Goal: Transaction & Acquisition: Register for event/course

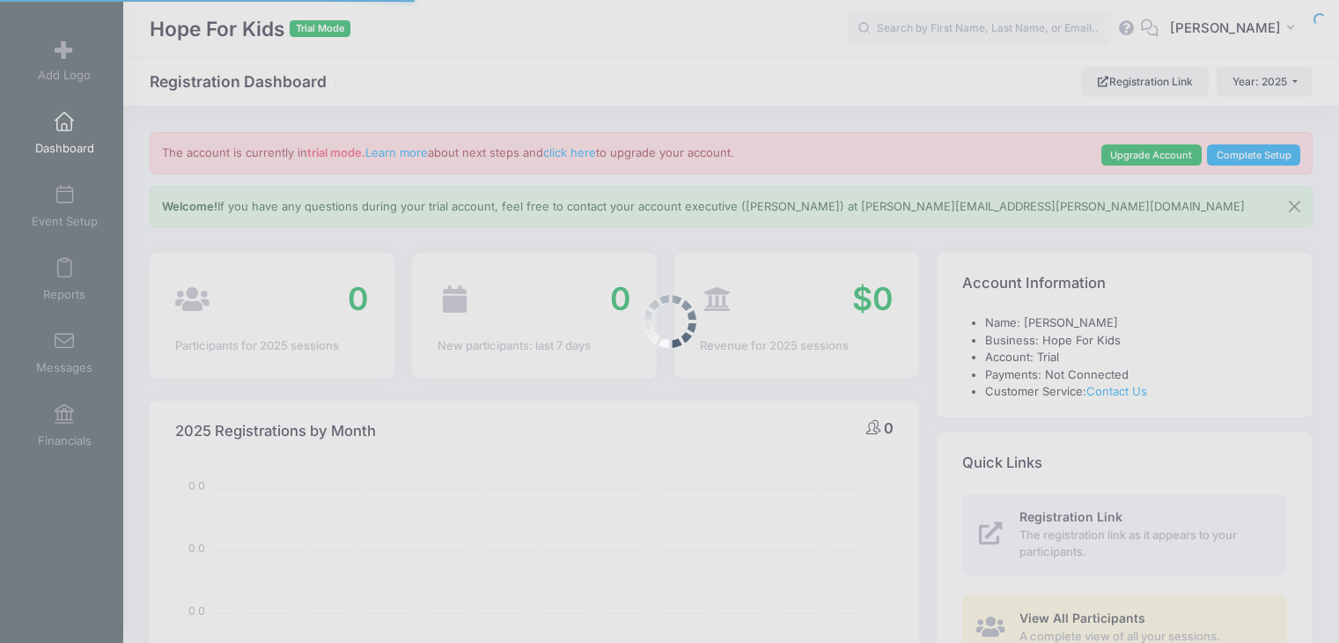
select select
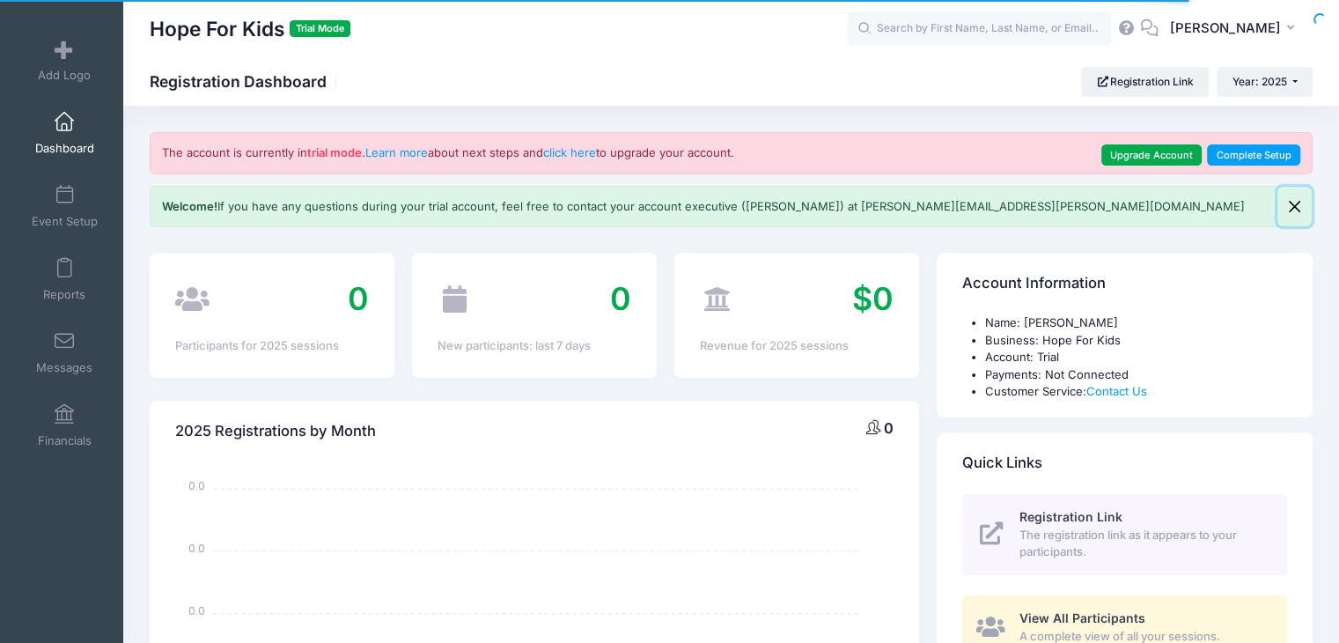
click at [1300, 206] on button "Close" at bounding box center [1295, 207] width 34 height 41
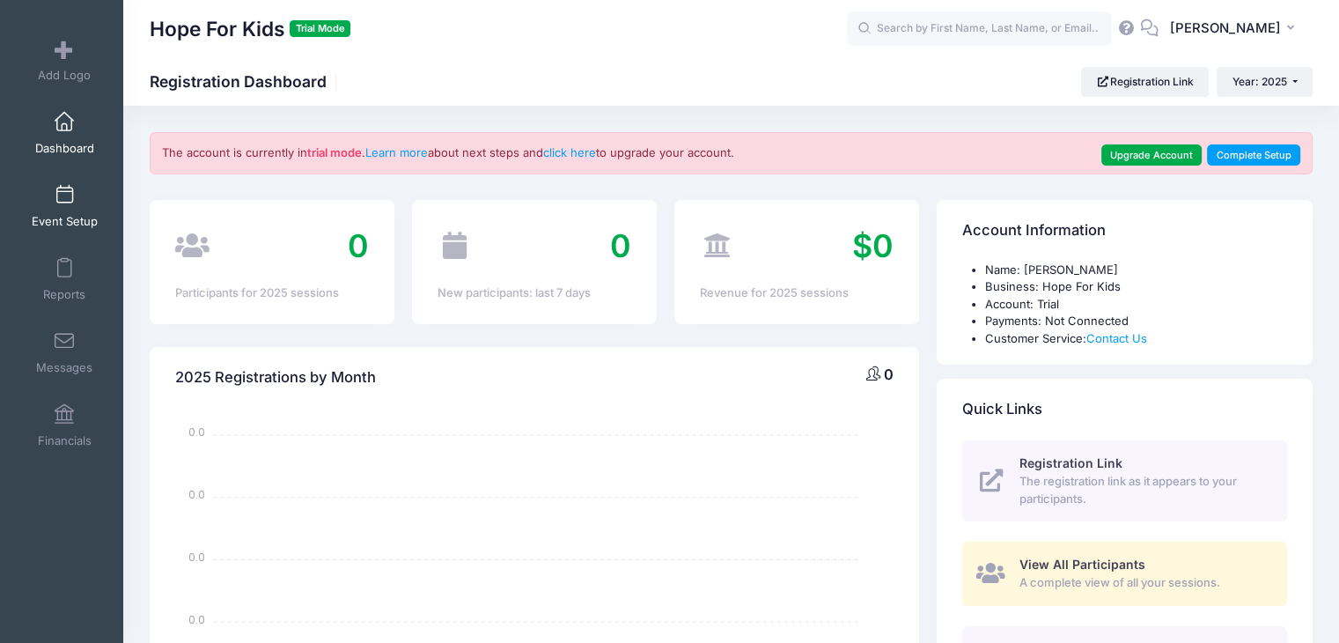
click at [64, 187] on span at bounding box center [64, 195] width 0 height 19
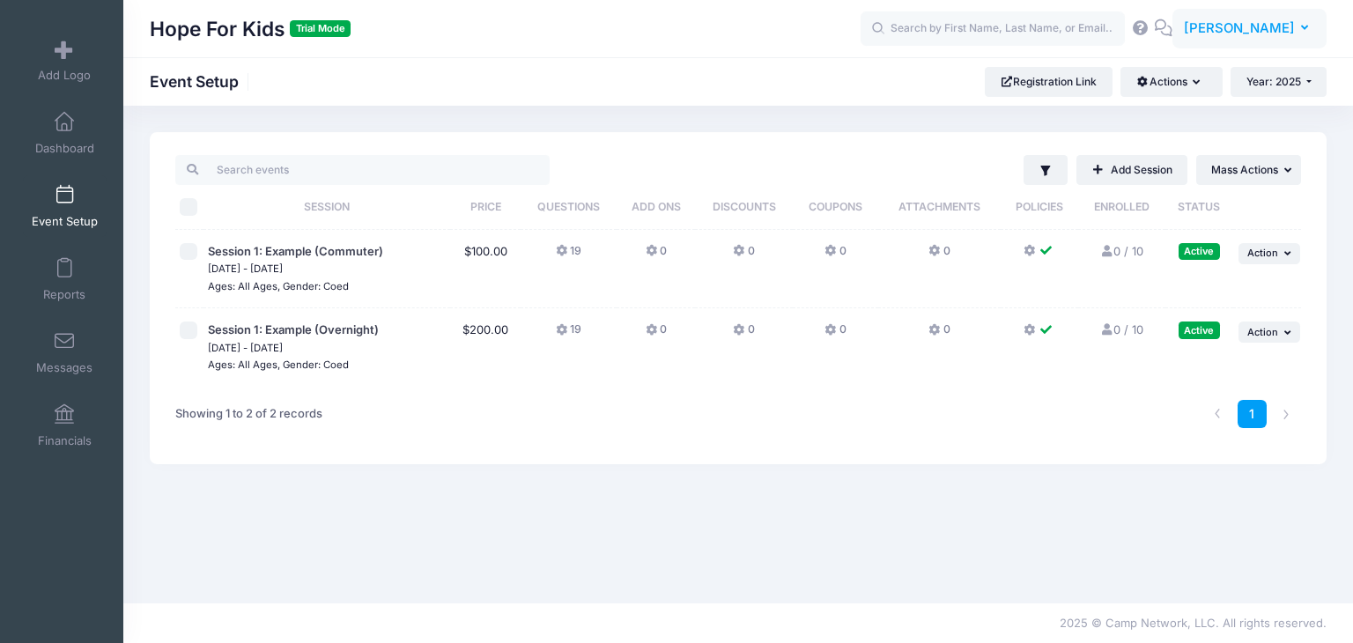
click at [1301, 28] on icon "button" at bounding box center [1308, 28] width 14 height 0
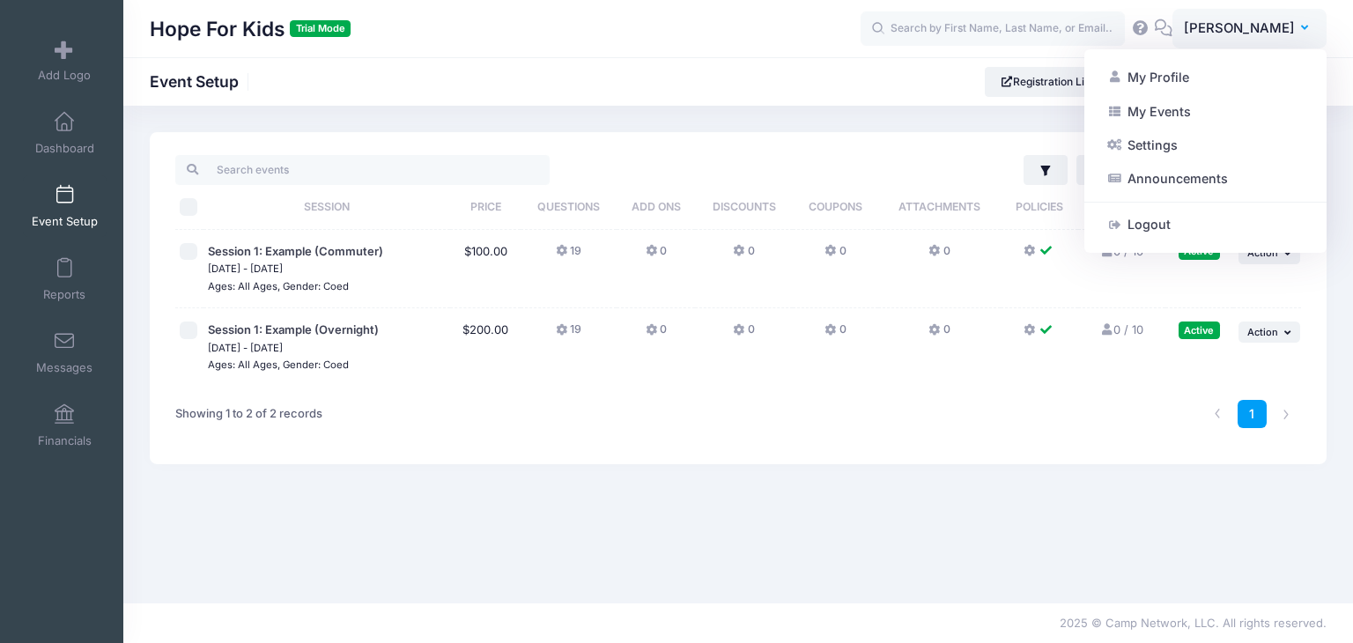
click at [673, 92] on div "Hope For Kids Trial Mode Event Setup Registration Link Actions Manage Registrat…" at bounding box center [737, 82] width 1229 height 30
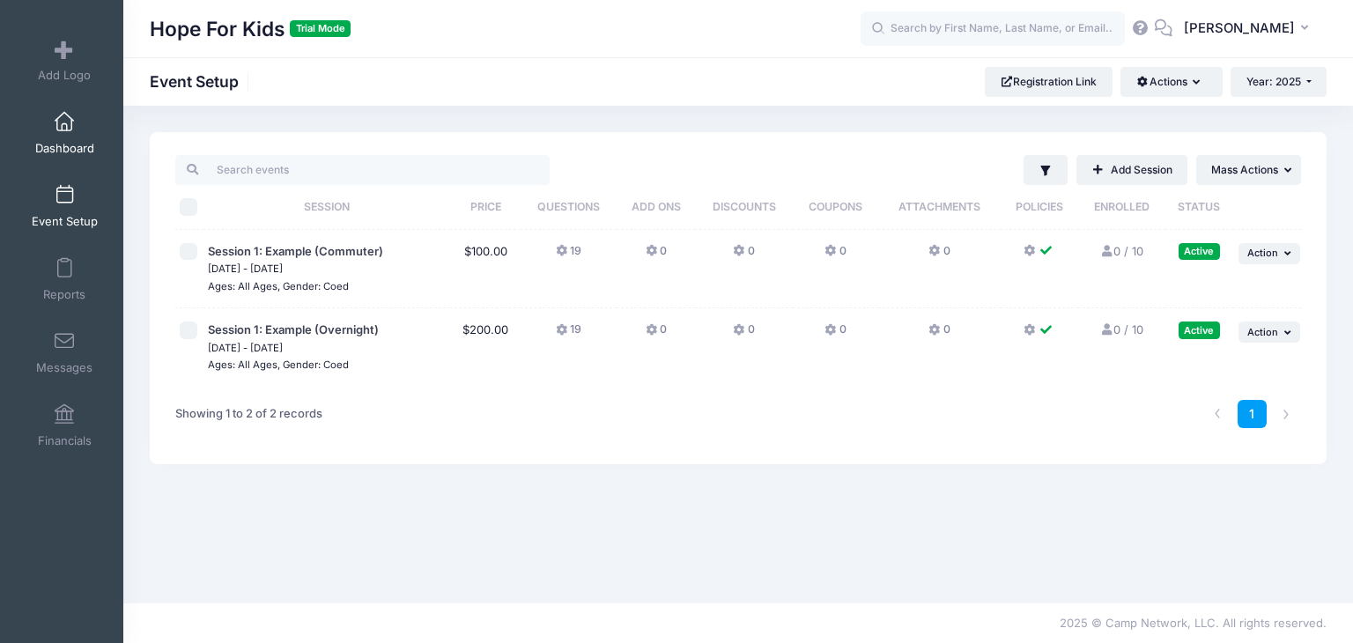
click at [63, 138] on link "Dashboard" at bounding box center [65, 133] width 84 height 62
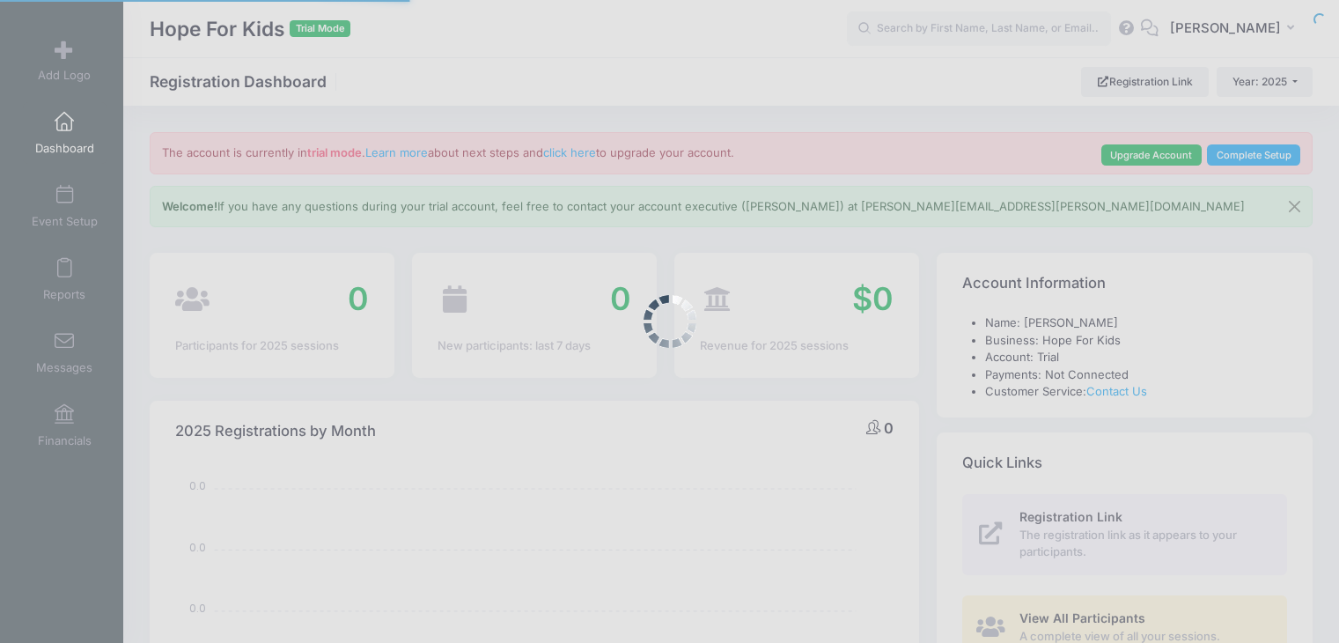
select select
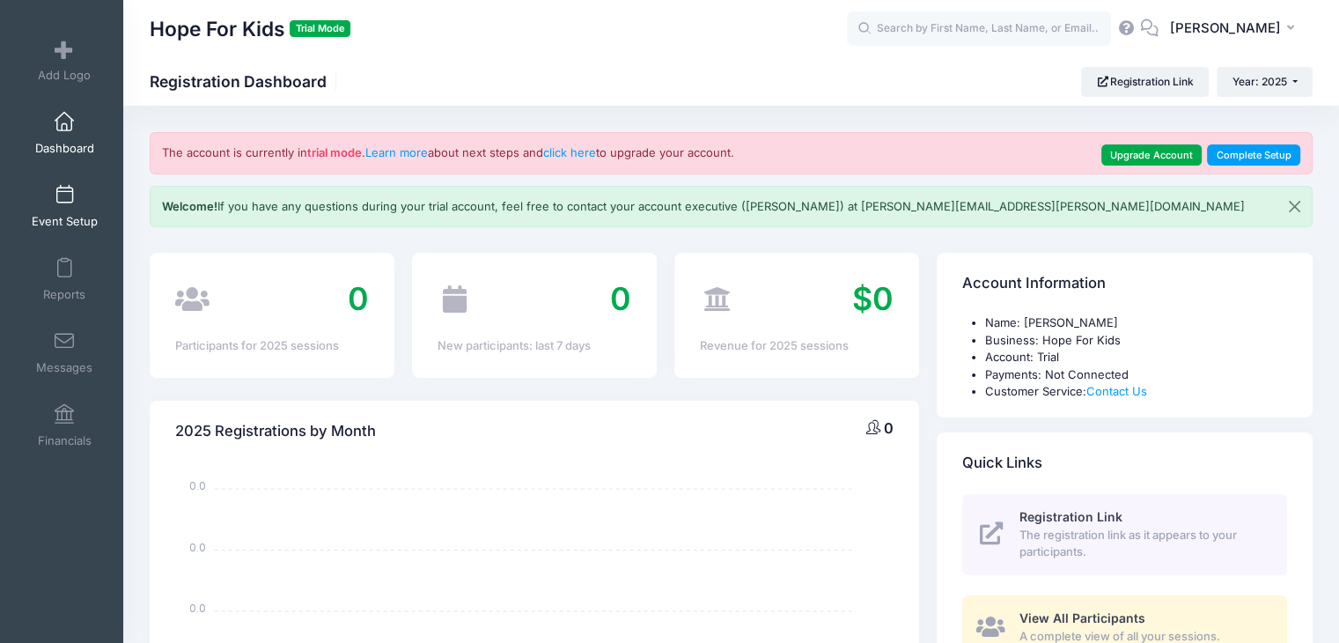
click at [59, 205] on link "Event Setup" at bounding box center [65, 206] width 84 height 62
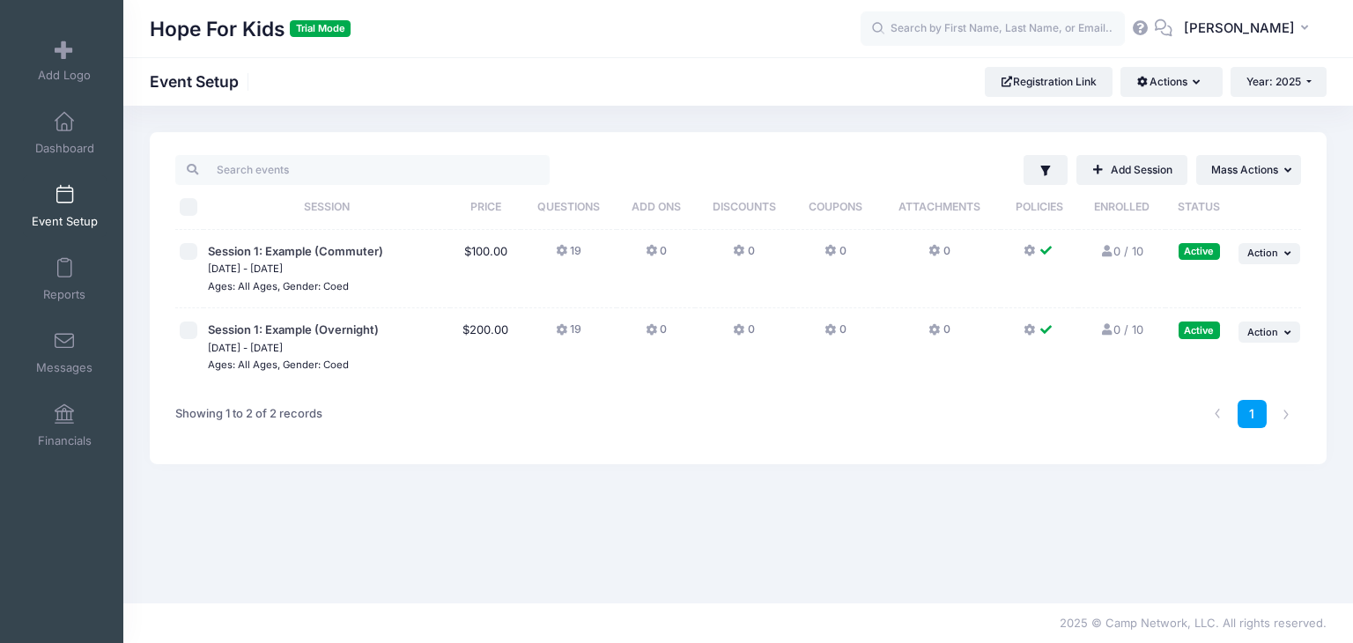
click at [191, 251] on input "checkbox" at bounding box center [189, 252] width 18 height 18
checkbox input "true"
click at [1279, 249] on button "... Action" at bounding box center [1269, 253] width 62 height 21
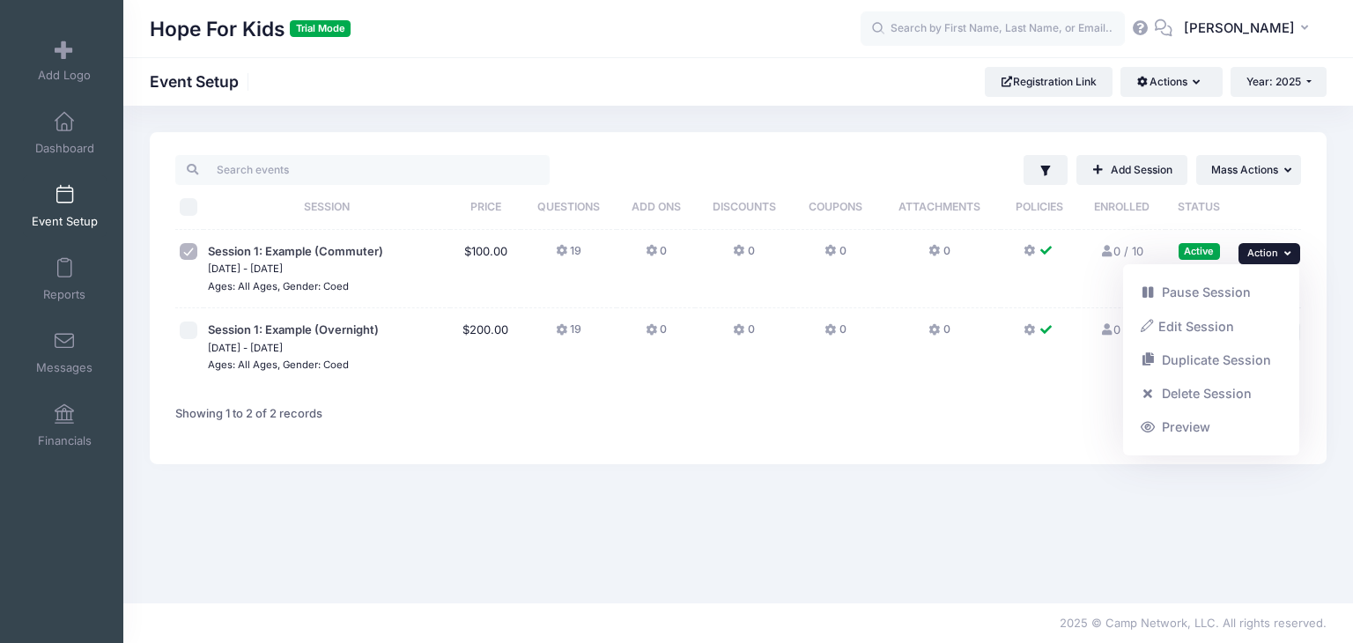
click at [880, 476] on div "Filter Filter Options Show: Active Live Completed ..." at bounding box center [737, 354] width 1229 height 445
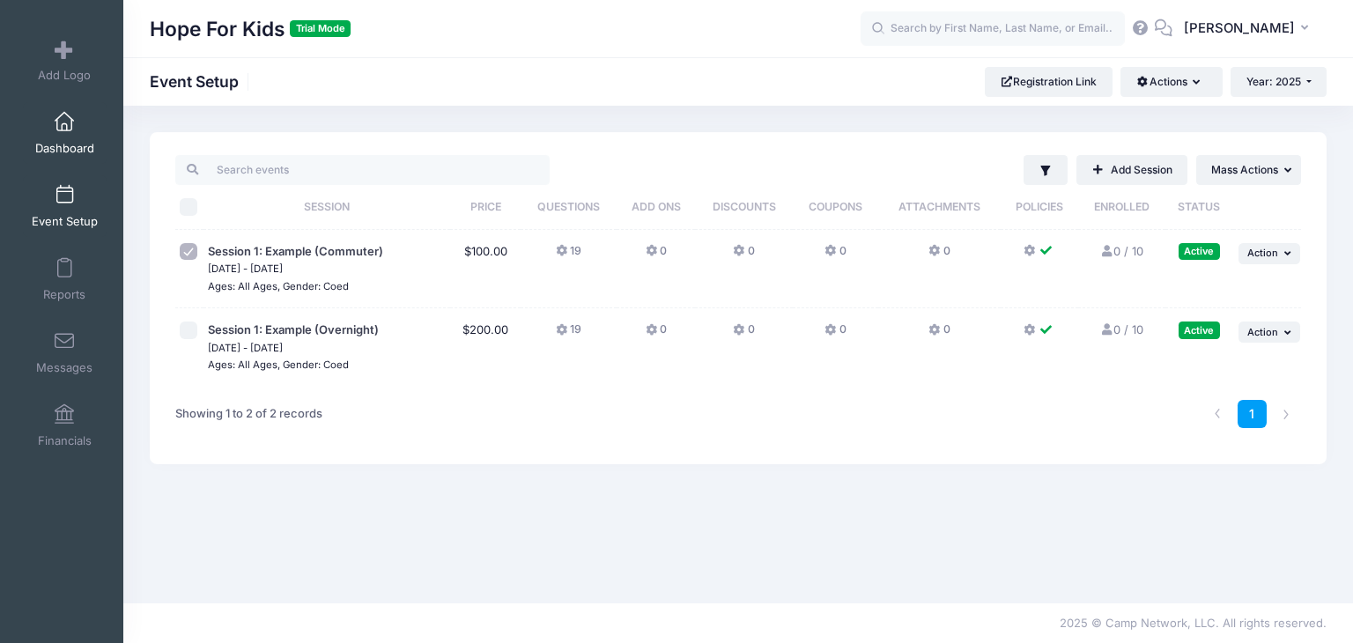
click at [72, 143] on span "Dashboard" at bounding box center [64, 148] width 59 height 15
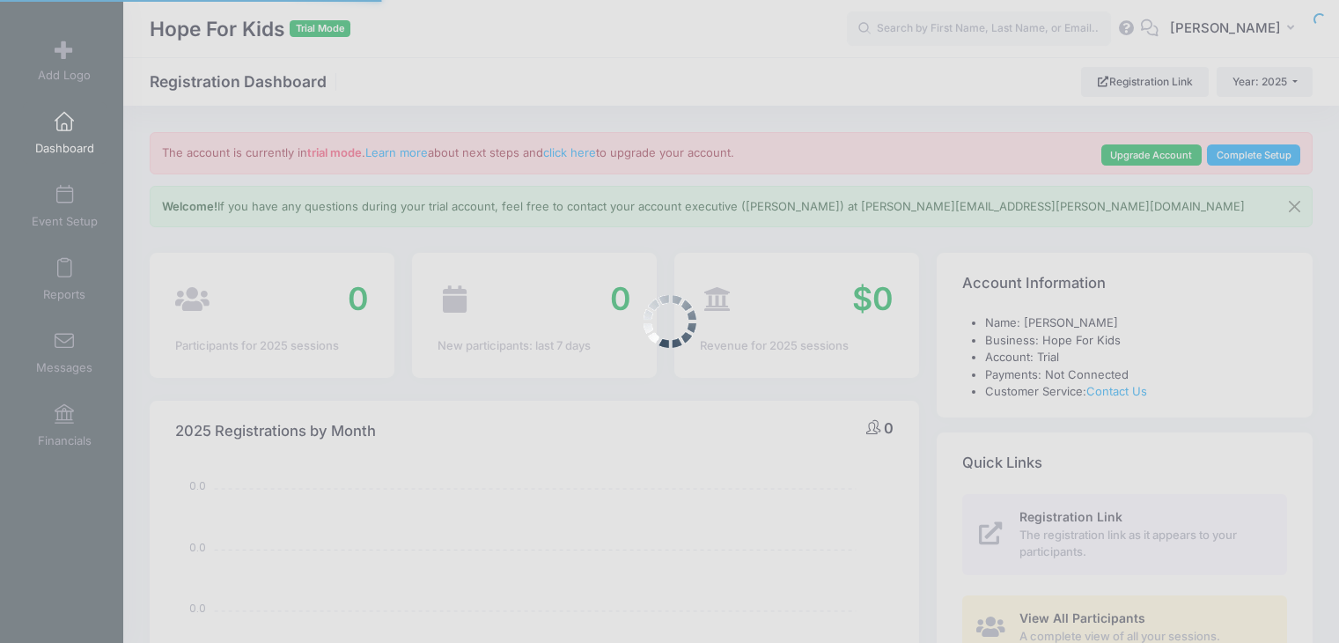
select select
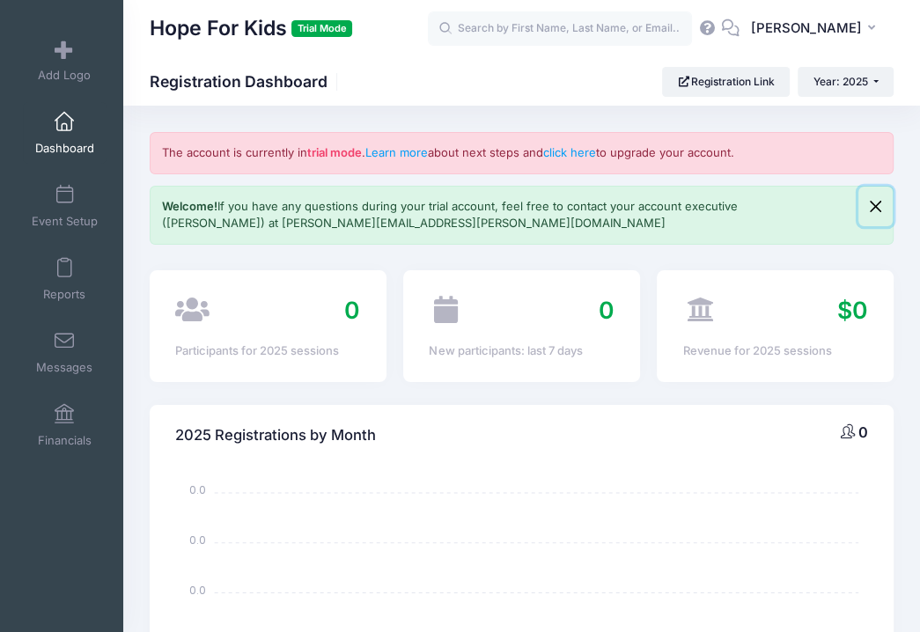
click at [872, 203] on button "Close" at bounding box center [876, 207] width 34 height 41
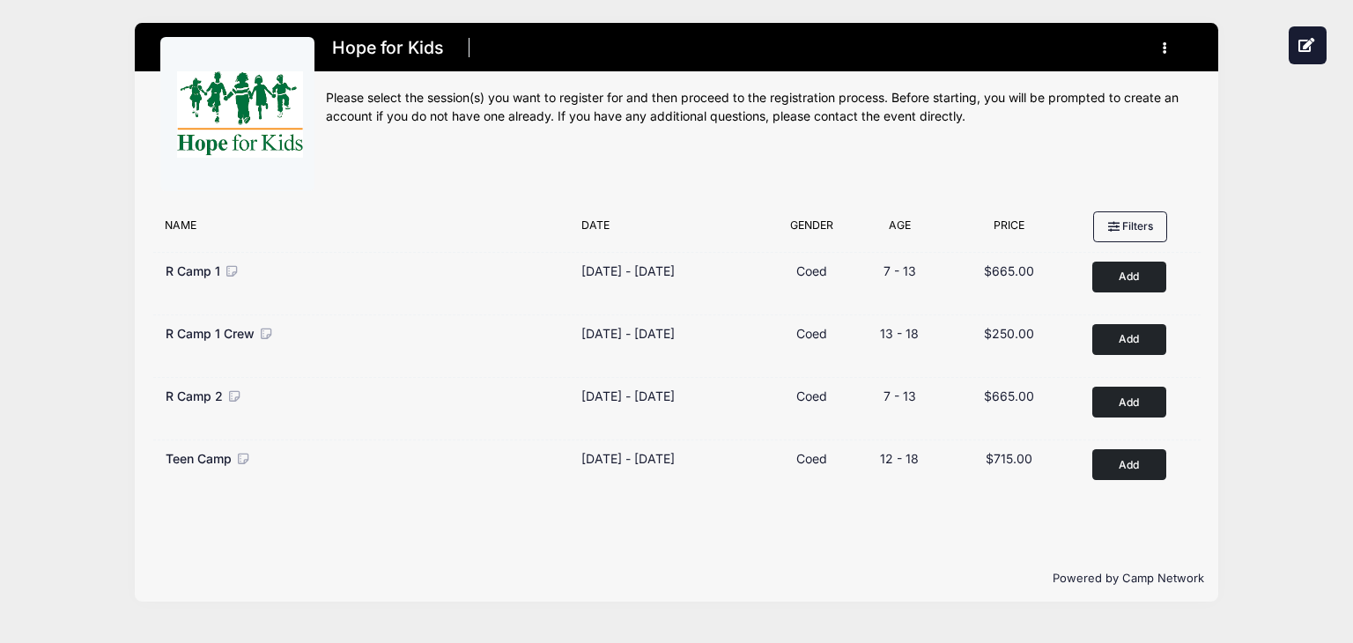
click at [489, 212] on div "Name Date Gender Filter by Gender Any Coed Boys Girls Age Filter by Age Price" at bounding box center [676, 227] width 1049 height 48
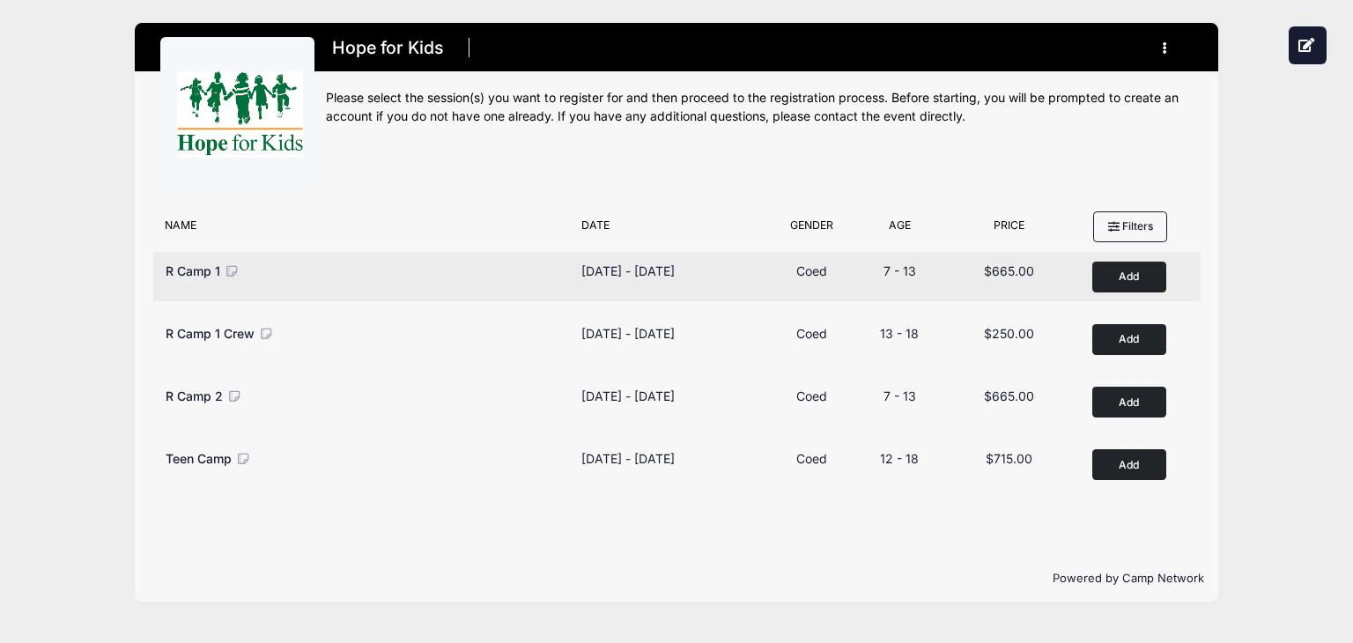
click at [1127, 277] on button "Add to Cart" at bounding box center [1129, 277] width 74 height 31
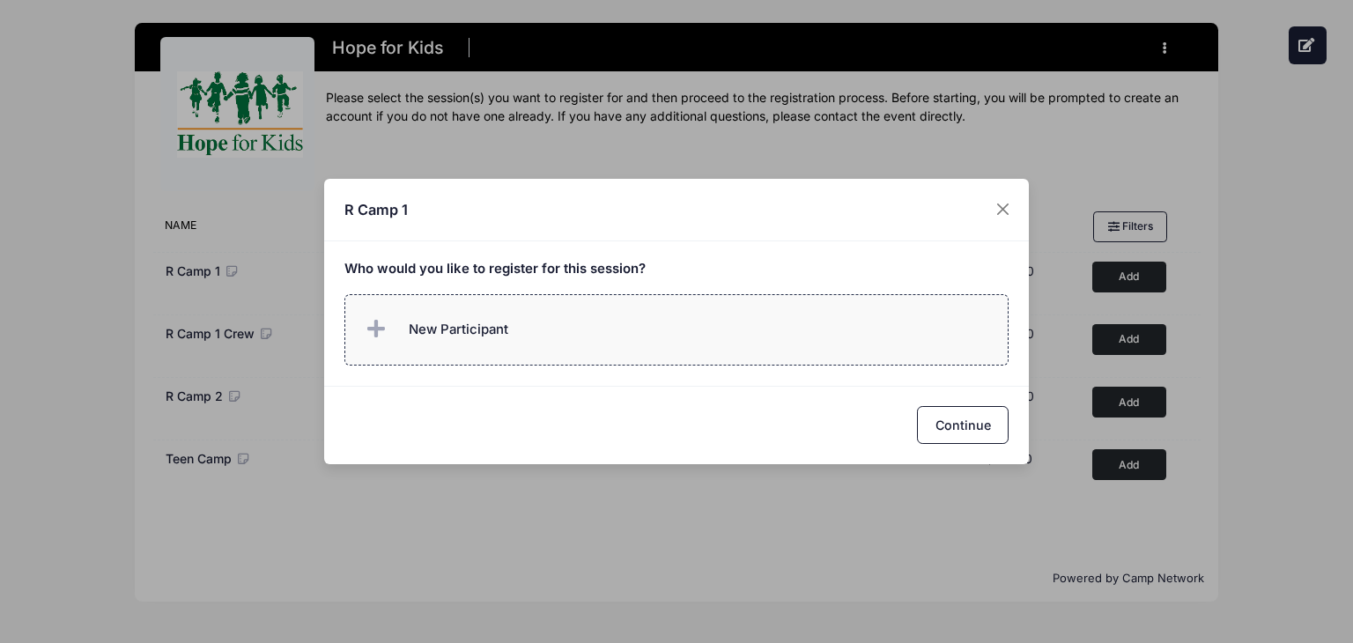
click at [439, 317] on span "New Participant" at bounding box center [435, 329] width 146 height 35
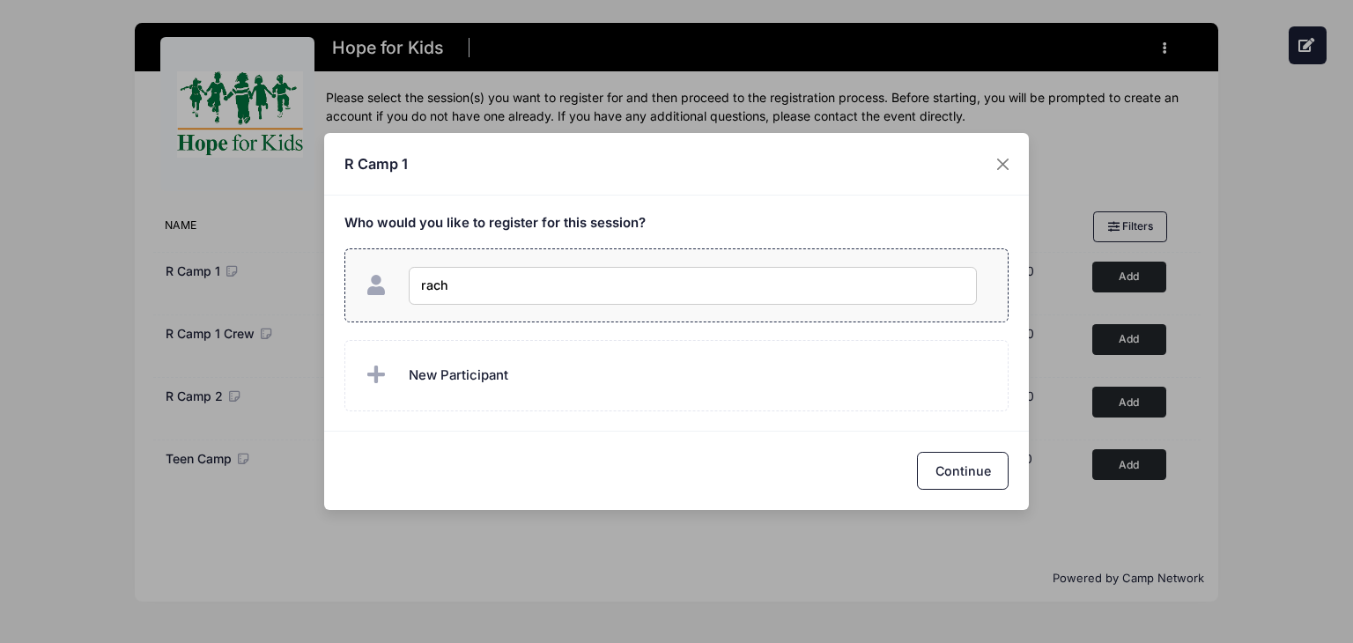
type input "rach b"
checkbox input "true"
click at [963, 475] on button "Continue" at bounding box center [963, 471] width 92 height 38
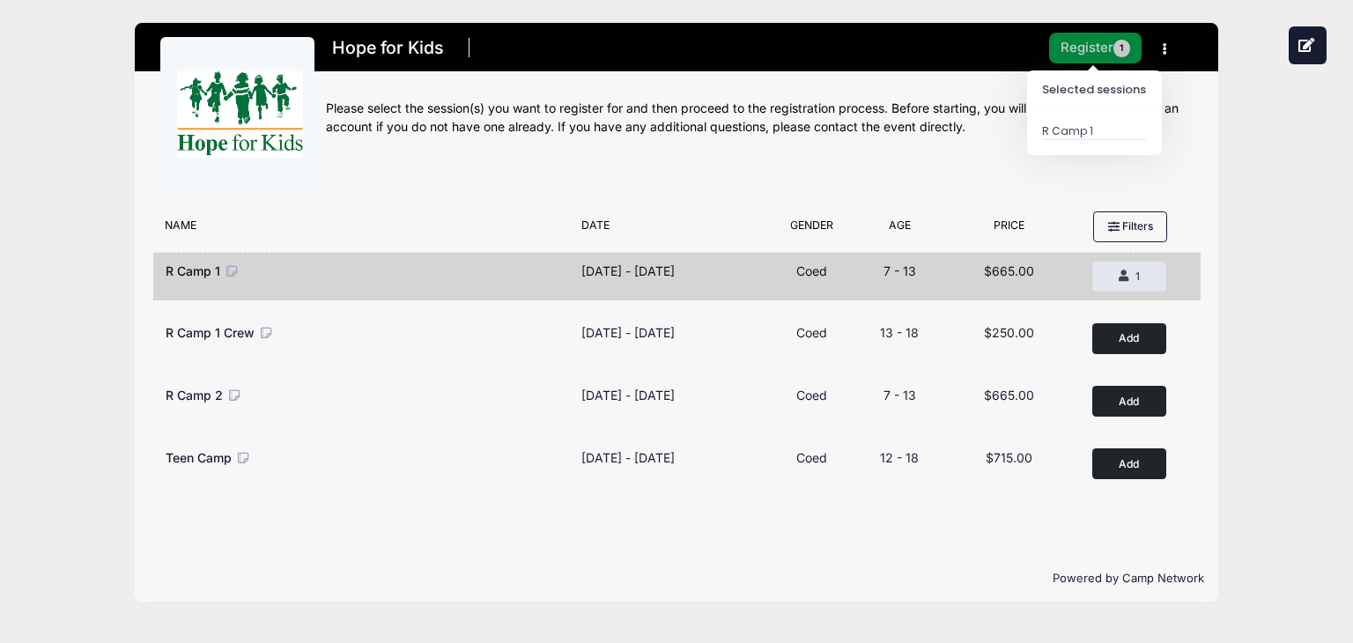
click at [1088, 43] on button "Register 1" at bounding box center [1095, 48] width 93 height 31
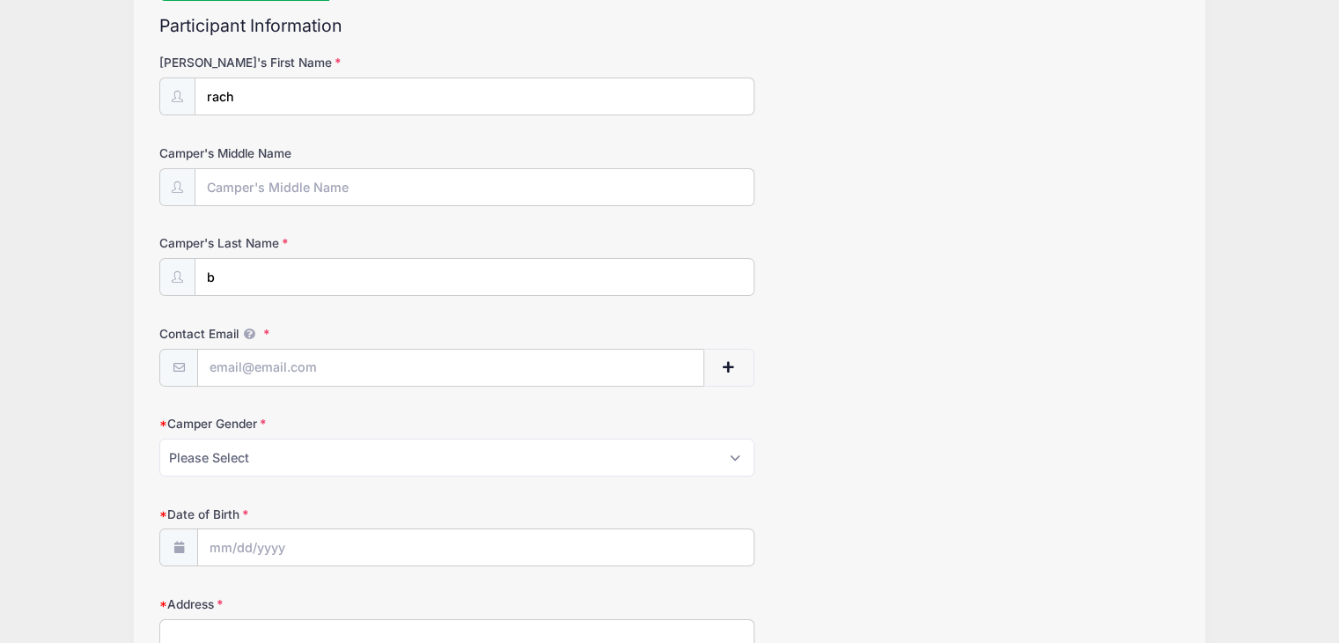
scroll to position [188, 0]
click at [355, 376] on input "Contact Email" at bounding box center [450, 367] width 505 height 38
type input "rachael.bennewitz@hopeforkids.org"
click at [318, 445] on select "Please Select Male Female" at bounding box center [456, 456] width 595 height 38
select select "Female"
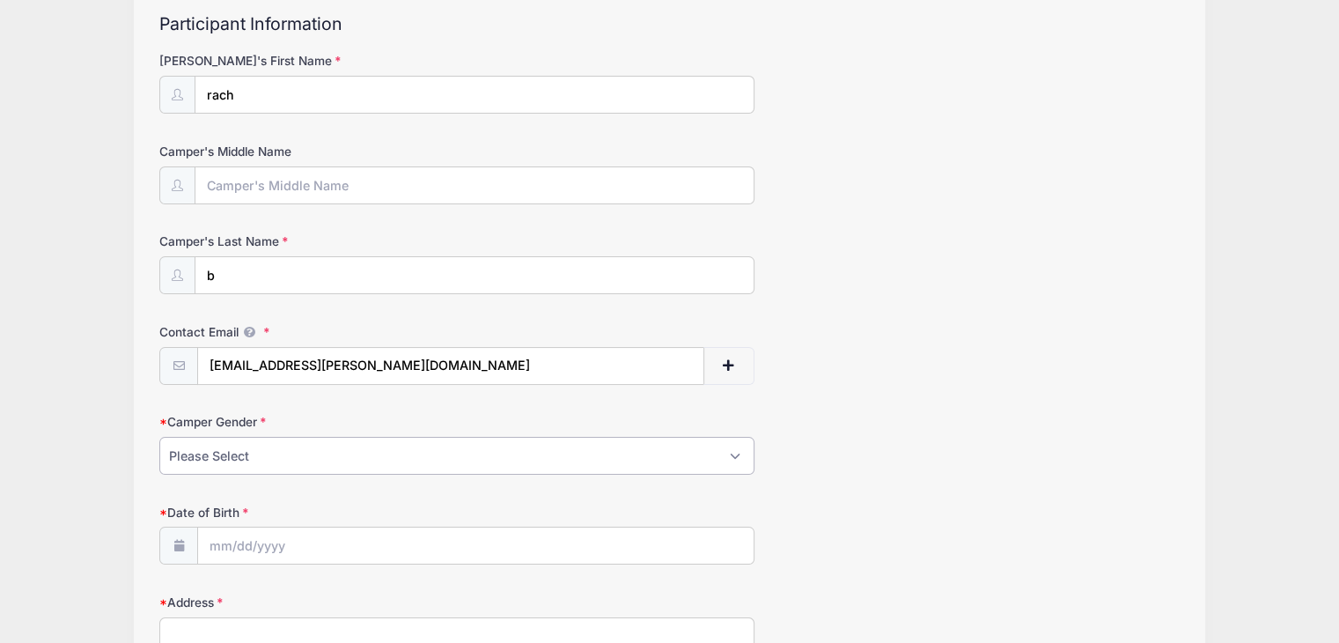
click at [159, 437] on select "Please Select Male Female" at bounding box center [456, 456] width 595 height 38
click at [211, 553] on input "Date of Birth" at bounding box center [476, 546] width 556 height 38
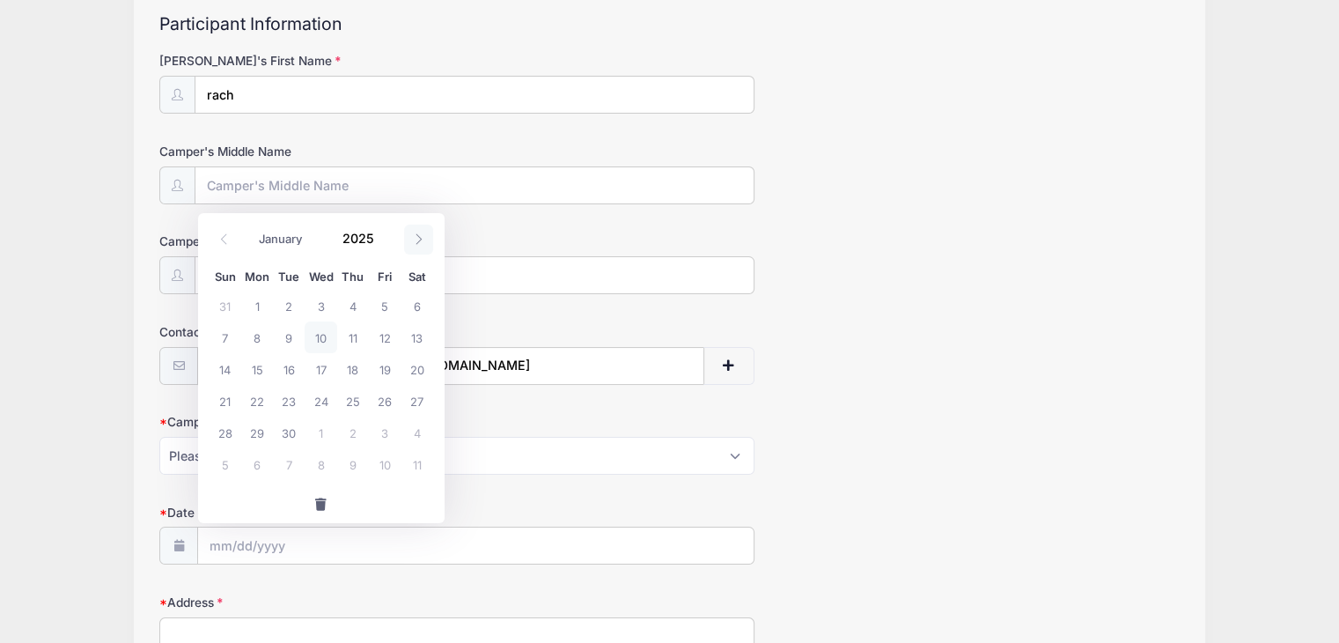
click at [416, 240] on icon at bounding box center [418, 238] width 11 height 11
select select "9"
click at [289, 366] on span "14" at bounding box center [289, 369] width 32 height 32
type input "10/14/2025"
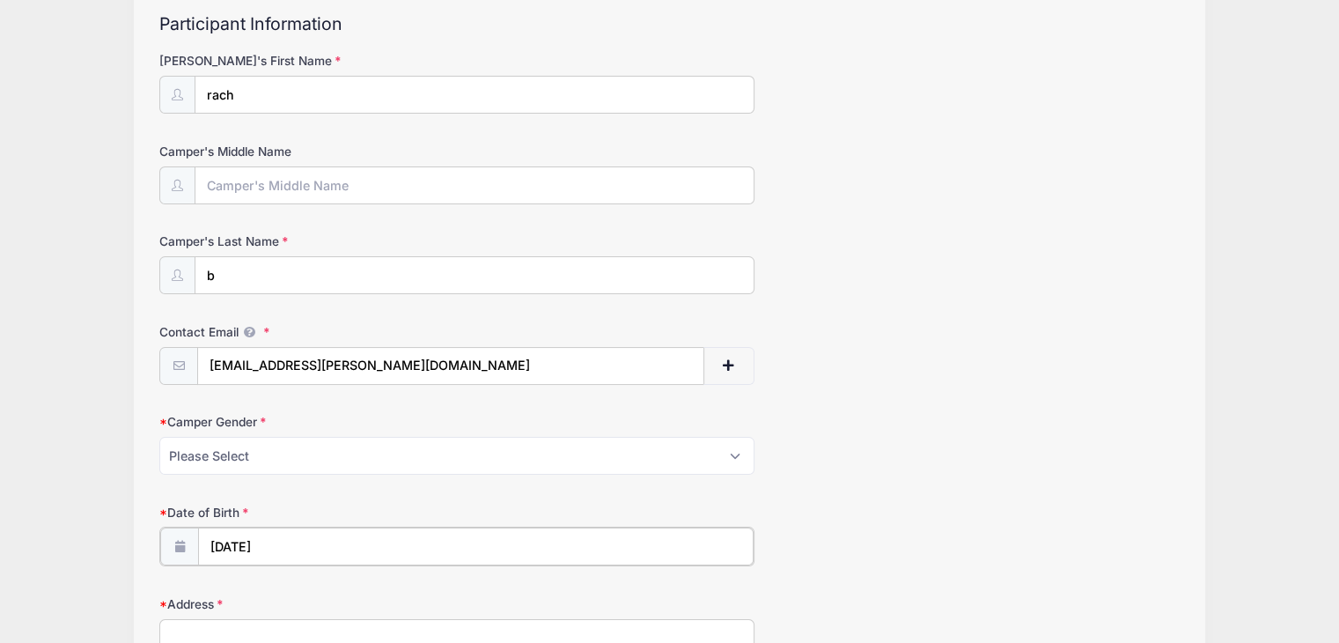
click at [294, 537] on input "10/14/2025" at bounding box center [476, 546] width 556 height 38
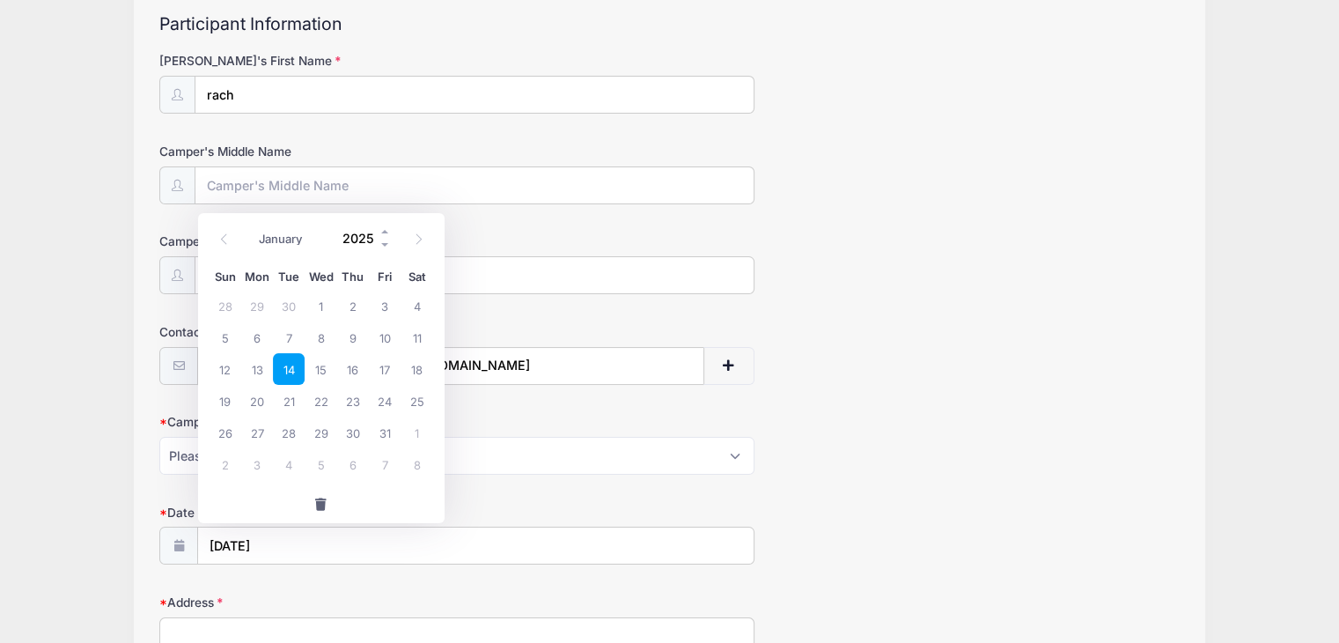
click at [366, 237] on input "2025" at bounding box center [363, 238] width 57 height 26
type input "1993"
click at [445, 538] on input "10/14/2025" at bounding box center [476, 546] width 556 height 38
click at [345, 365] on span "14" at bounding box center [353, 369] width 32 height 32
type input "10/14/1993"
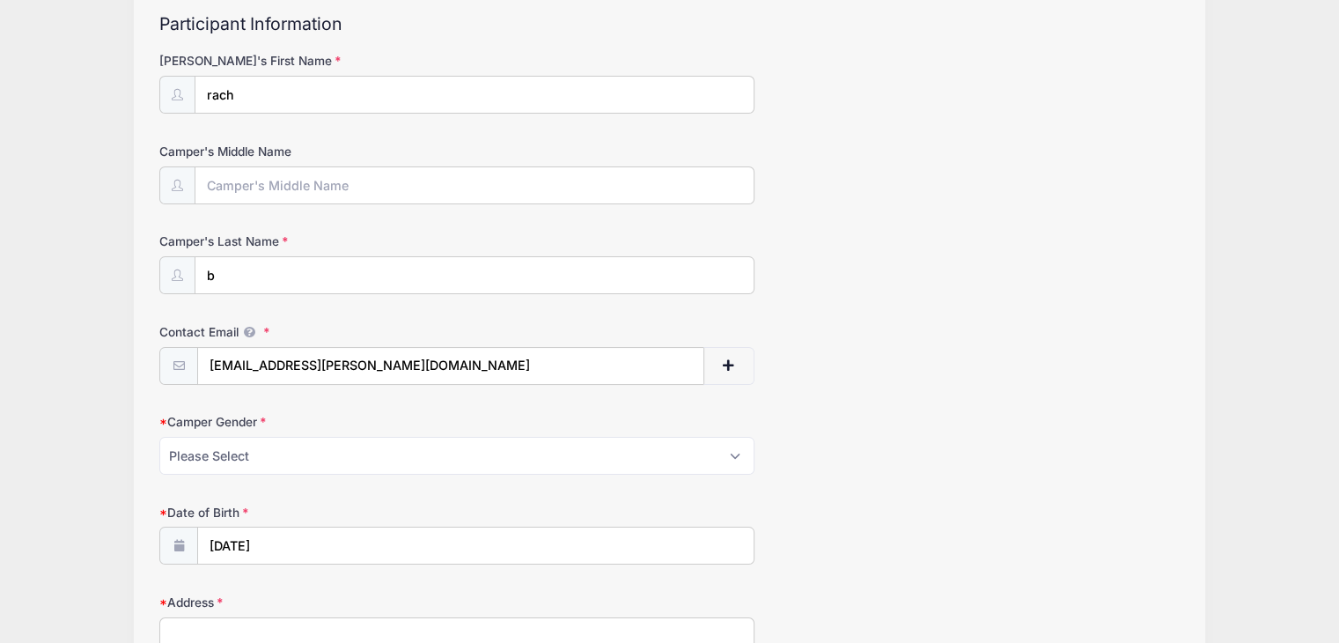
click at [321, 577] on form "Camper's First Name rach Camper's Middle Name Camper's Last Name b Contact Emai…" at bounding box center [669, 489] width 1021 height 874
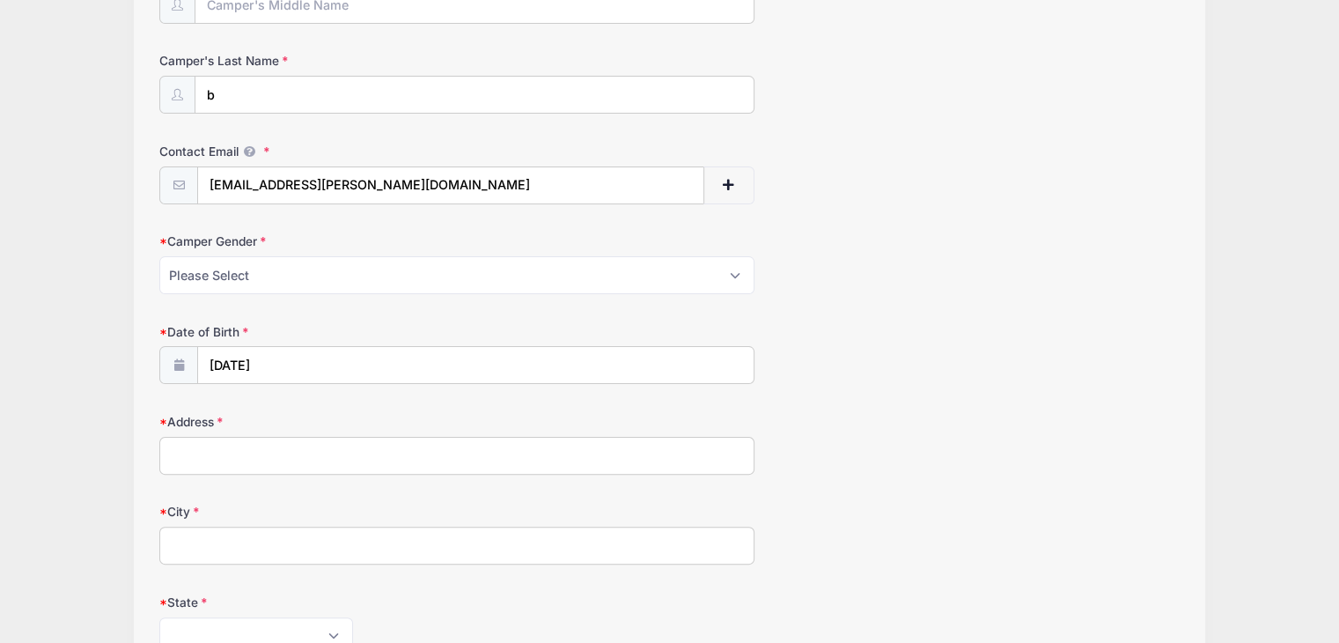
scroll to position [370, 0]
click at [338, 460] on input "Address" at bounding box center [456, 455] width 595 height 38
type input "891 north 4th street"
type input "newport"
click at [285, 581] on form "Camper's First Name rach Camper's Middle Name Camper's Last Name b Contact Emai…" at bounding box center [669, 308] width 1021 height 874
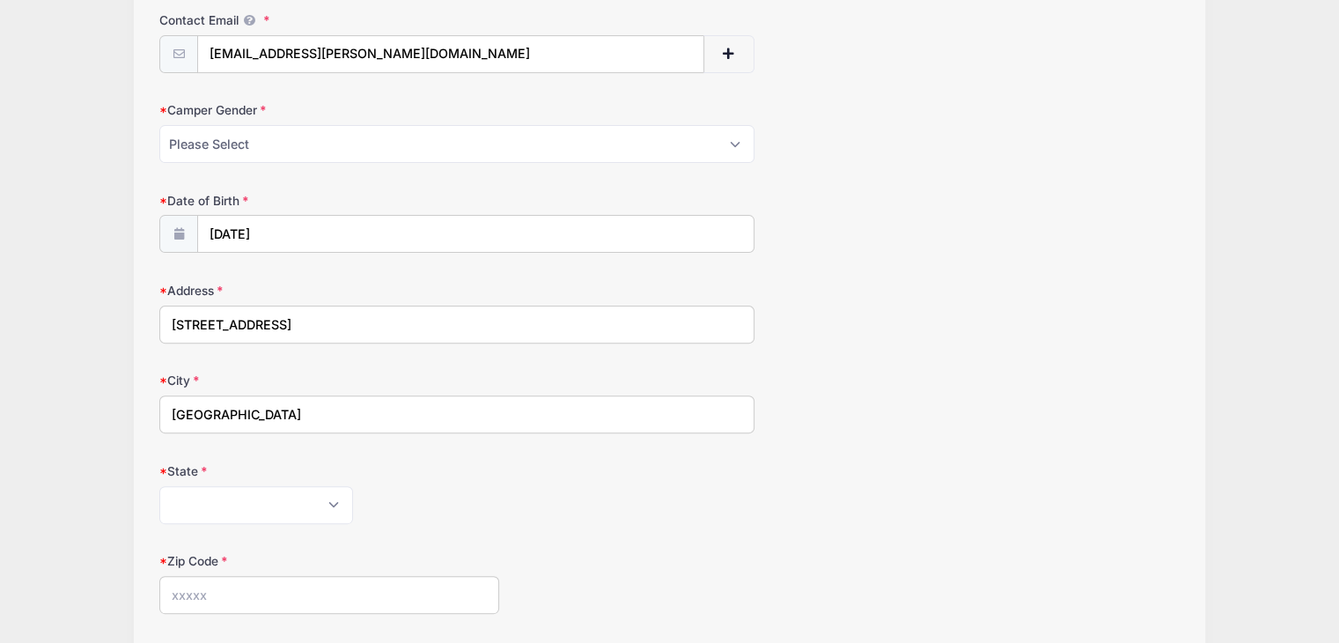
scroll to position [503, 0]
click at [268, 495] on select "Alabama Alaska American Samoa Arizona Arkansas Armed Forces Africa Armed Forces…" at bounding box center [256, 502] width 194 height 38
select select "PA"
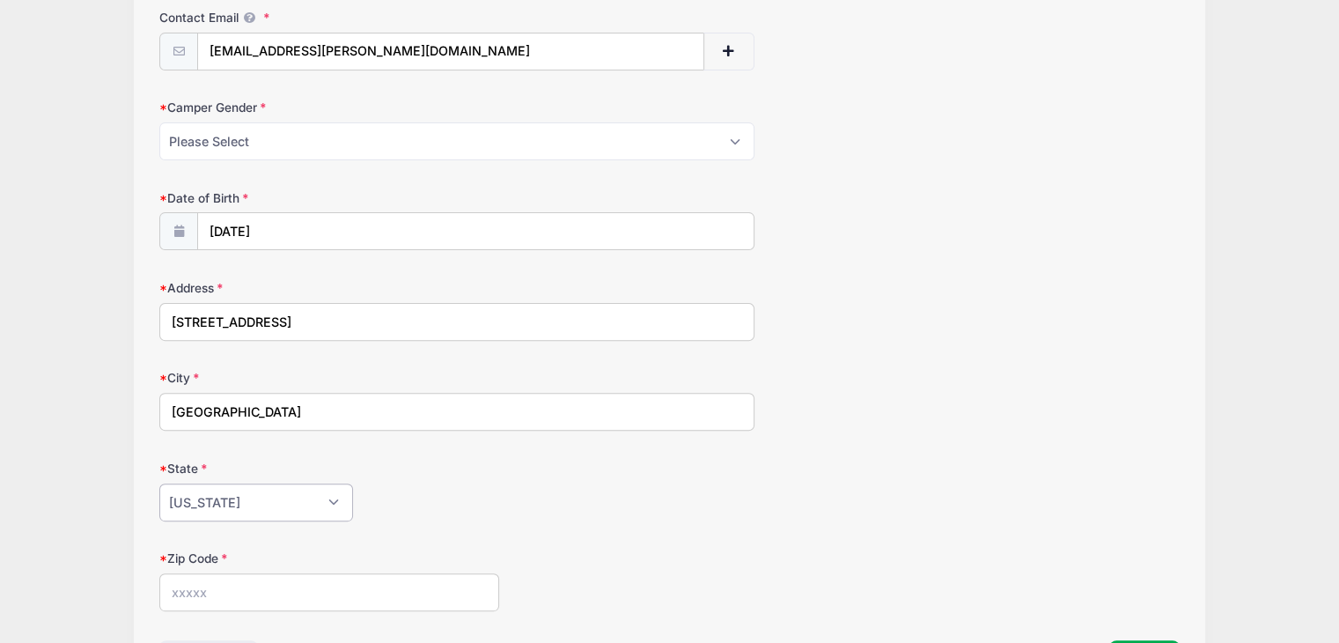
click at [159, 483] on select "Alabama Alaska American Samoa Arizona Arkansas Armed Forces Africa Armed Forces…" at bounding box center [256, 502] width 194 height 38
click at [460, 520] on form "Camper's First Name rach Camper's Middle Name Camper's Last Name b Contact Emai…" at bounding box center [669, 175] width 1021 height 874
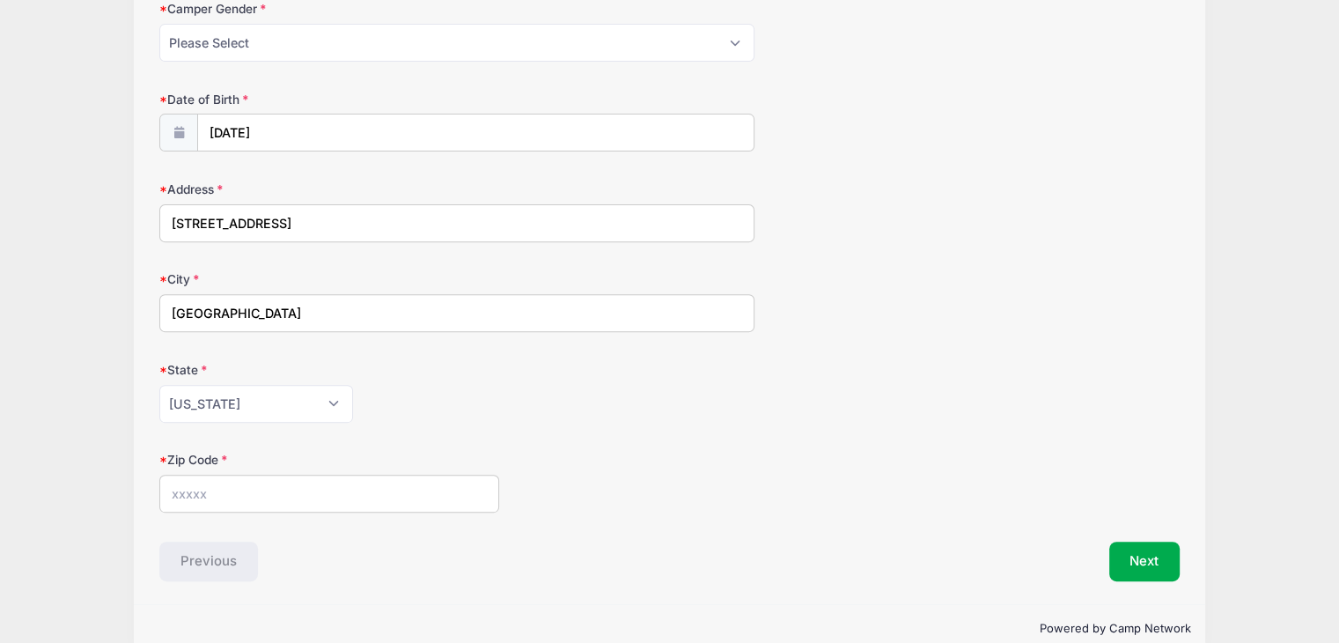
click at [391, 498] on input "Zip Code" at bounding box center [329, 494] width 340 height 38
type input "17074"
click at [697, 505] on div "Zip Code 17074" at bounding box center [669, 482] width 1021 height 62
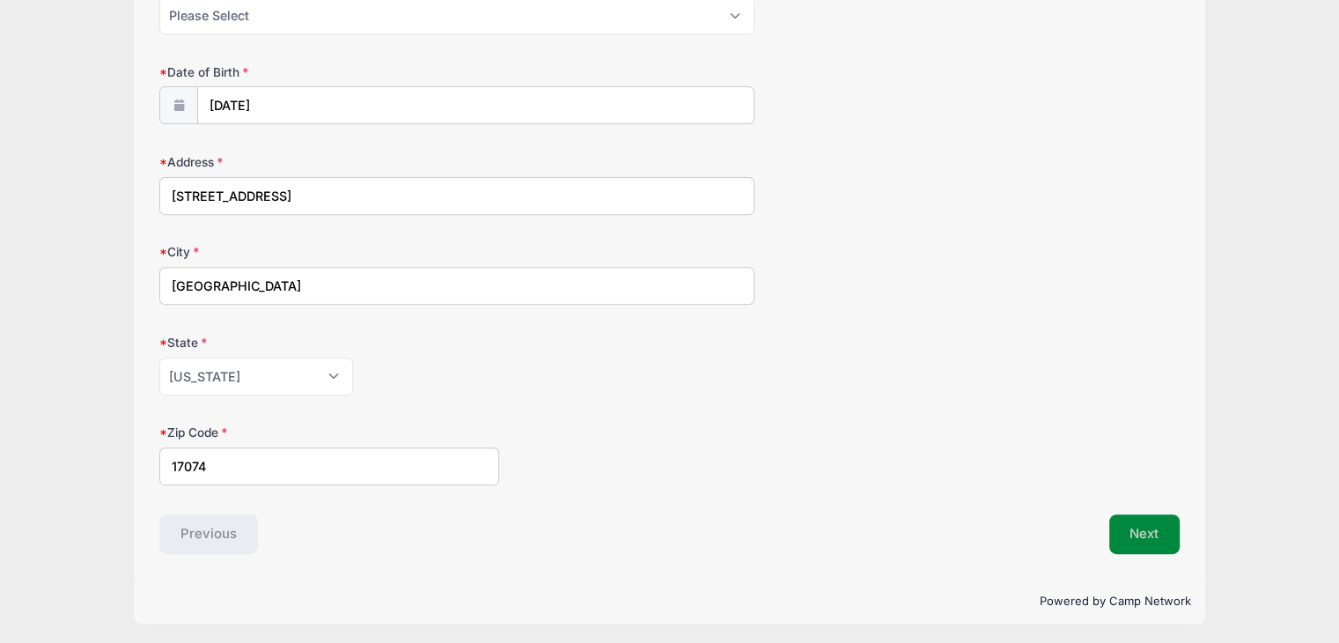
click at [1135, 535] on button "Next" at bounding box center [1145, 534] width 71 height 41
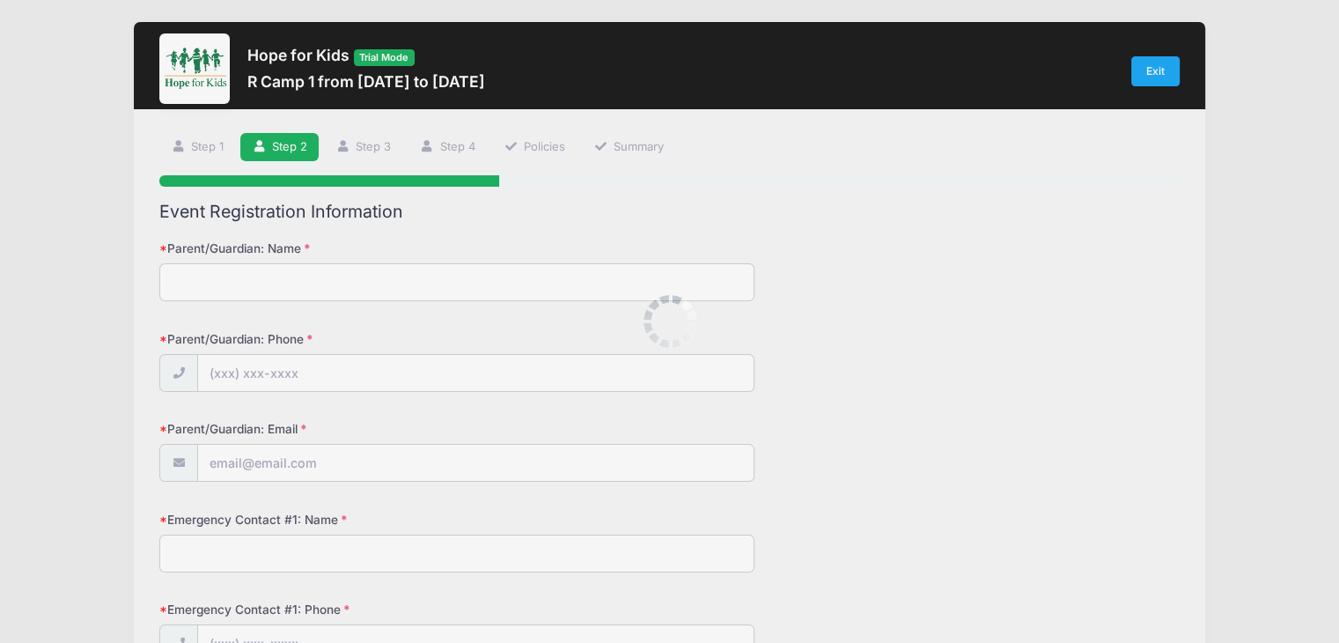
scroll to position [0, 0]
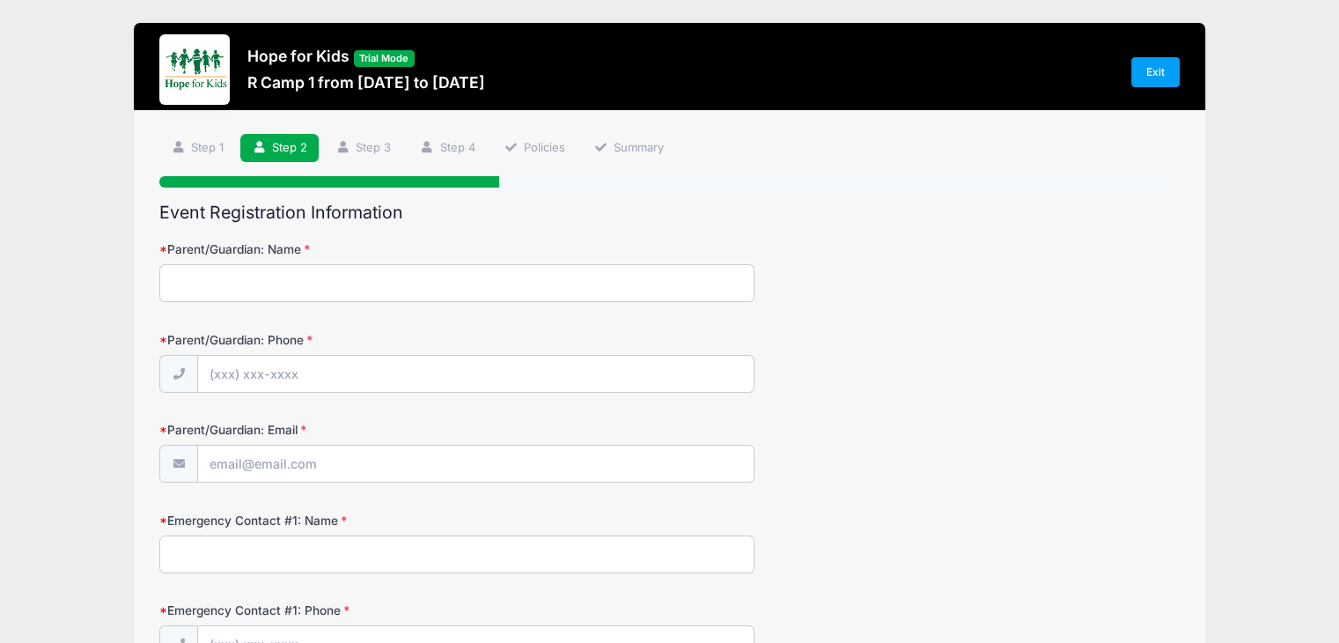
click at [337, 290] on input "Parent/Guardian: Name" at bounding box center [456, 283] width 595 height 38
type input "dil b"
click at [289, 378] on input "Parent/Guardian: Phone" at bounding box center [476, 375] width 556 height 38
type input "(0"
type input "(000) 000-0000"
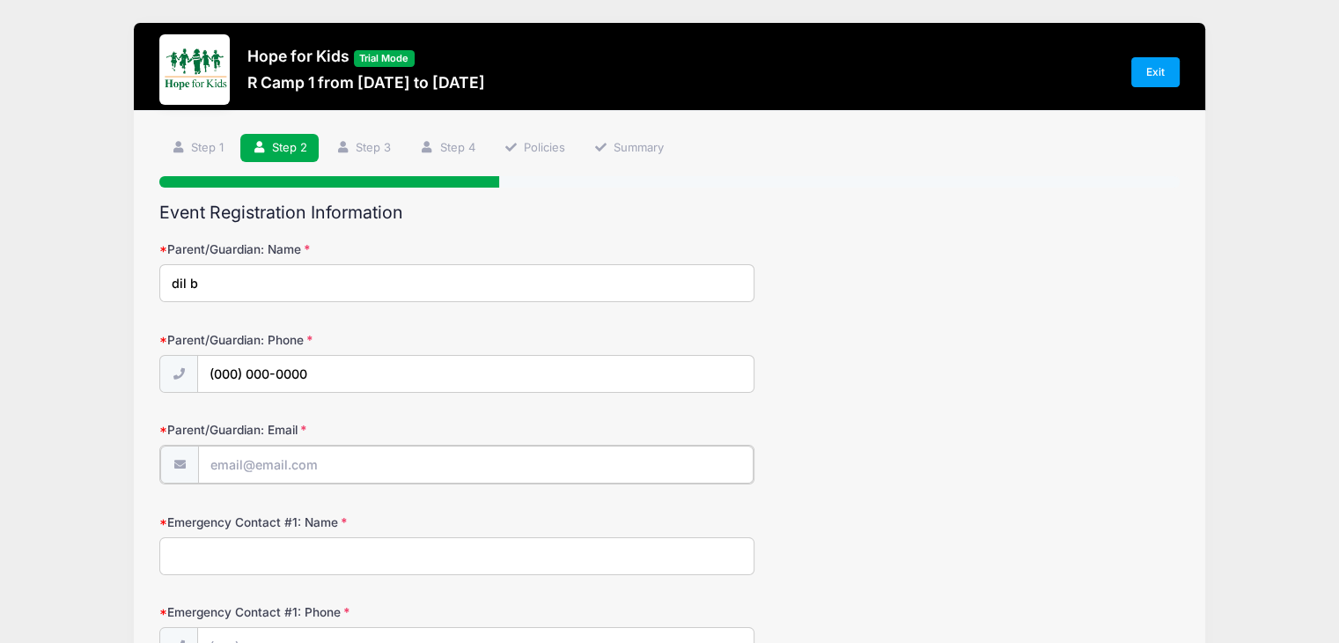
click at [288, 479] on input "Parent/Guardian: Email" at bounding box center [476, 465] width 556 height 38
type input "[EMAIL_ADDRESS][DOMAIN_NAME]"
click at [334, 555] on input "Emergency Contact #1: Name" at bounding box center [456, 554] width 595 height 38
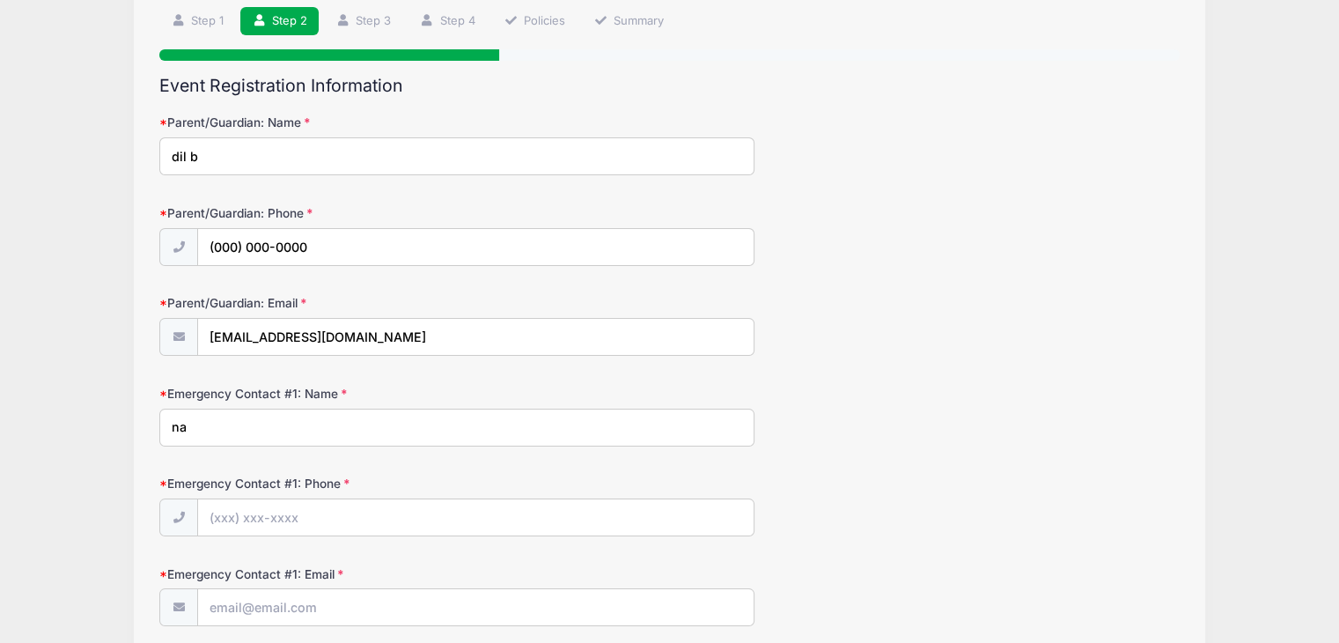
scroll to position [129, 0]
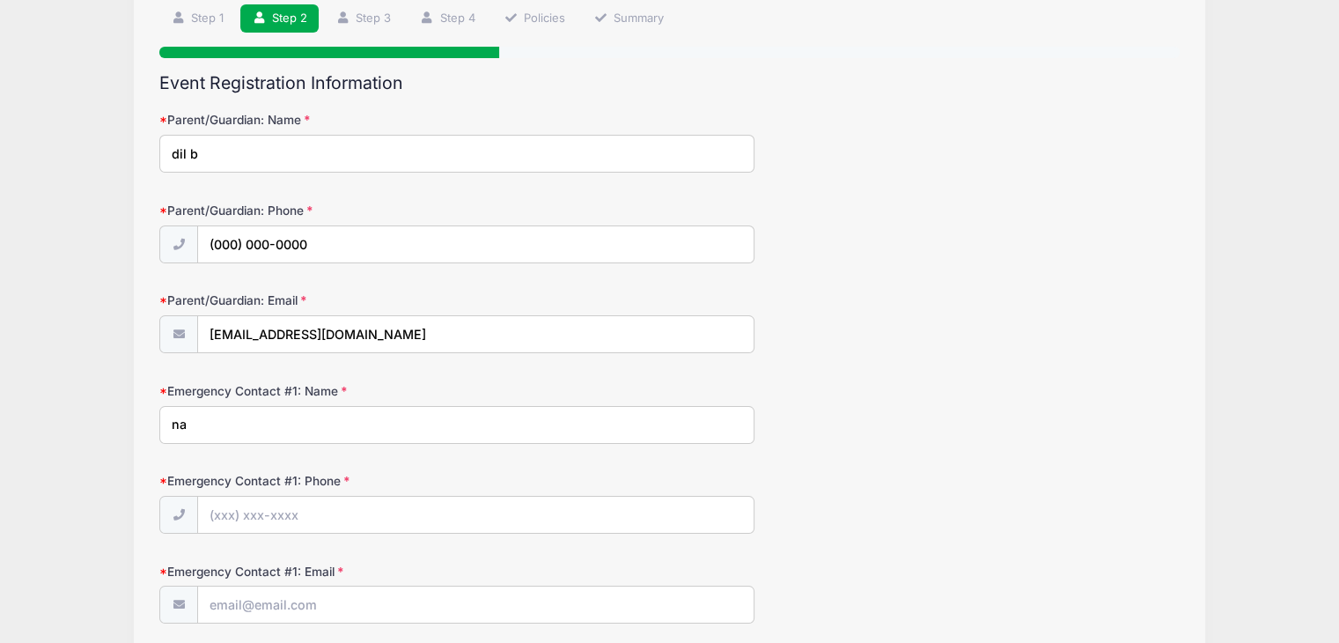
type input "na"
type input "-"
type input "(000) 000-0000"
type input "na@gmail.com"
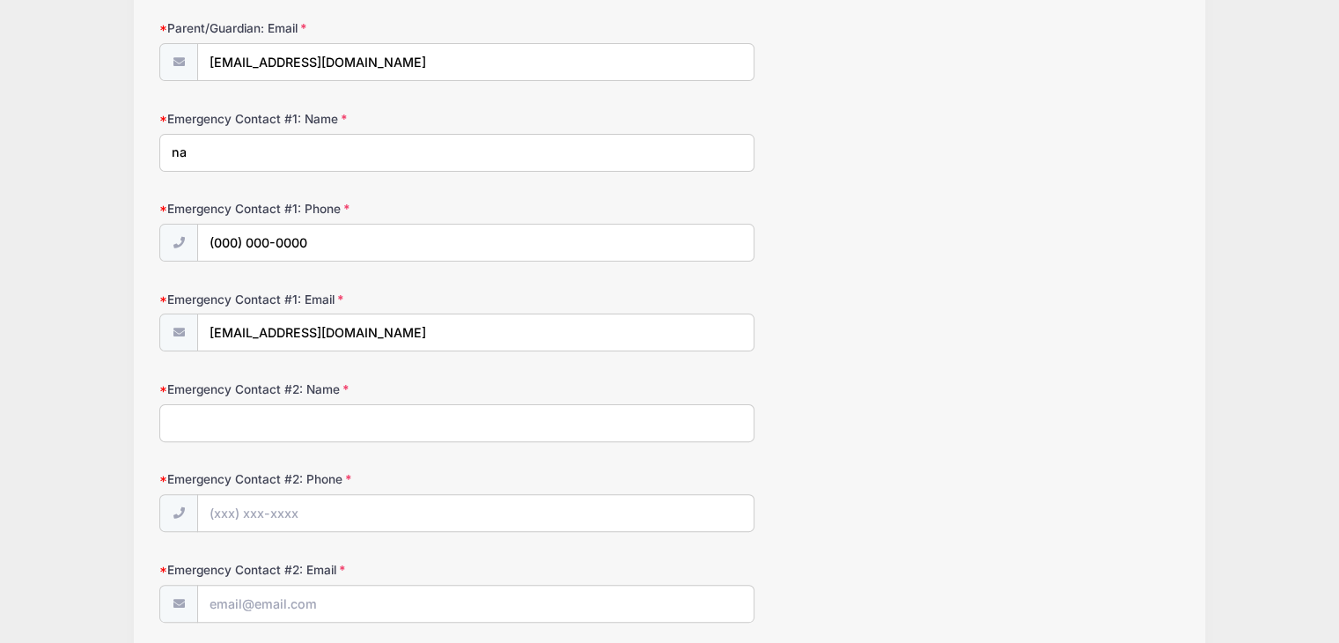
scroll to position [403, 0]
click at [305, 413] on input "Emergency Contact #2: Name" at bounding box center [456, 421] width 595 height 38
type input "na"
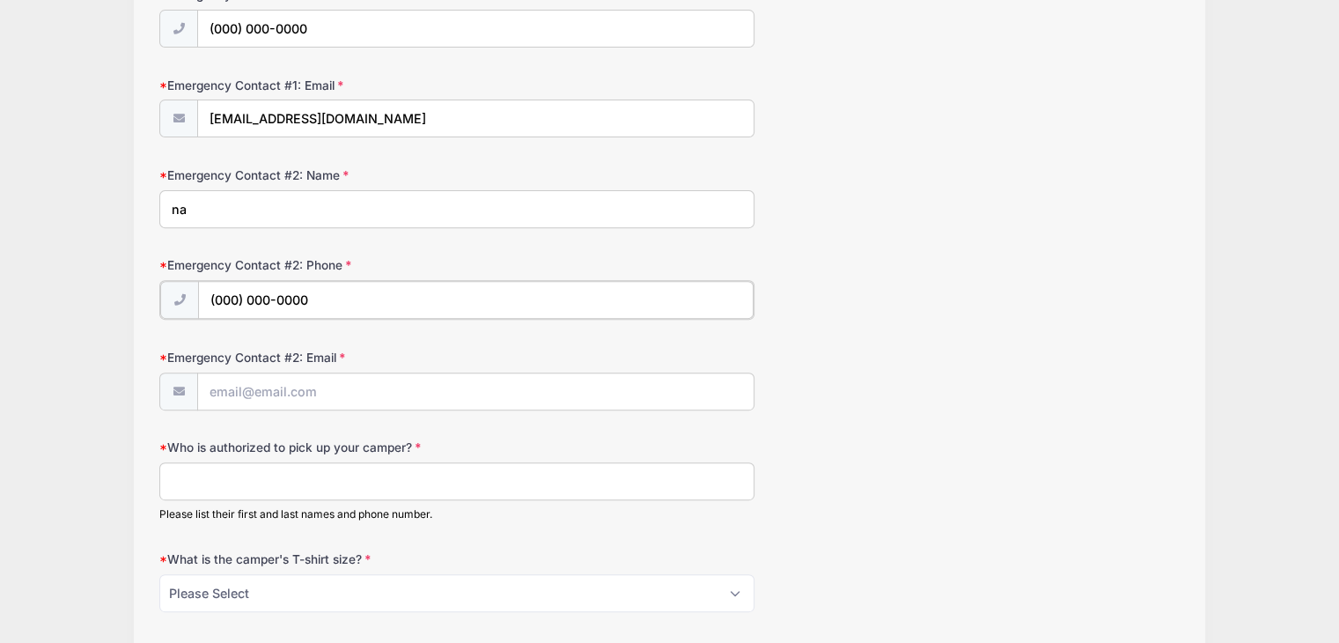
scroll to position [616, 0]
type input "(000) 000-0000"
click at [291, 392] on input "Emergency Contact #2: Email" at bounding box center [476, 390] width 556 height 38
type input "na@gmail.com"
click at [262, 436] on label "Who is authorized to pick up your camper?" at bounding box center [329, 445] width 340 height 18
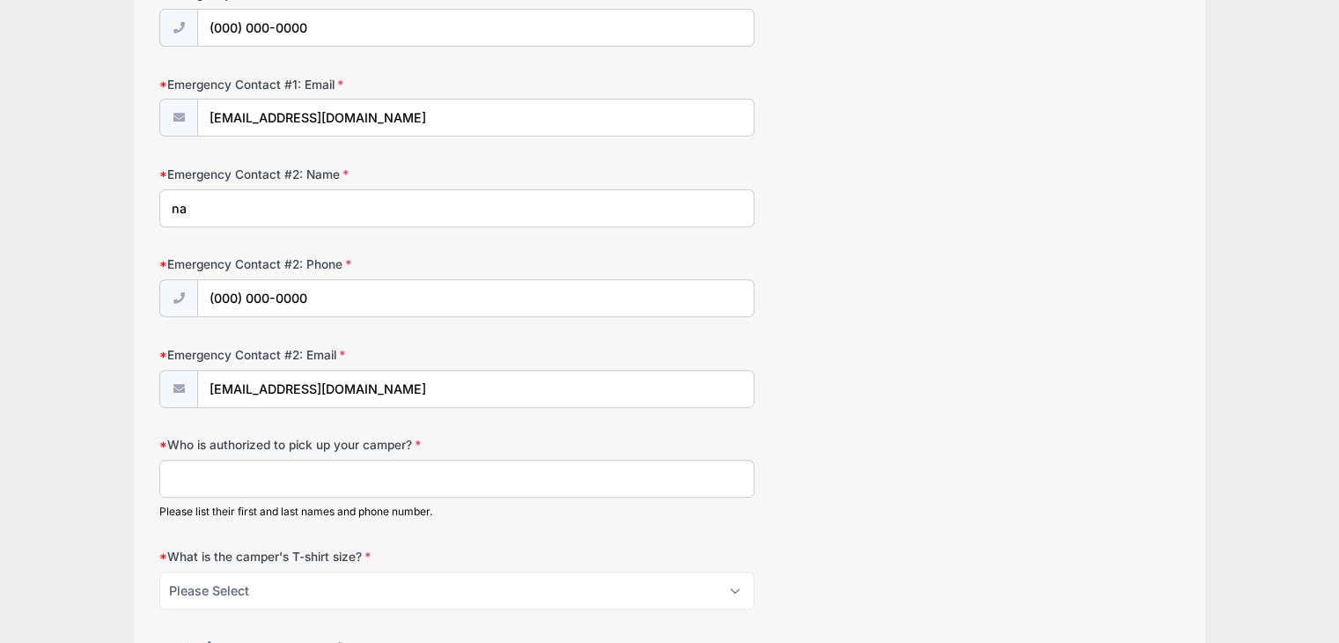
click at [262, 460] on input "Who is authorized to pick up your camper?" at bounding box center [456, 479] width 595 height 38
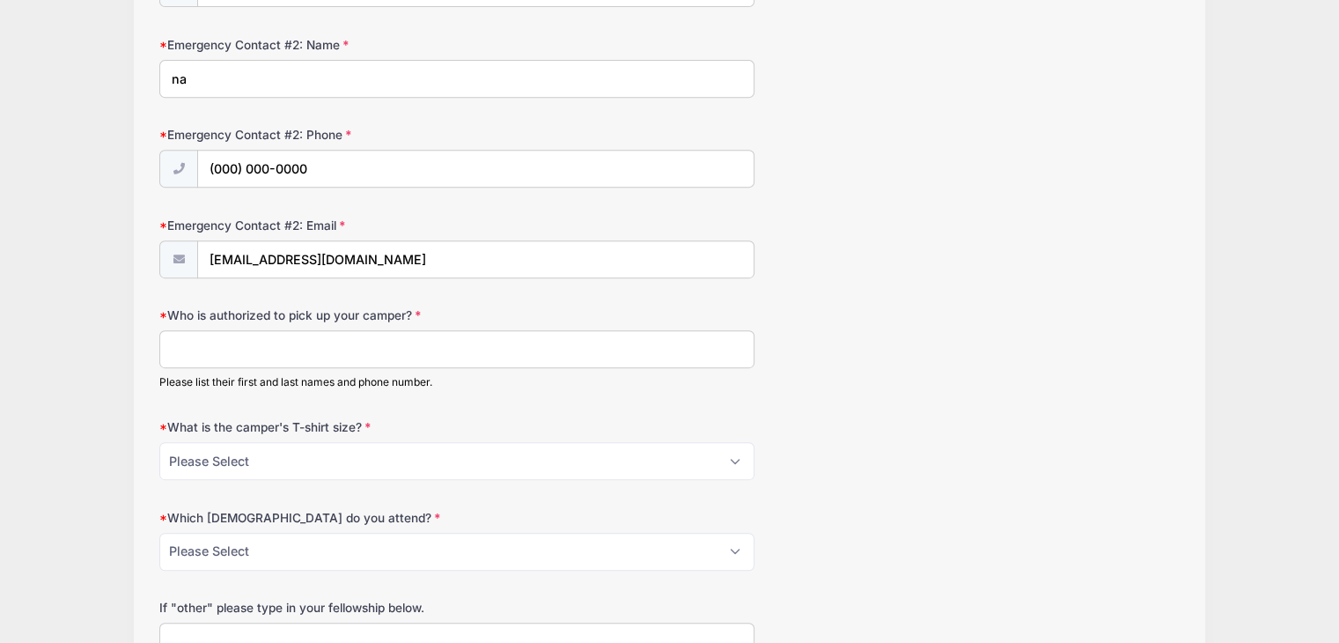
scroll to position [749, 0]
type input "na"
click at [256, 457] on select "Please Select Youth Small Youth Medium Youth Large Adult Small Adult Medium Adu…" at bounding box center [456, 458] width 595 height 38
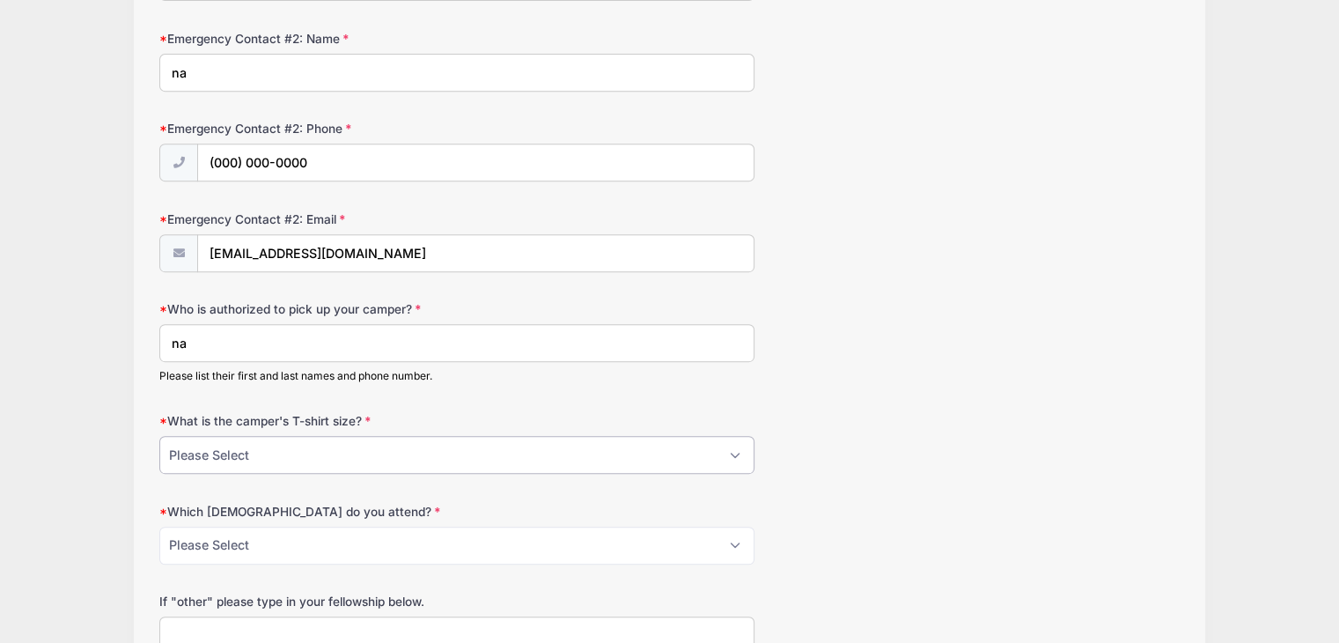
click at [236, 447] on select "Please Select Youth Small Youth Medium Youth Large Adult Small Adult Medium Adu…" at bounding box center [456, 455] width 595 height 38
select select "Adult Medium"
click at [159, 436] on select "Please Select Youth Small Youth Medium Youth Large Adult Small Adult Medium Adu…" at bounding box center [456, 455] width 595 height 38
click at [233, 535] on select "Please Select Greater Philadelphia Church of Christ Mountain Rock Church of Chr…" at bounding box center [456, 546] width 595 height 38
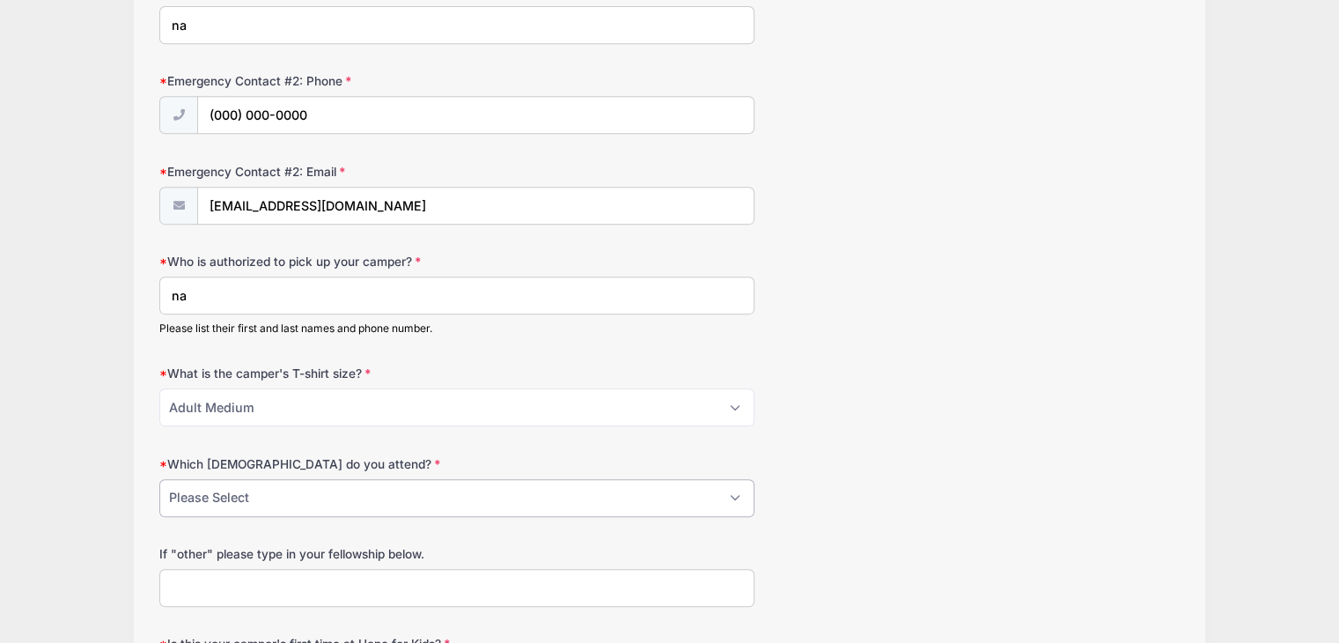
scroll to position [801, 0]
click at [240, 508] on select "Please Select Greater Philadelphia Church of Christ Mountain Rock Church of Chr…" at bounding box center [456, 496] width 595 height 38
select select "Other"
click at [159, 477] on select "Please Select Greater Philadelphia Church of Christ Mountain Rock Church of Chr…" at bounding box center [456, 496] width 595 height 38
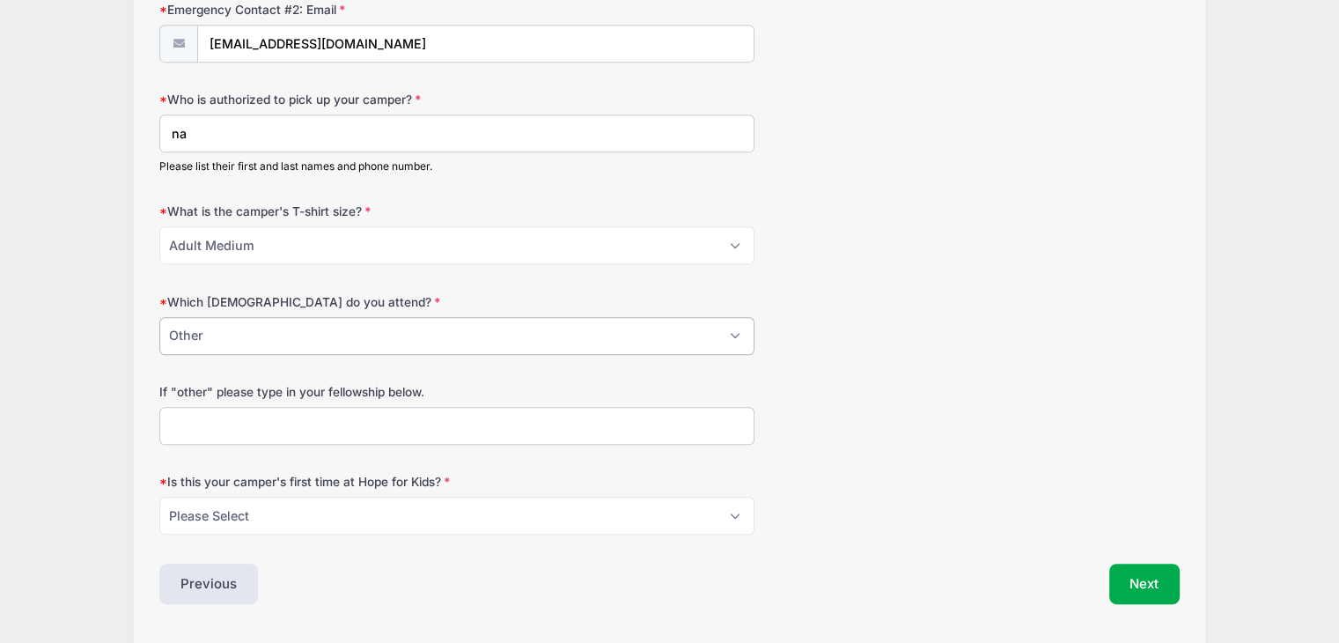
scroll to position [967, 0]
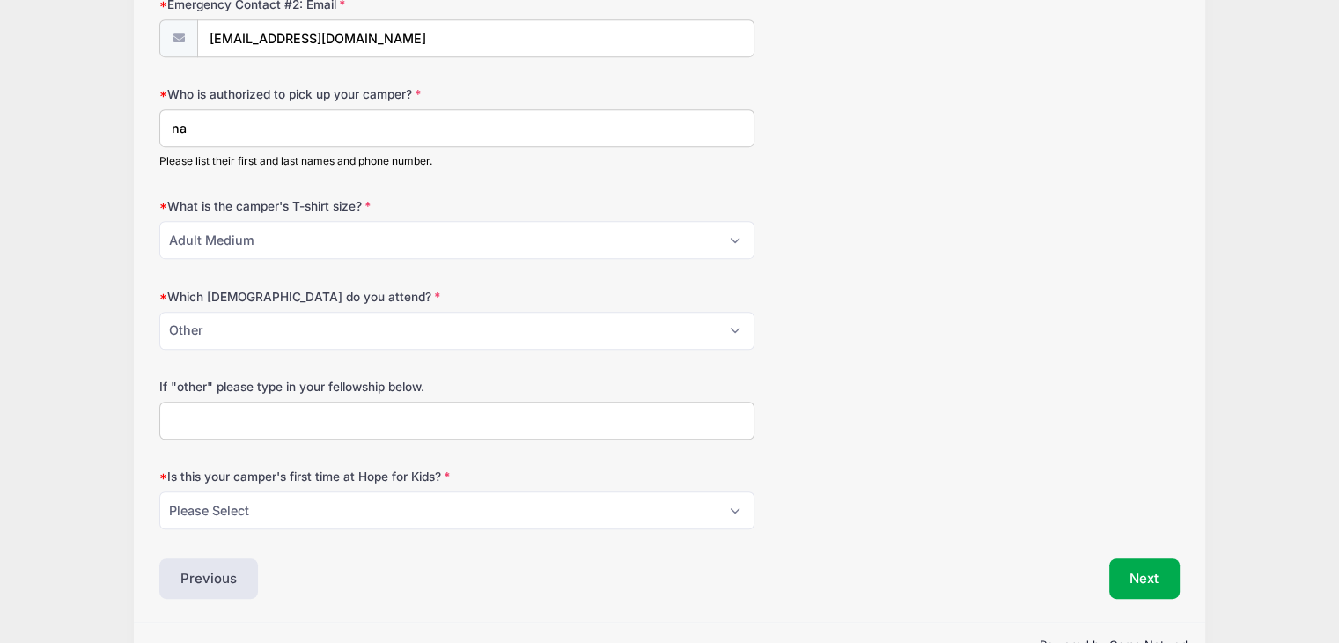
click at [298, 407] on input "If "other" please type in your fellowship below." at bounding box center [456, 421] width 595 height 38
type input "na"
click at [289, 501] on select "Please Select Yes No" at bounding box center [456, 510] width 595 height 38
click at [159, 491] on select "Please Select Yes No" at bounding box center [456, 510] width 595 height 38
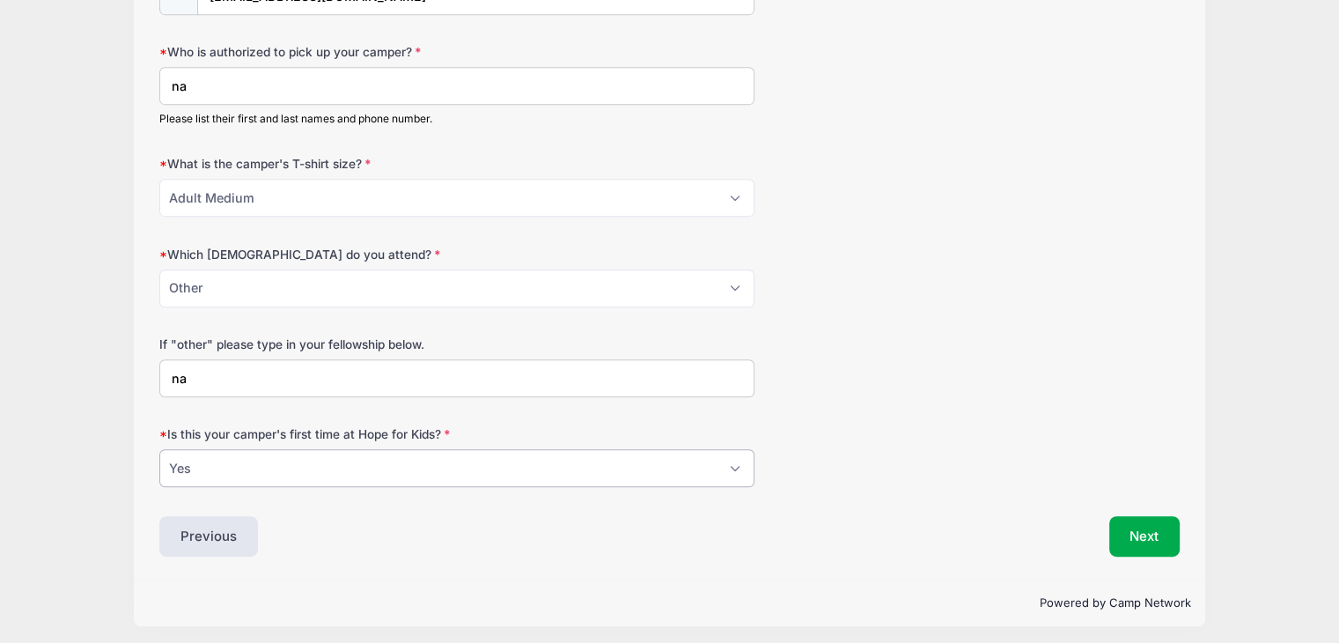
click at [310, 449] on select "Please Select Yes No" at bounding box center [456, 468] width 595 height 38
select select "No"
click at [159, 449] on select "Please Select Yes No" at bounding box center [456, 468] width 595 height 38
click at [1138, 522] on button "Next" at bounding box center [1145, 536] width 71 height 41
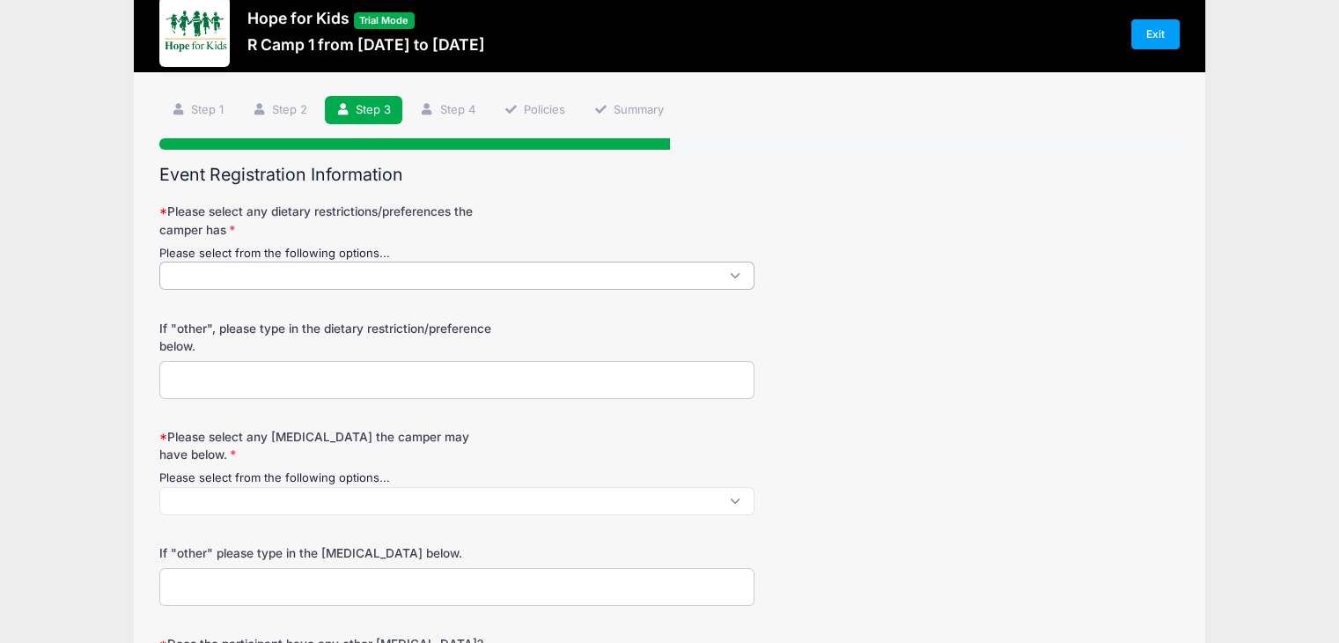
scroll to position [1, 0]
click at [376, 276] on span at bounding box center [456, 276] width 595 height 28
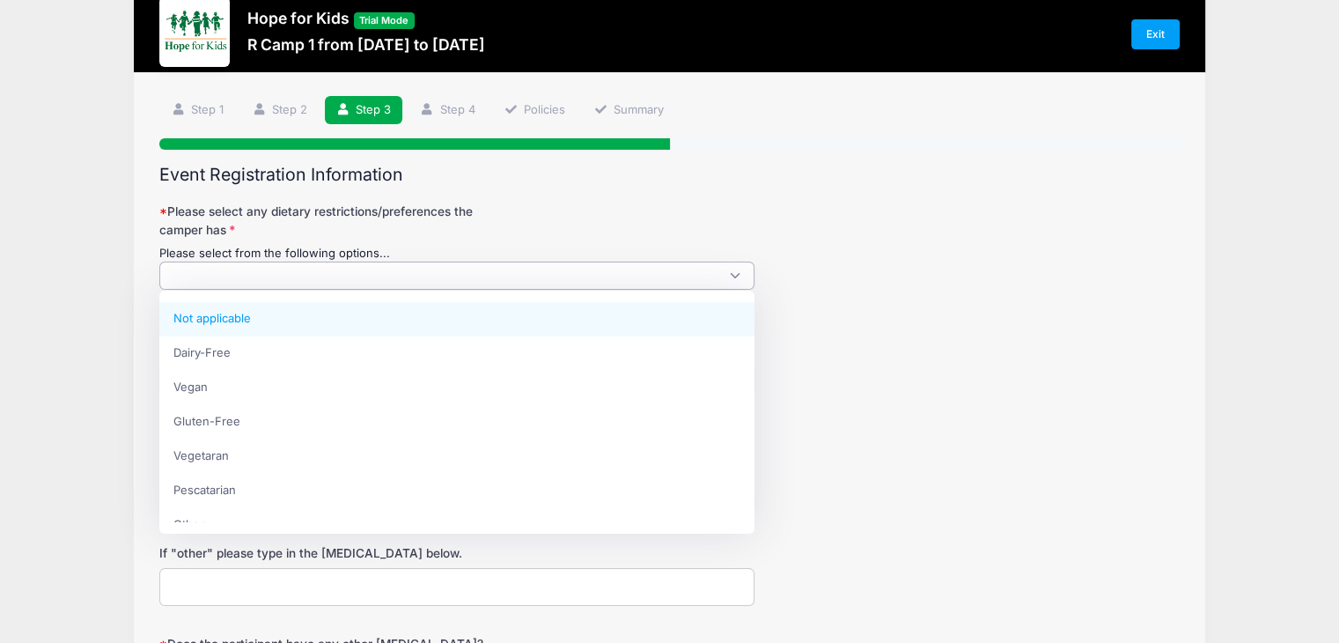
select select "Not applicable"
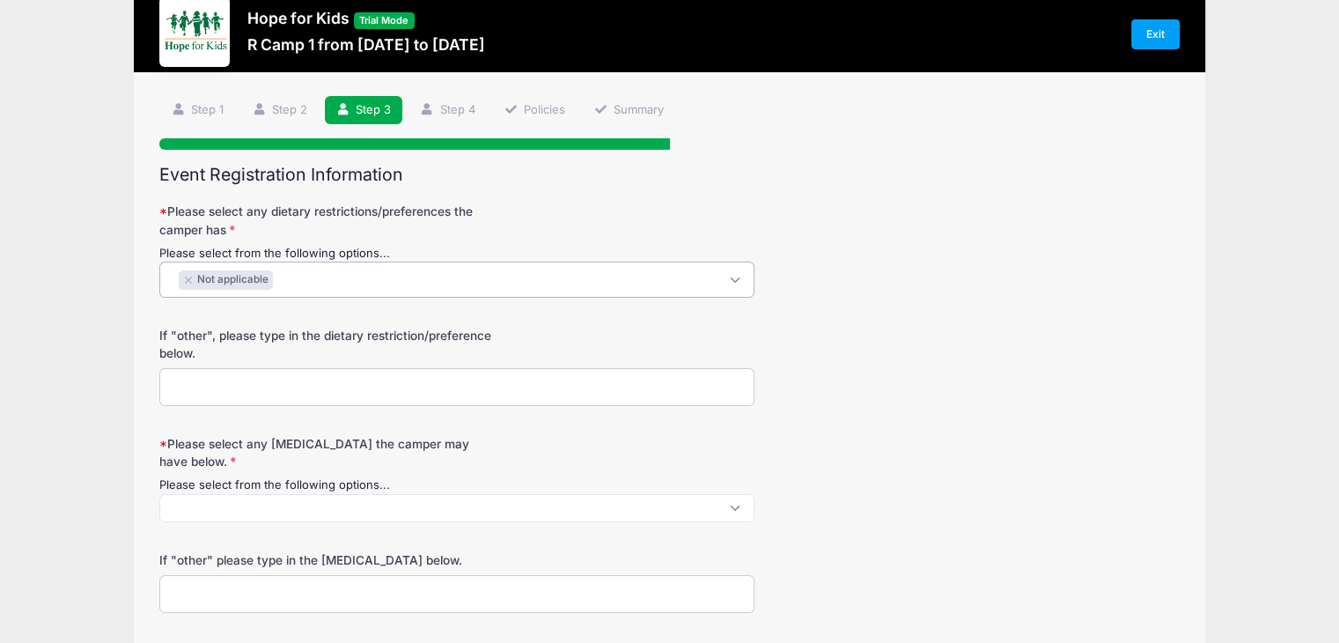
click at [225, 393] on input "If "other", please type in the dietary restriction/preference below." at bounding box center [456, 387] width 595 height 38
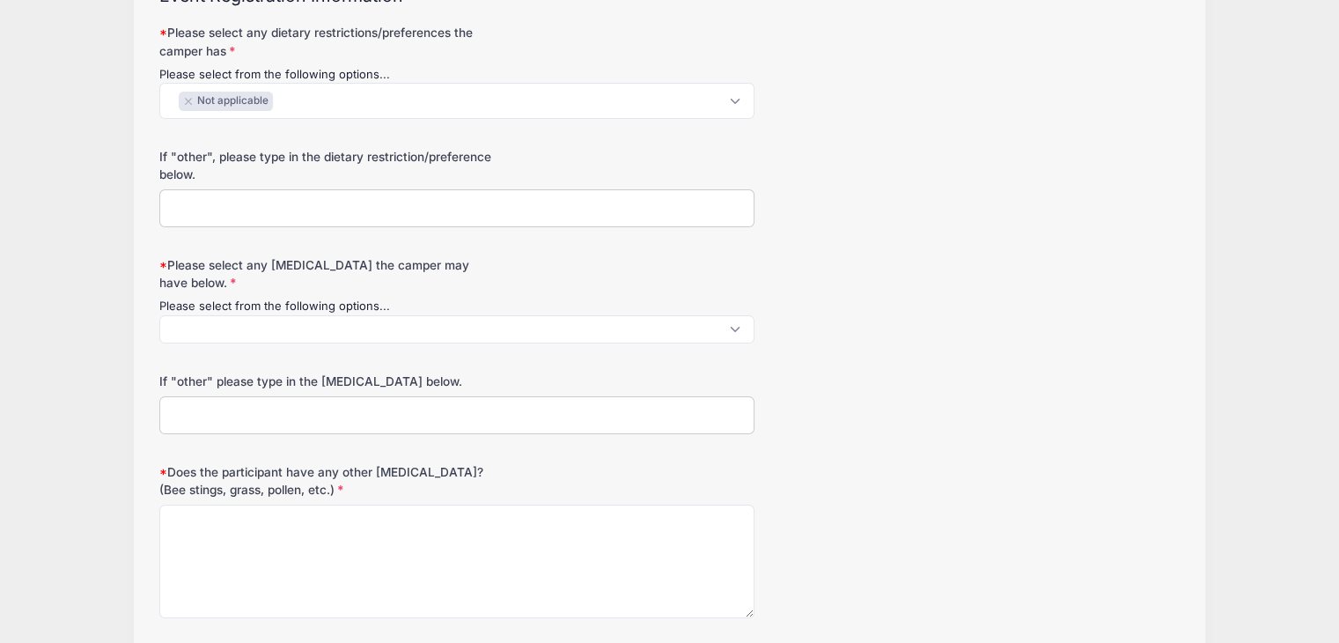
scroll to position [0, 0]
click at [267, 321] on span at bounding box center [456, 329] width 595 height 28
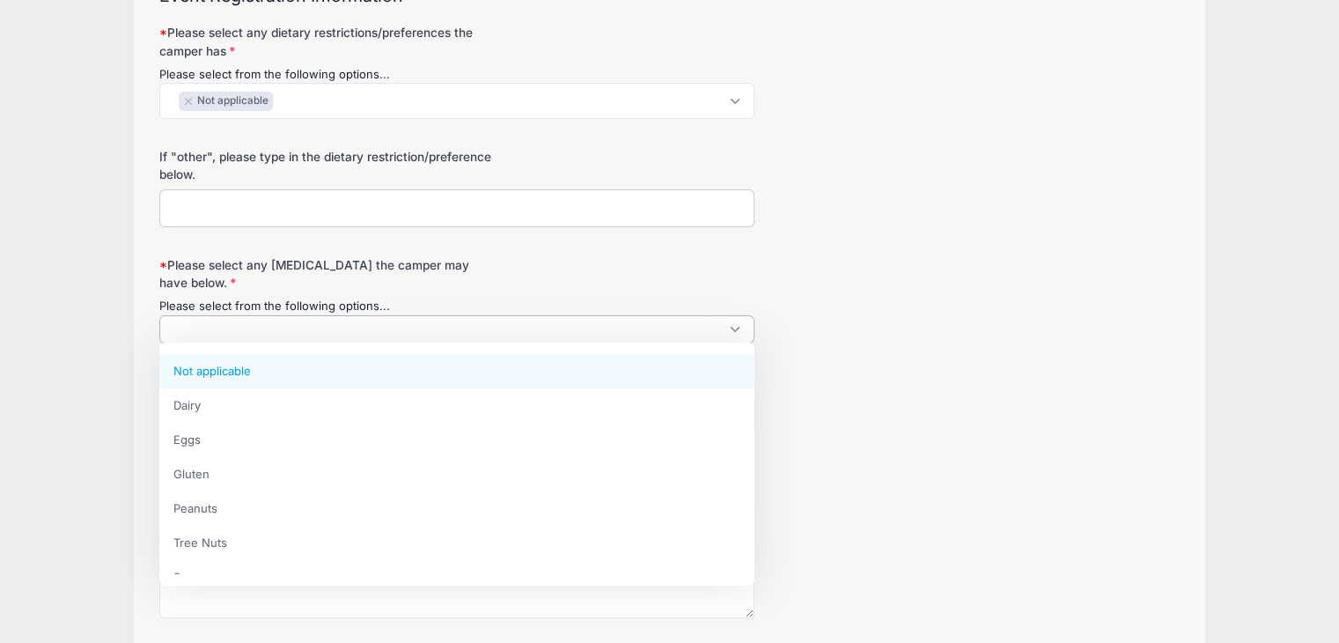
select select "Not applicable"
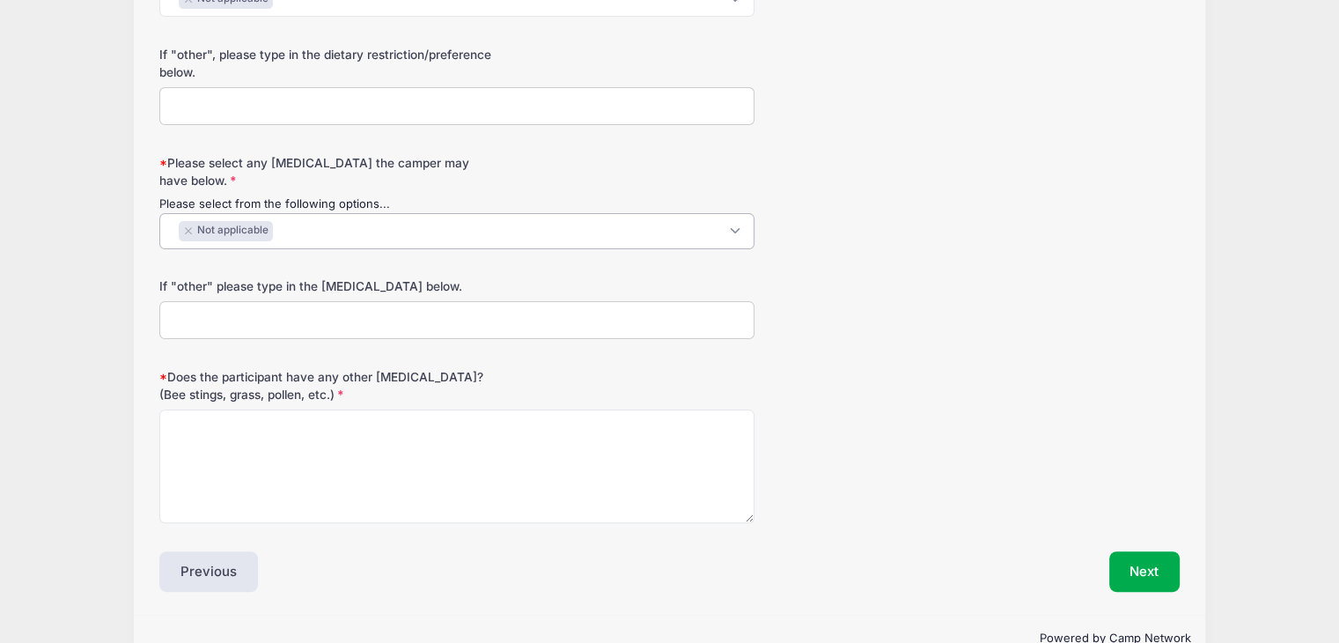
scroll to position [340, 0]
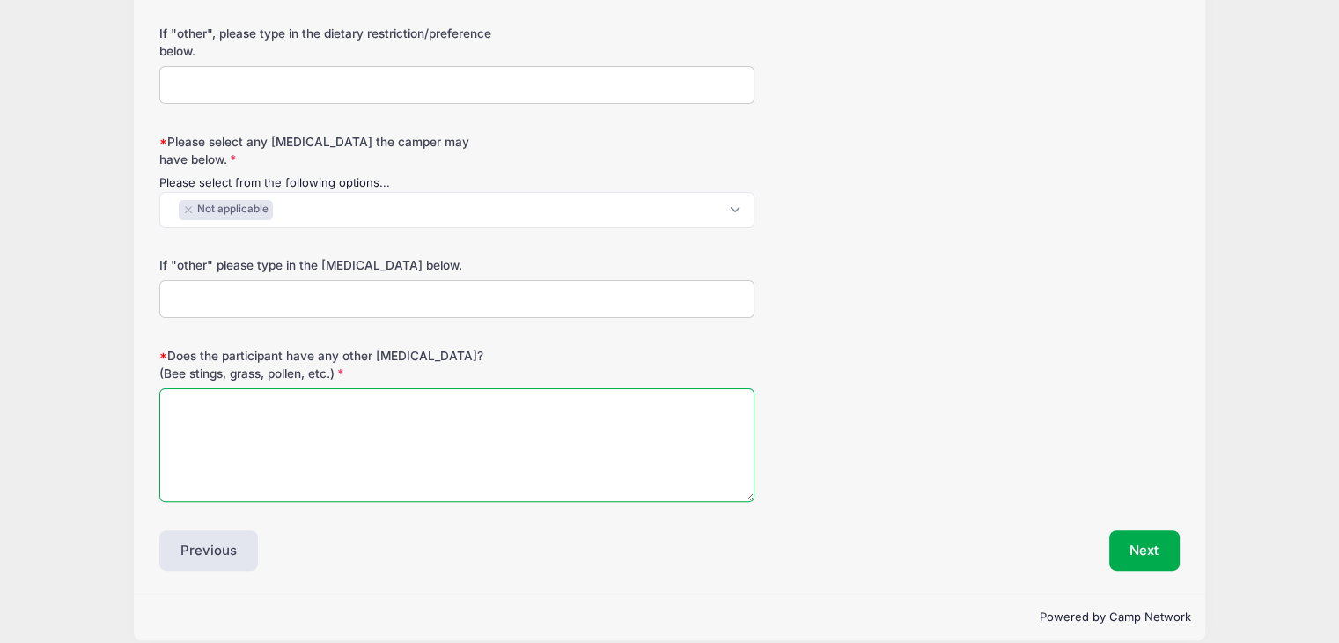
click at [225, 416] on textarea "Does the participant have any other [MEDICAL_DATA]? (Bee stings, grass, pollen,…" at bounding box center [456, 445] width 595 height 114
type textarea "na"
click at [1164, 558] on button "Next" at bounding box center [1145, 550] width 71 height 41
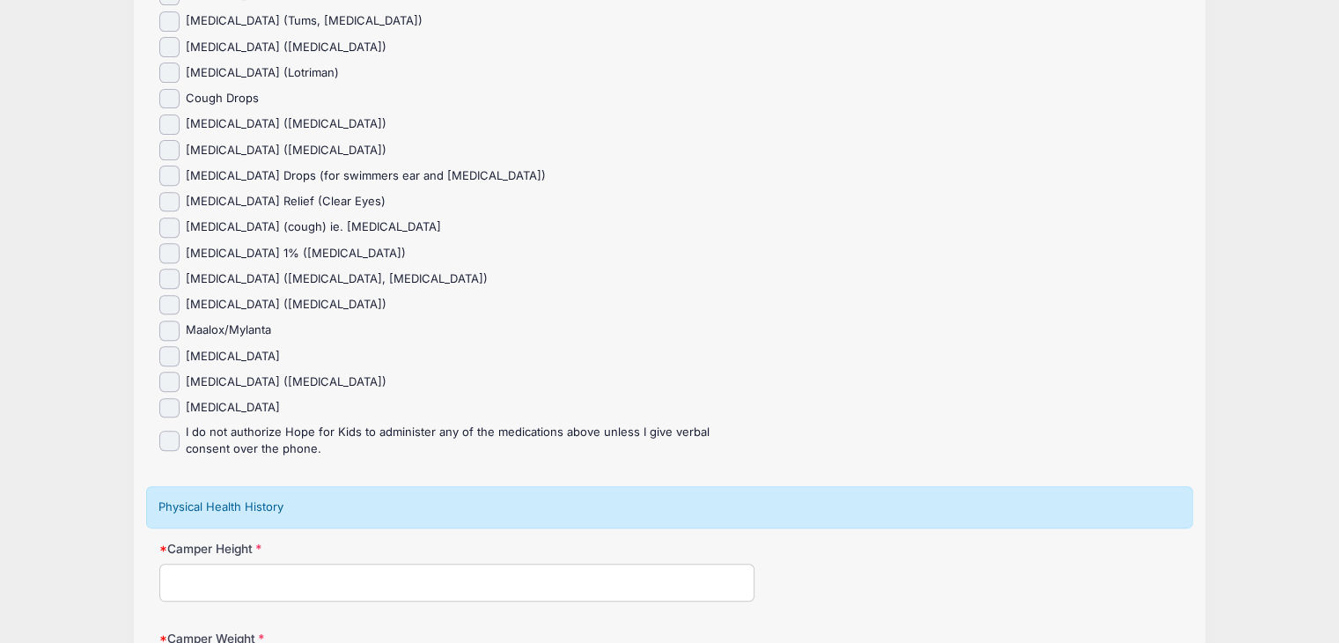
scroll to position [660, 0]
click at [217, 442] on label "I do not authorize Hope for Kids to administer any of the medications above unl…" at bounding box center [470, 439] width 569 height 34
click at [180, 442] on input "I do not authorize Hope for Kids to administer any of the medications above unl…" at bounding box center [169, 439] width 20 height 20
checkbox input "true"
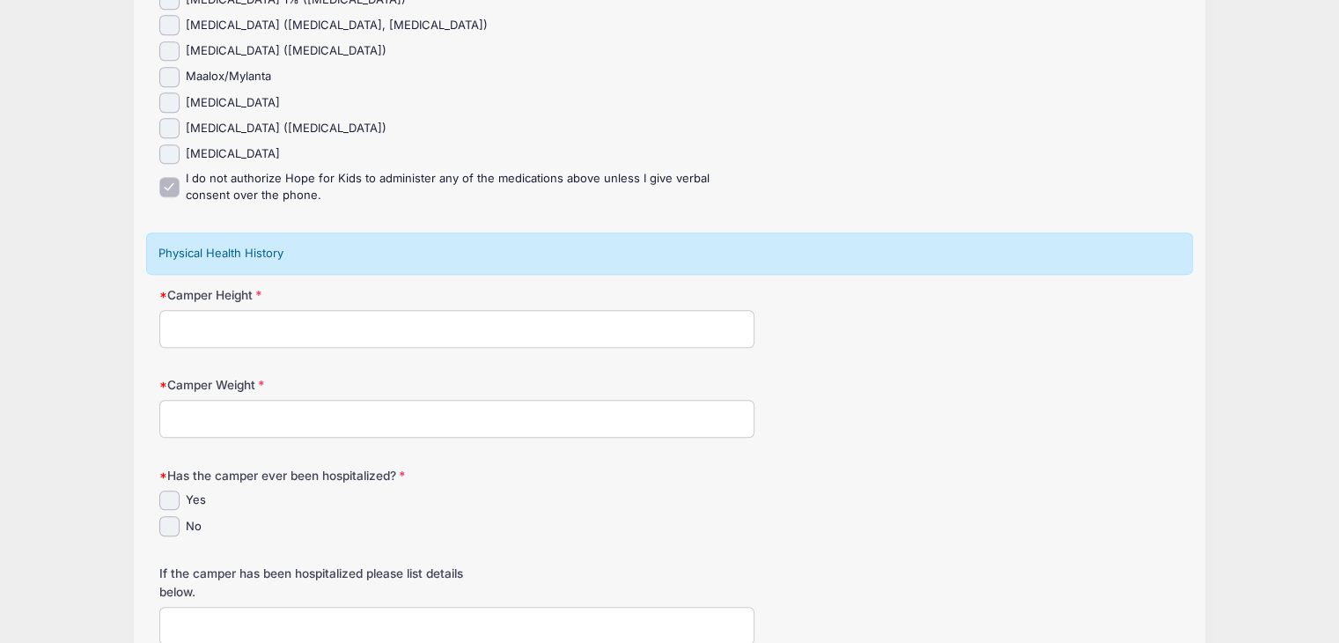
scroll to position [914, 0]
click at [259, 328] on input "Camper Height" at bounding box center [456, 327] width 595 height 38
type input "na`"
type input "na"
click at [173, 525] on input "No" at bounding box center [169, 524] width 20 height 20
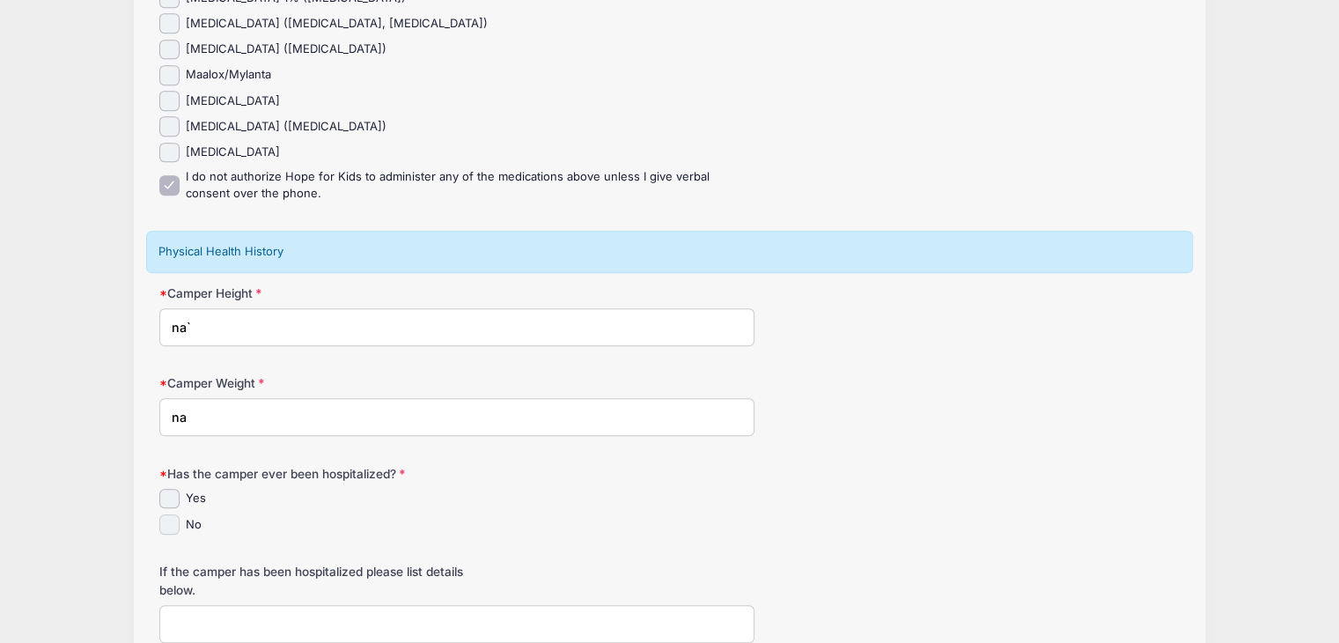
checkbox input "true"
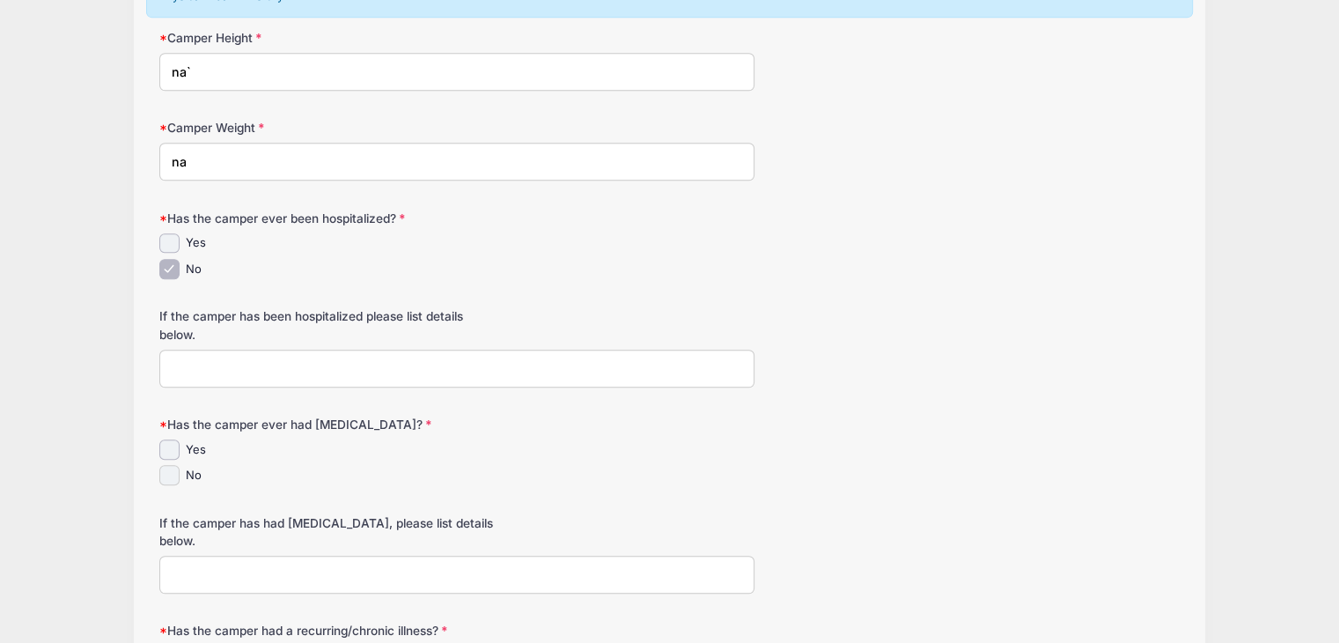
click at [163, 481] on input "No" at bounding box center [169, 475] width 20 height 20
checkbox input "true"
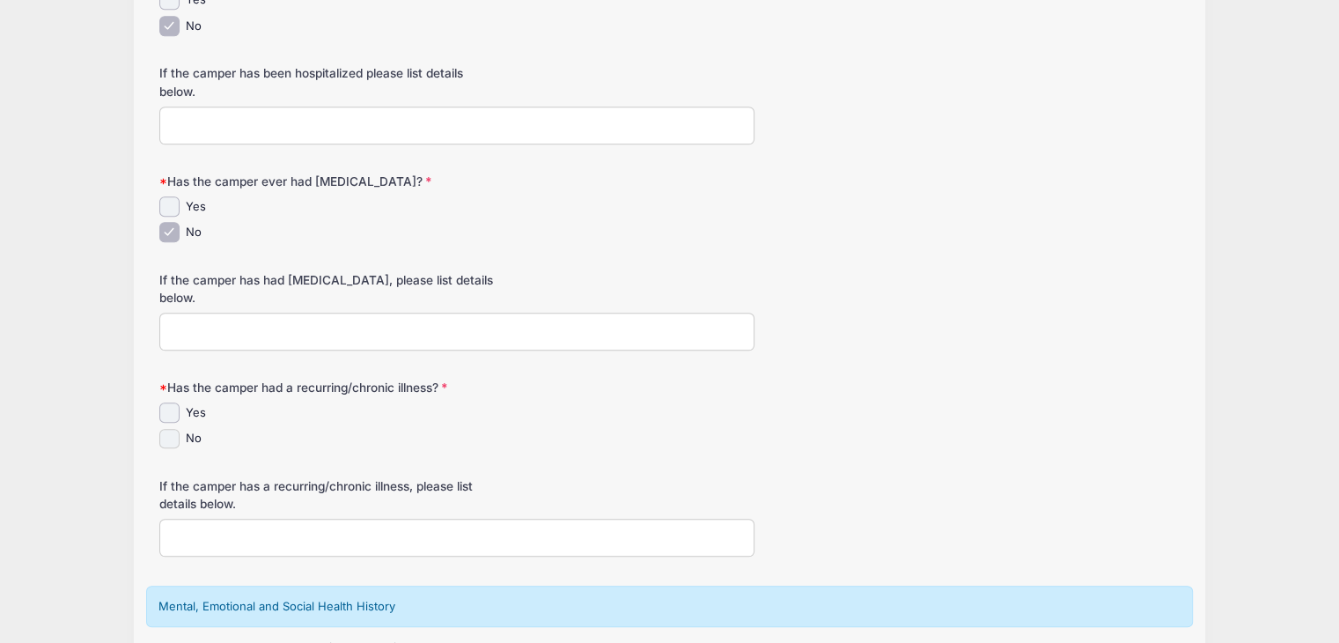
click at [167, 439] on input "No" at bounding box center [169, 439] width 20 height 20
checkbox input "true"
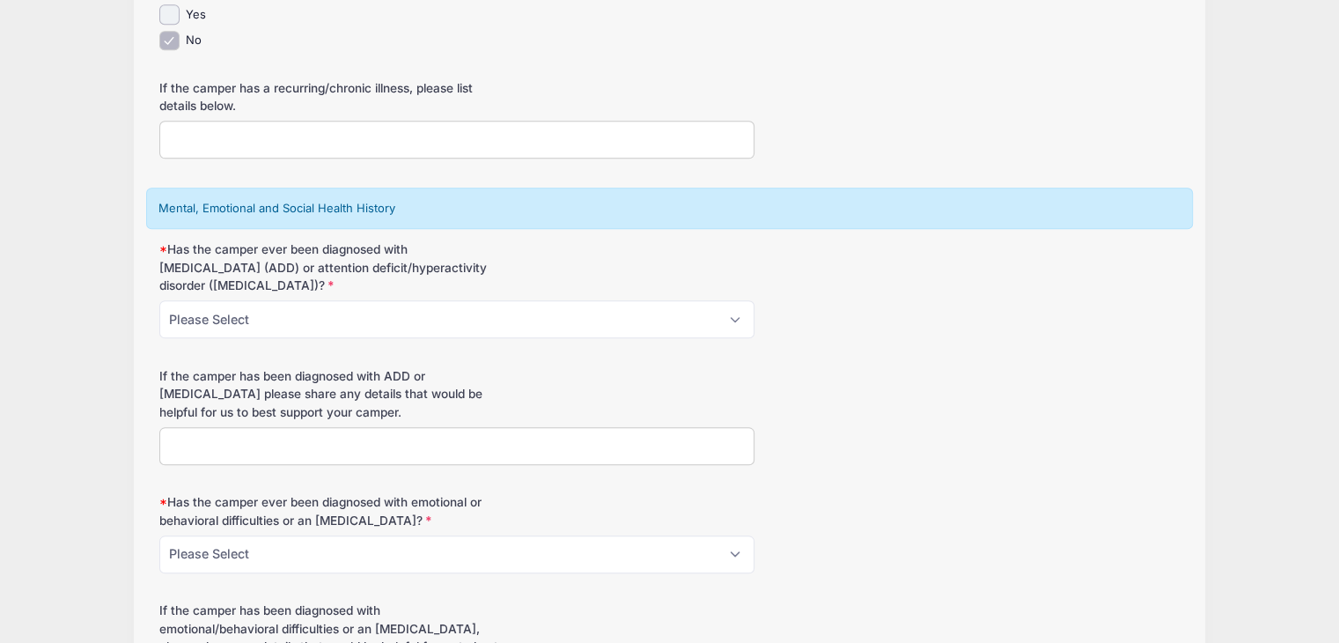
scroll to position [1814, 0]
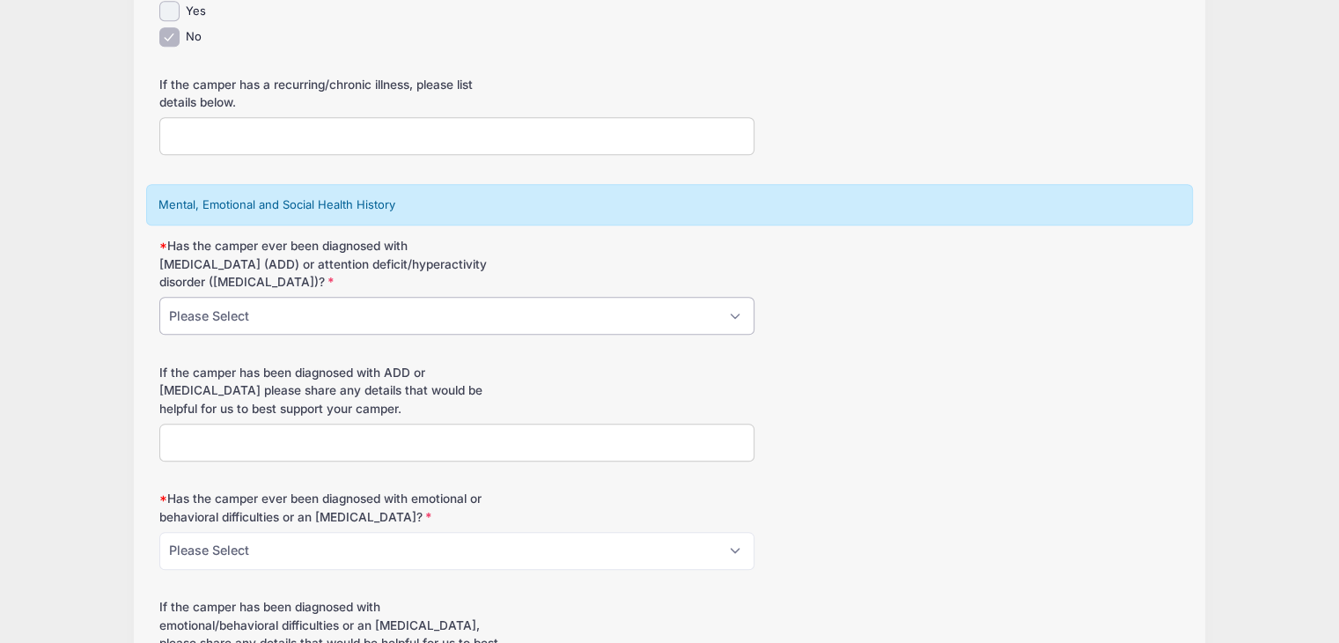
click at [262, 303] on select "Please Select Yes No" at bounding box center [456, 316] width 595 height 38
select select "No"
click at [159, 297] on select "Please Select Yes No" at bounding box center [456, 316] width 595 height 38
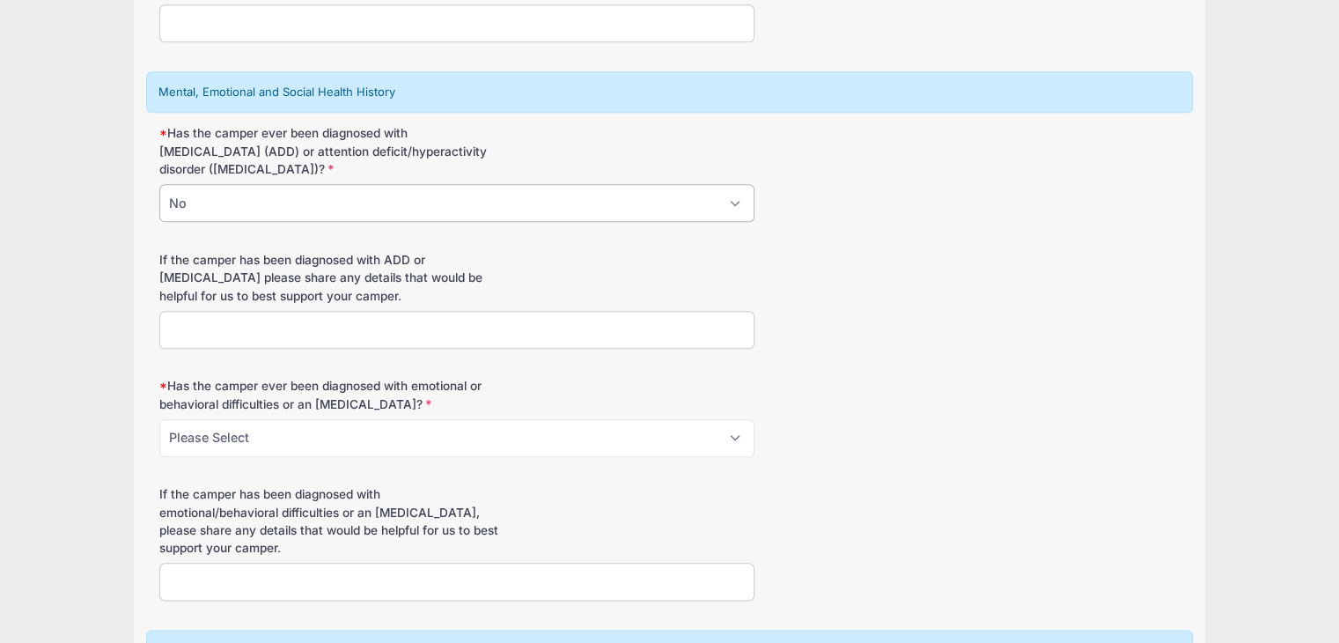
scroll to position [1927, 0]
click at [273, 427] on select "Please Select Yes No" at bounding box center [456, 438] width 595 height 38
select select "No"
click at [159, 419] on select "Please Select Yes No" at bounding box center [456, 438] width 595 height 38
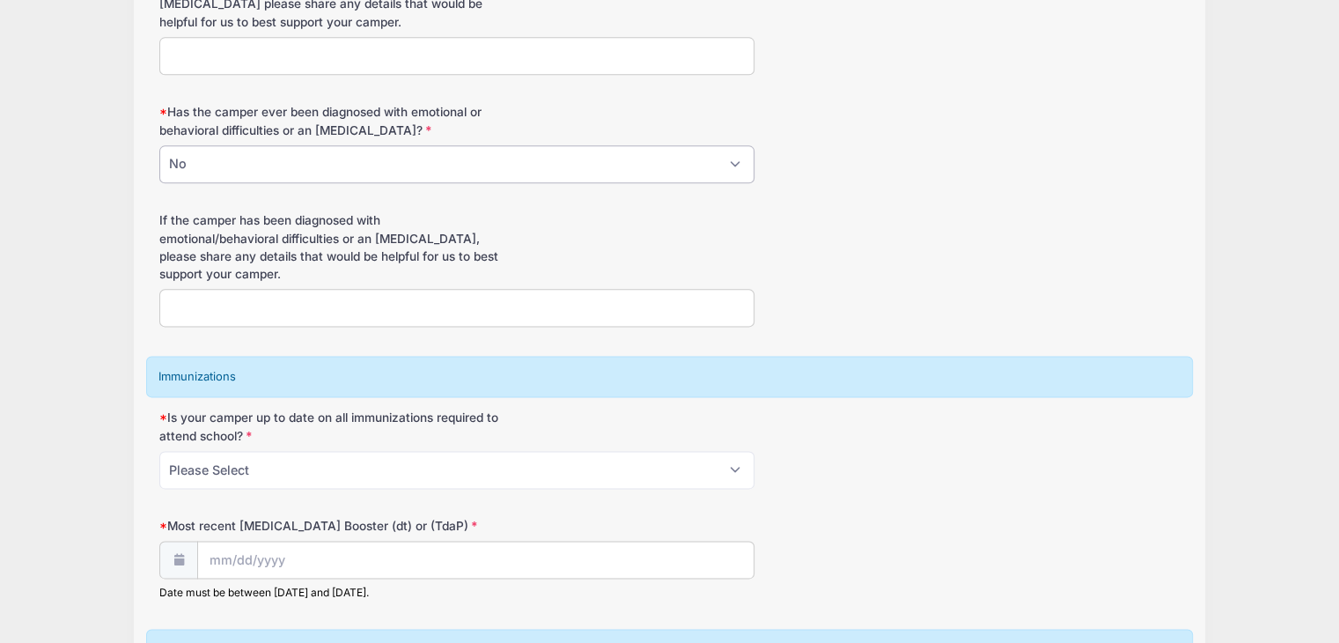
scroll to position [2202, 0]
click at [240, 476] on select "Please Select Yes No" at bounding box center [456, 469] width 595 height 38
select select "No"
click at [159, 450] on select "Please Select Yes No" at bounding box center [456, 469] width 595 height 38
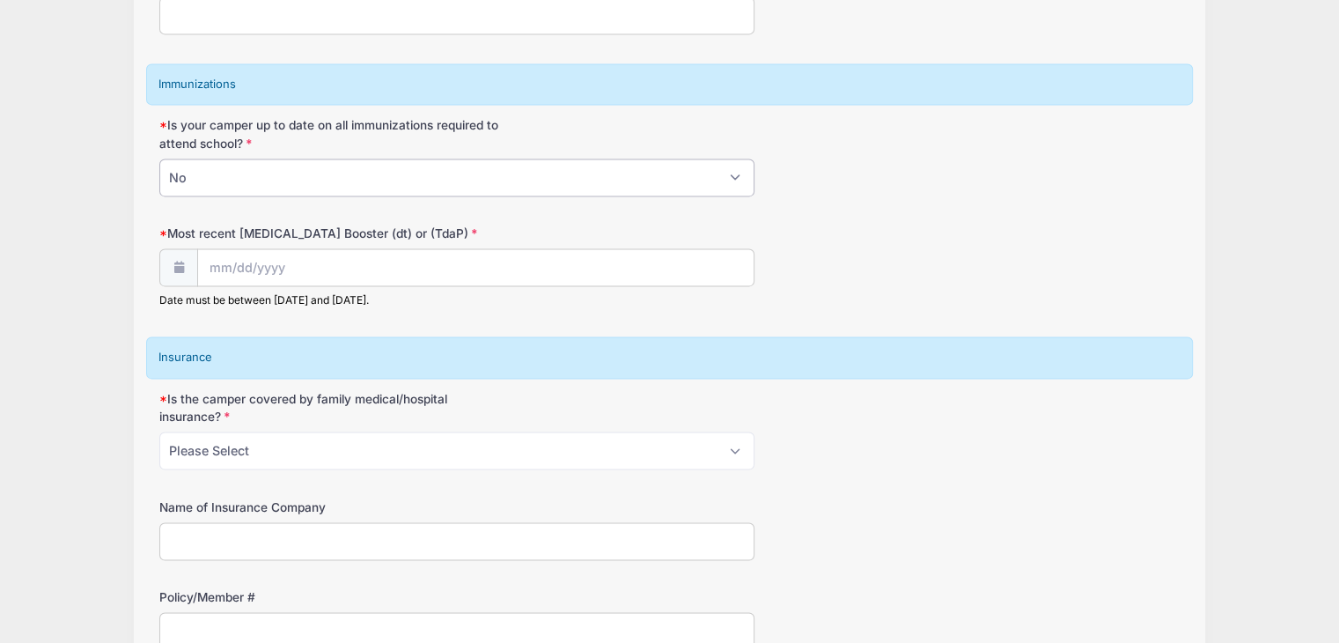
scroll to position [2494, 0]
click at [227, 262] on input "Most recent [MEDICAL_DATA] Booster (dt) or (TdaP)" at bounding box center [476, 267] width 556 height 38
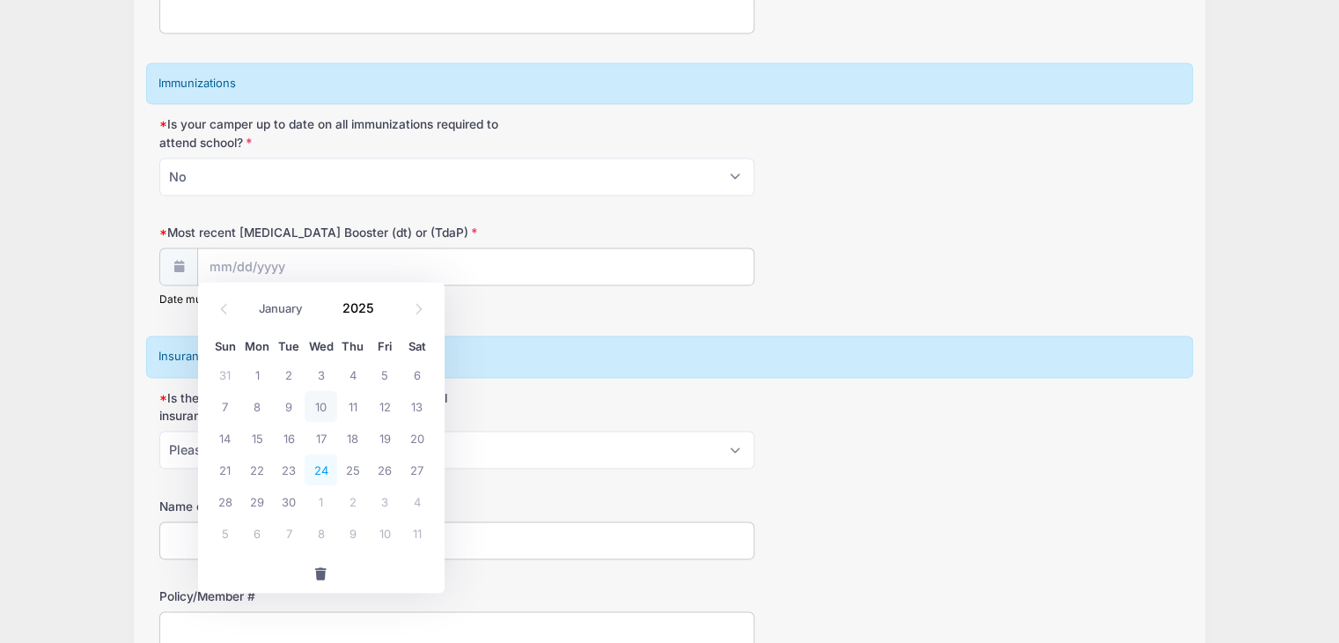
click at [315, 476] on span "24" at bounding box center [321, 470] width 32 height 32
type input "[DATE]"
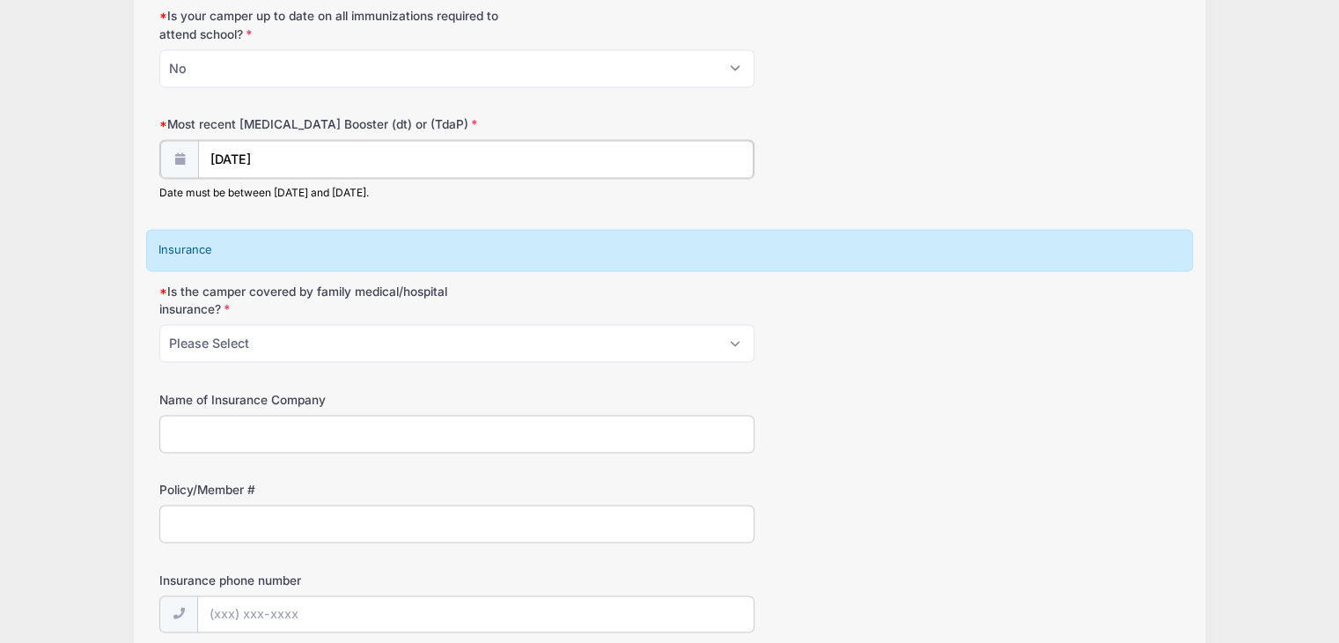
scroll to position [2607, 0]
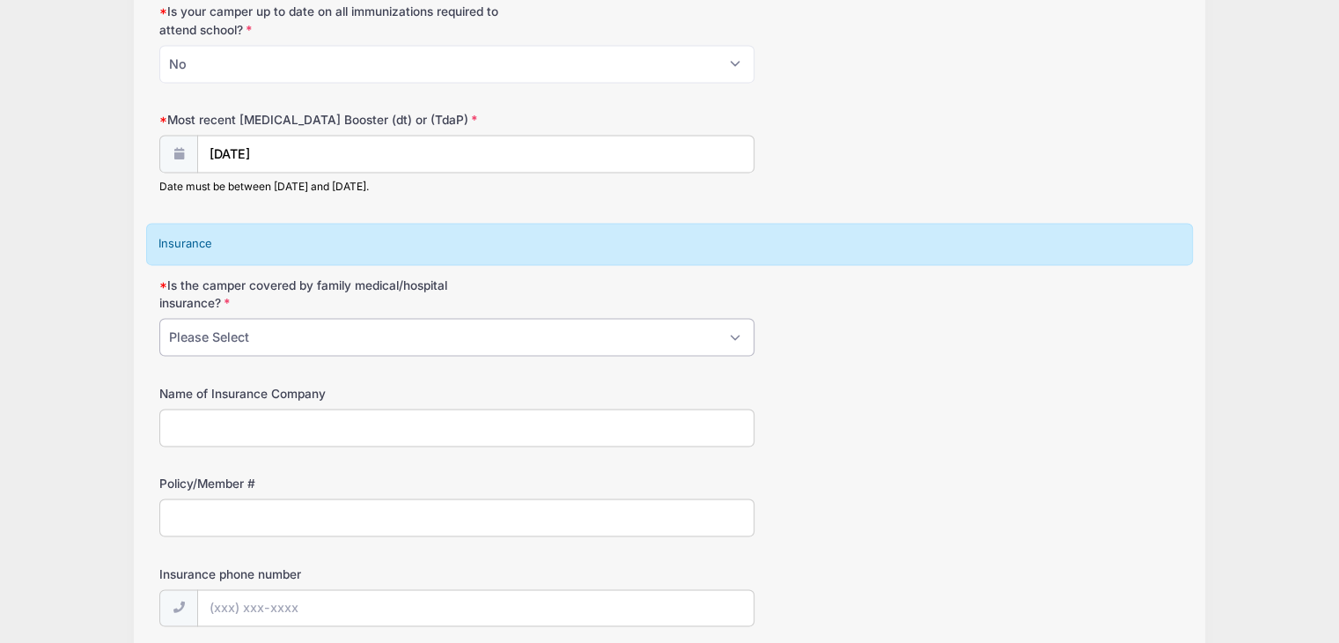
click at [247, 331] on select "Please Select Yes No" at bounding box center [456, 337] width 595 height 38
select select "No"
click at [159, 318] on select "Please Select Yes No" at bounding box center [456, 337] width 595 height 38
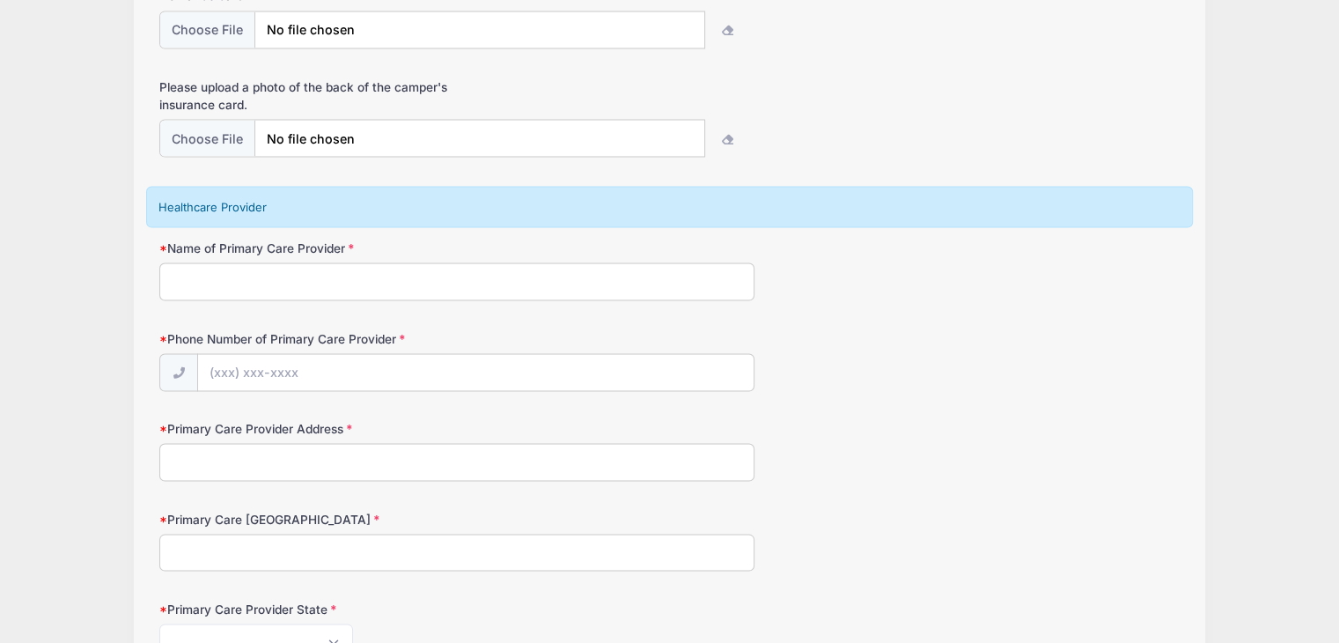
scroll to position [3297, 0]
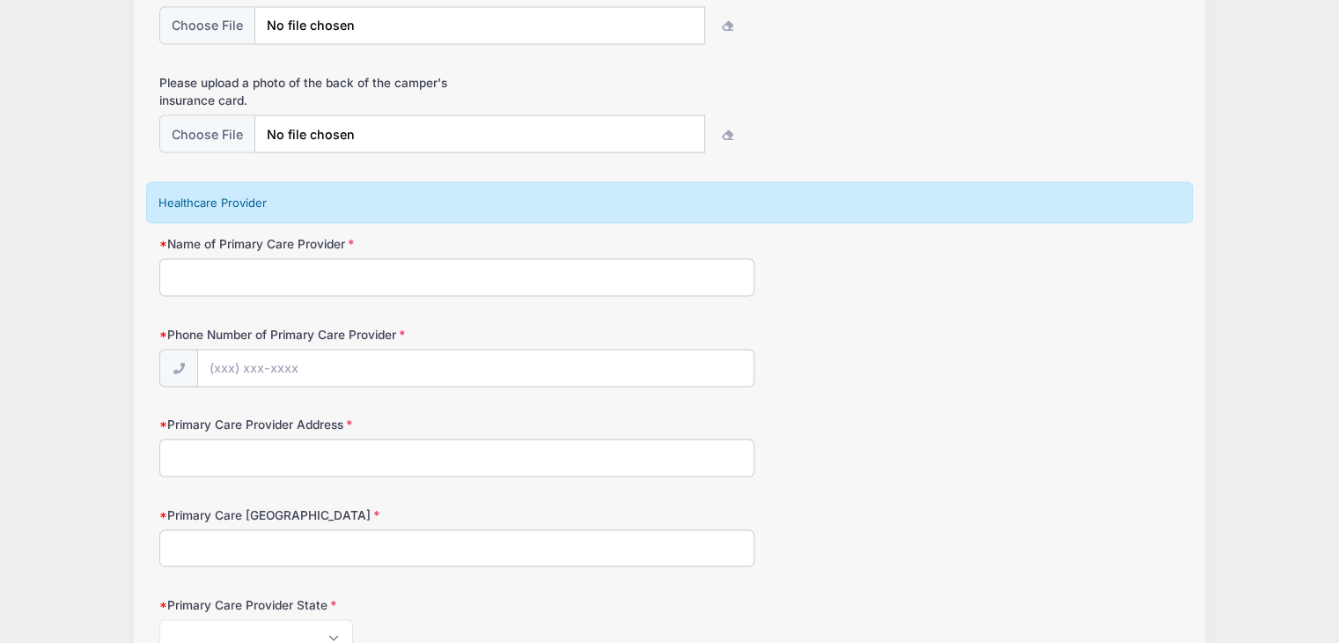
click at [269, 267] on input "Name of Primary Care Provider" at bounding box center [456, 277] width 595 height 38
type input "na"
type input "(000) 000-0000"
type input "na"
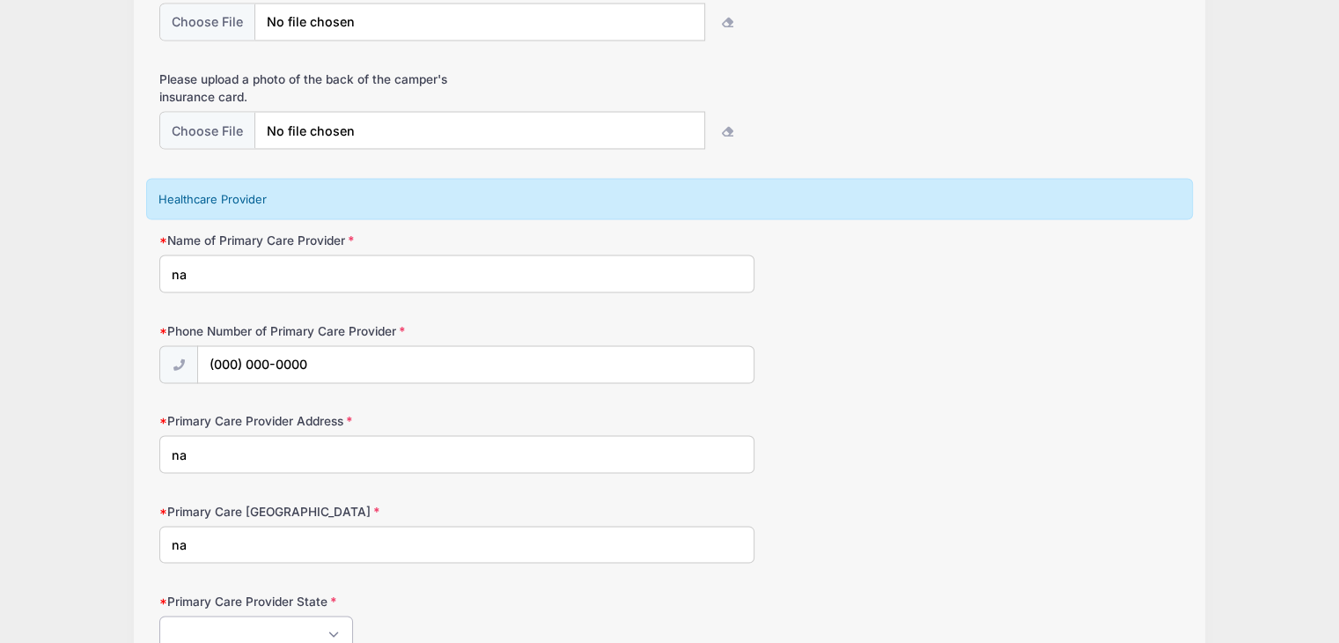
scroll to position [3552, 0]
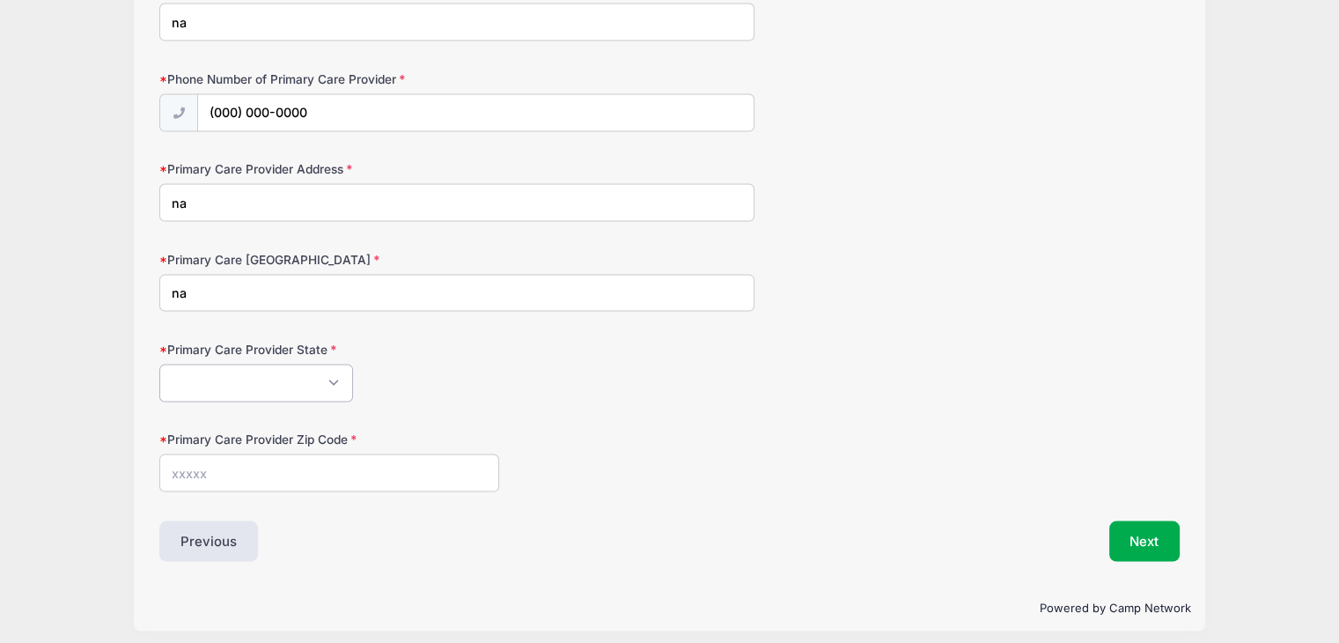
click at [287, 374] on select "Alabama Alaska American Samoa Arizona Arkansas Armed Forces Africa Armed Forces…" at bounding box center [256, 384] width 194 height 38
select select "FL"
click at [159, 365] on select "Alabama Alaska American Samoa Arizona Arkansas Armed Forces Africa Armed Forces…" at bounding box center [256, 384] width 194 height 38
click at [218, 462] on input "Primary Care Provider Zip Code" at bounding box center [329, 473] width 340 height 38
type input "00000"
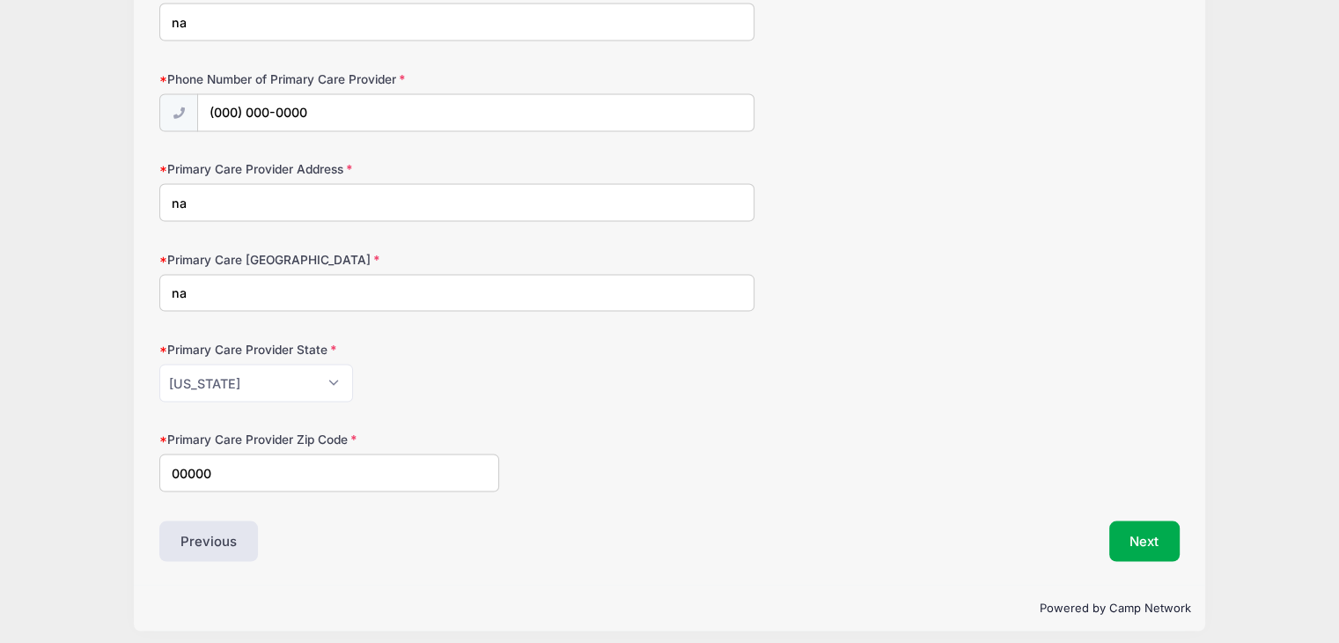
click at [1183, 550] on div "Next" at bounding box center [929, 541] width 519 height 41
click at [1174, 548] on button "Next" at bounding box center [1145, 541] width 71 height 41
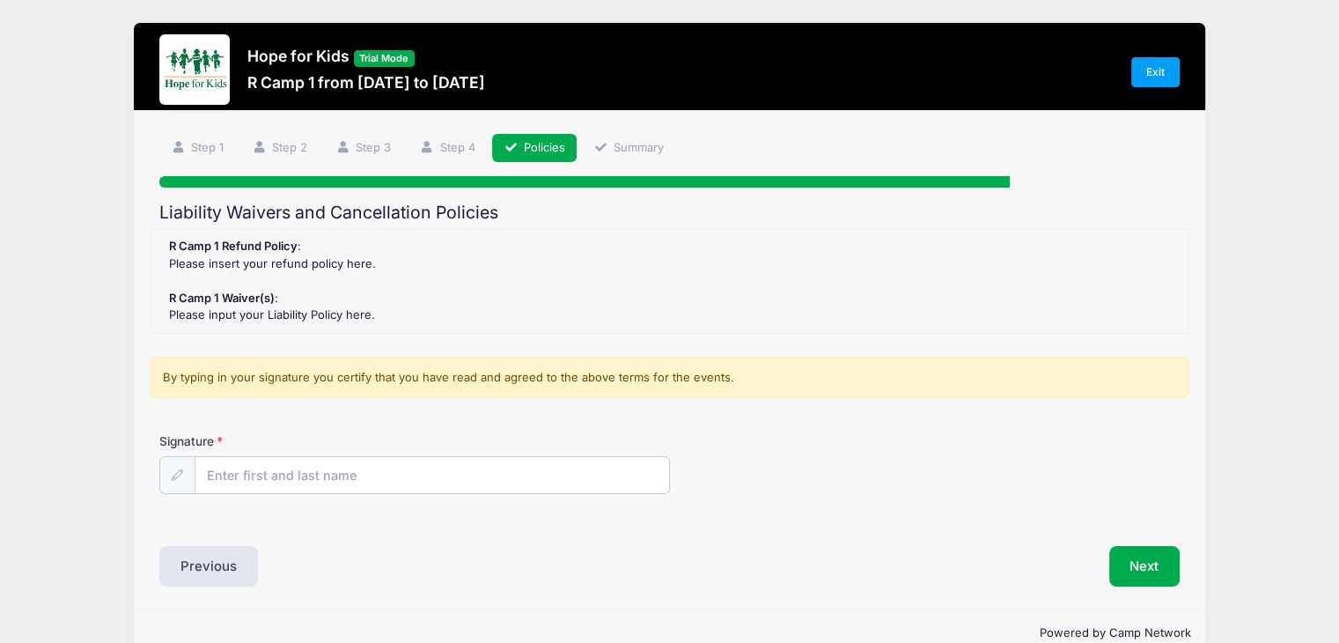
scroll to position [34, 0]
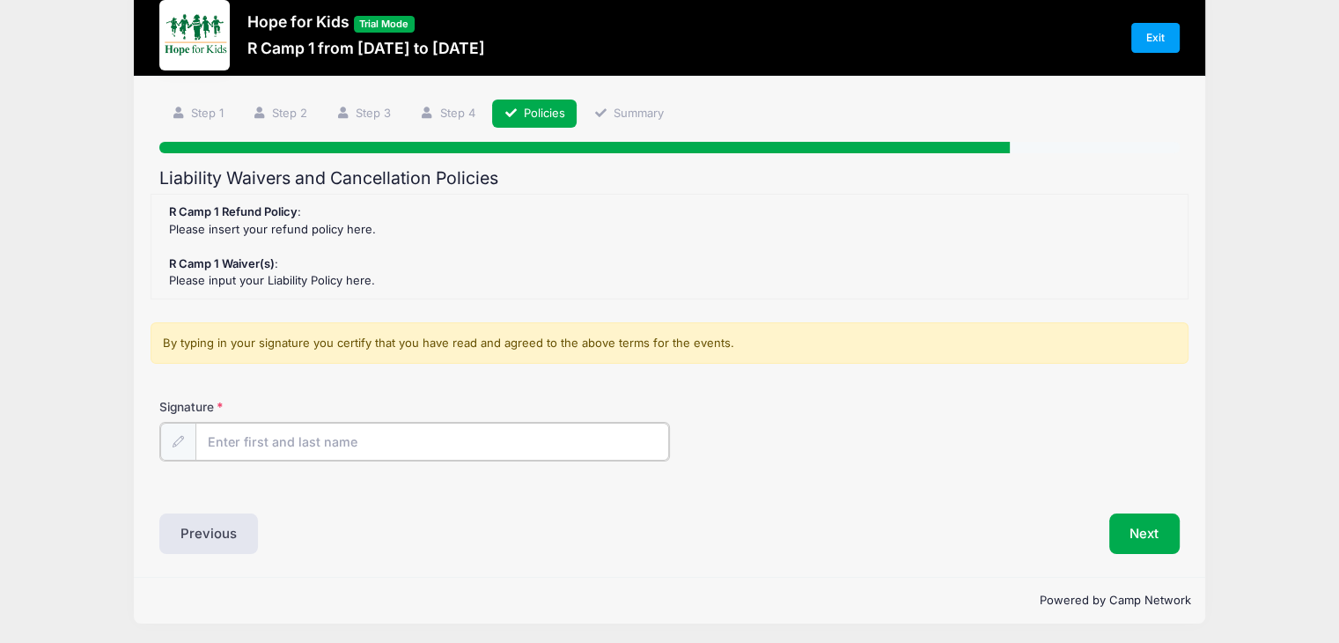
click at [237, 438] on input "Signature" at bounding box center [432, 442] width 474 height 38
type input "rach b"
click at [1135, 538] on button "Next" at bounding box center [1145, 532] width 71 height 41
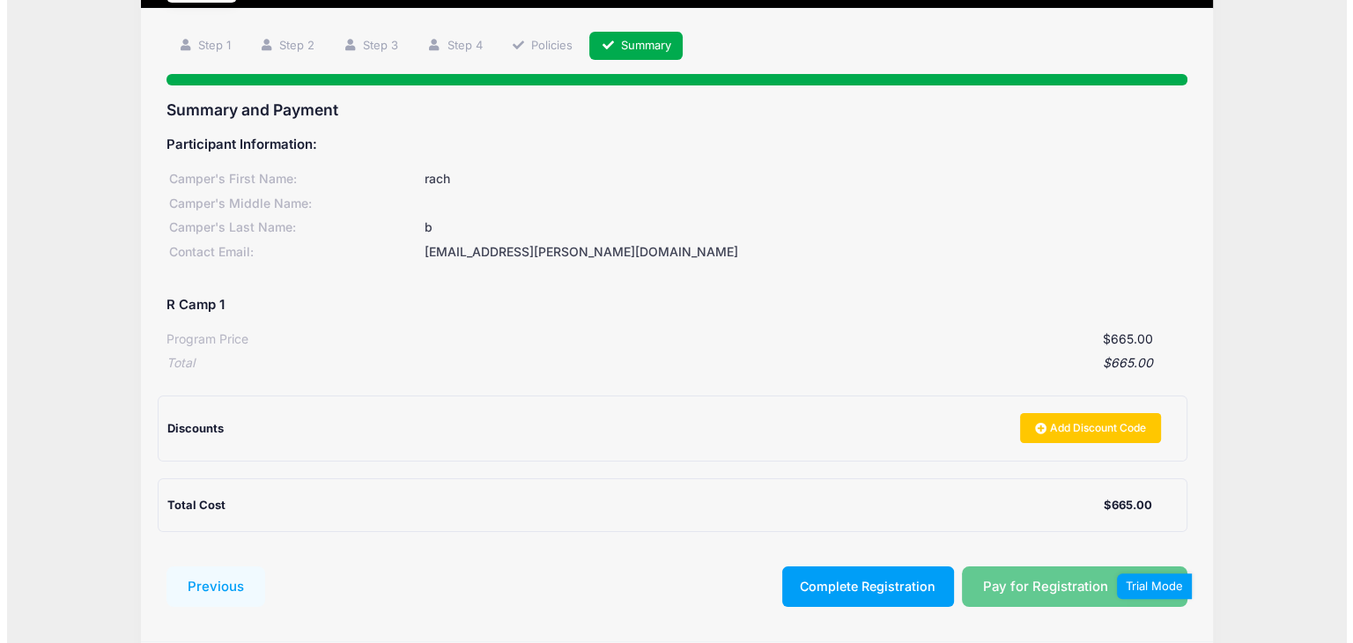
scroll to position [169, 0]
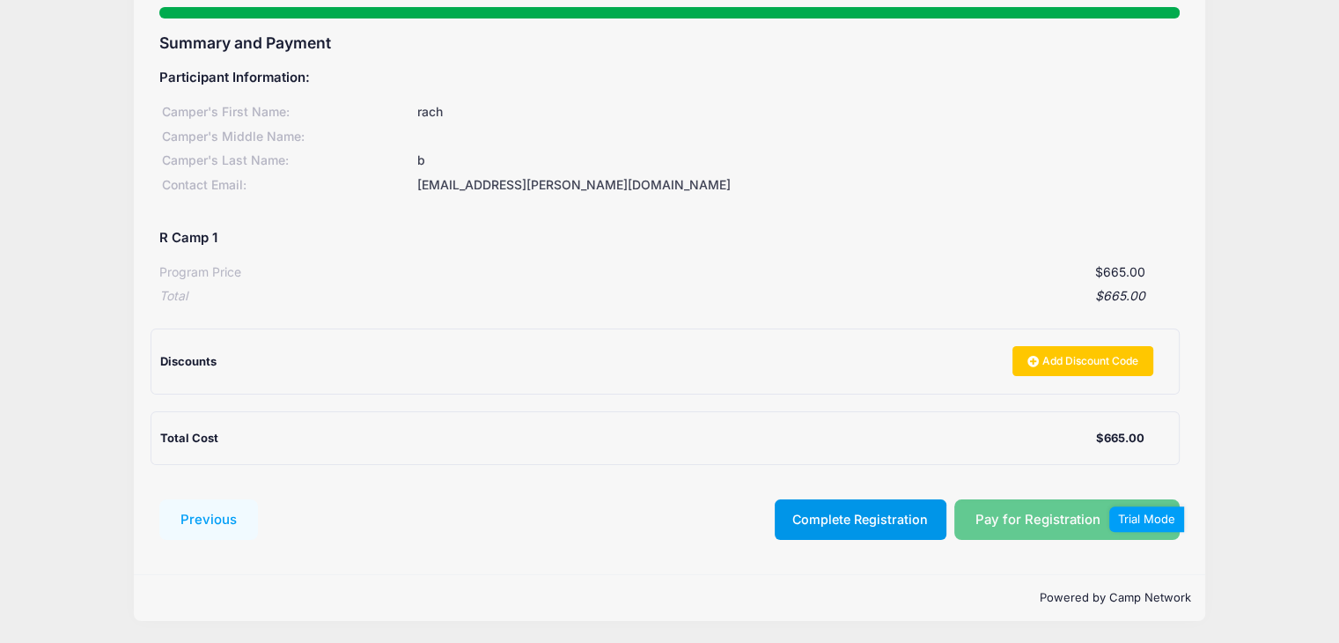
click at [869, 524] on button "Complete Registration" at bounding box center [861, 519] width 172 height 41
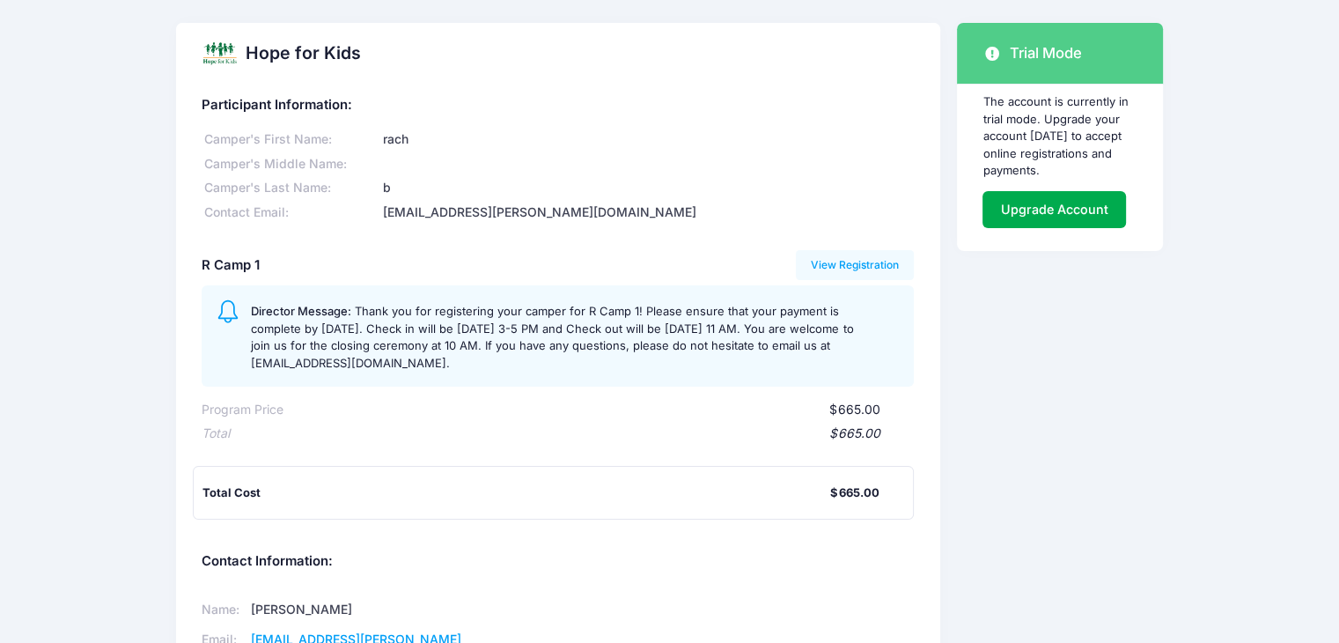
scroll to position [2, 0]
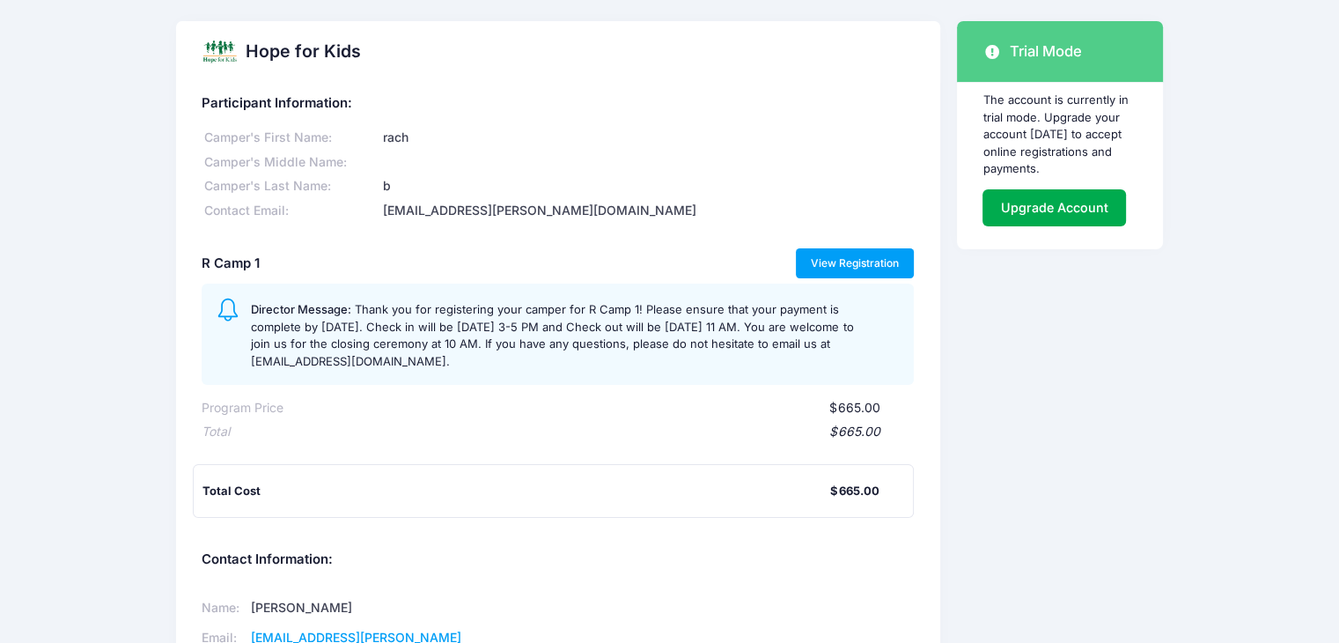
click at [871, 257] on link "View Registration" at bounding box center [855, 263] width 119 height 30
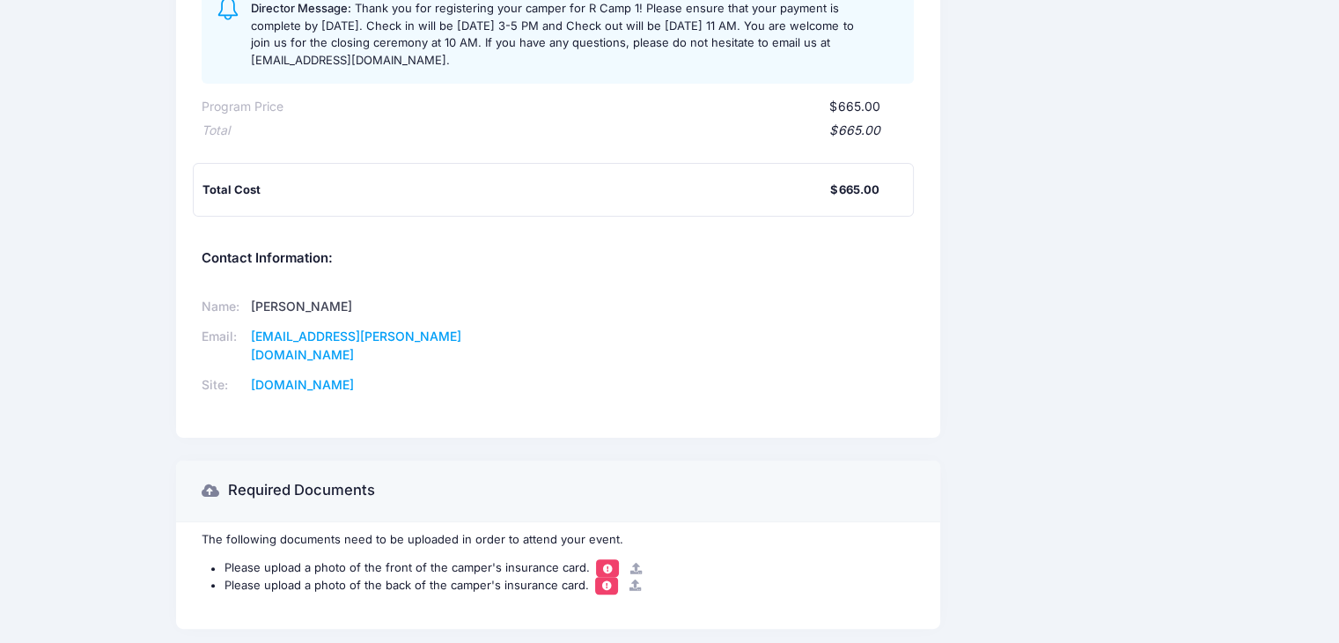
scroll to position [0, 0]
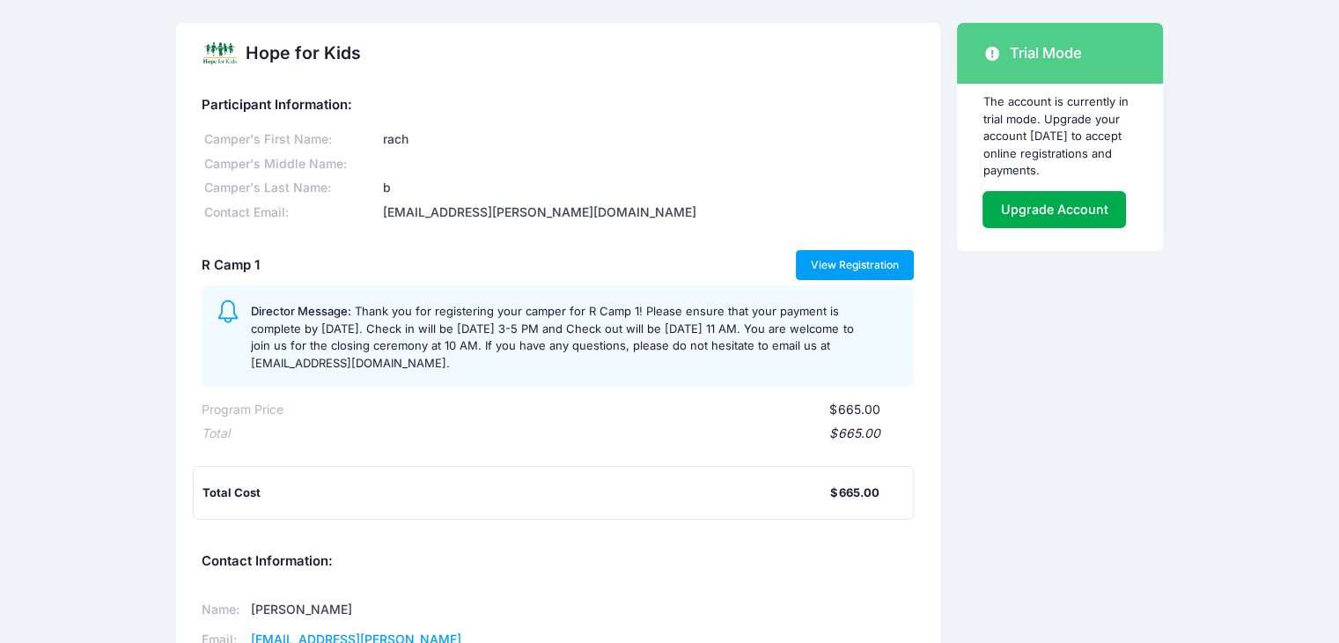
click at [876, 269] on link "View Registration" at bounding box center [855, 265] width 119 height 30
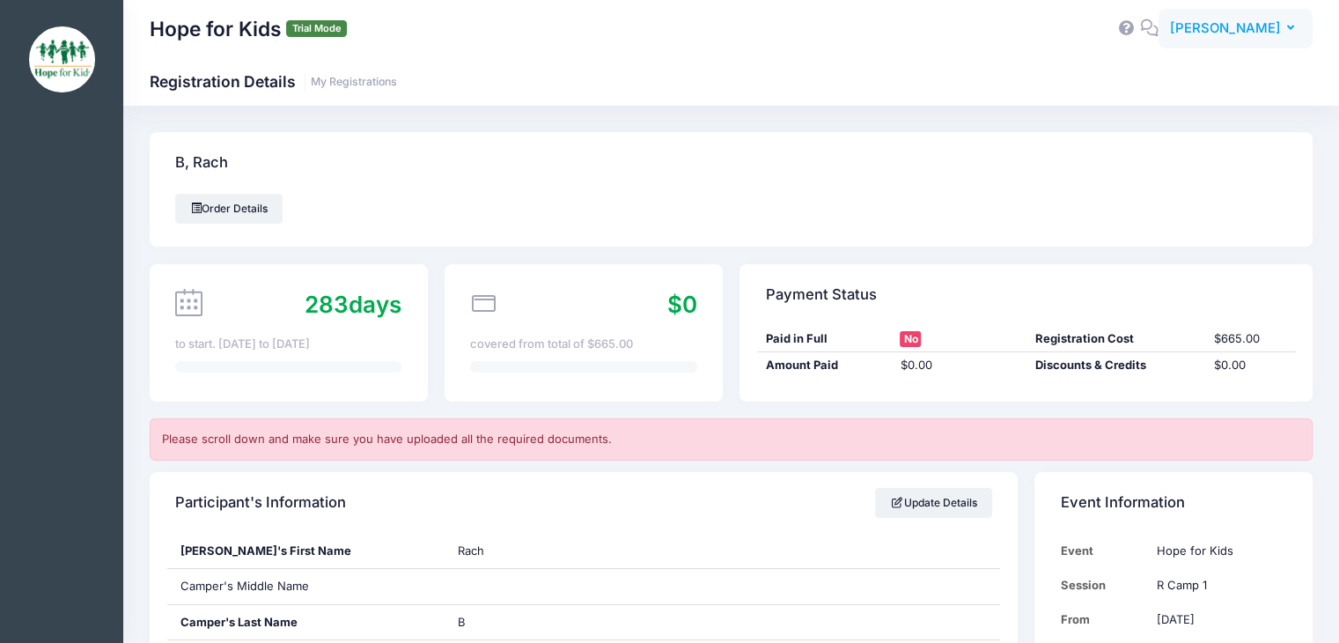
click at [1279, 33] on span "[PERSON_NAME]" at bounding box center [1225, 27] width 111 height 19
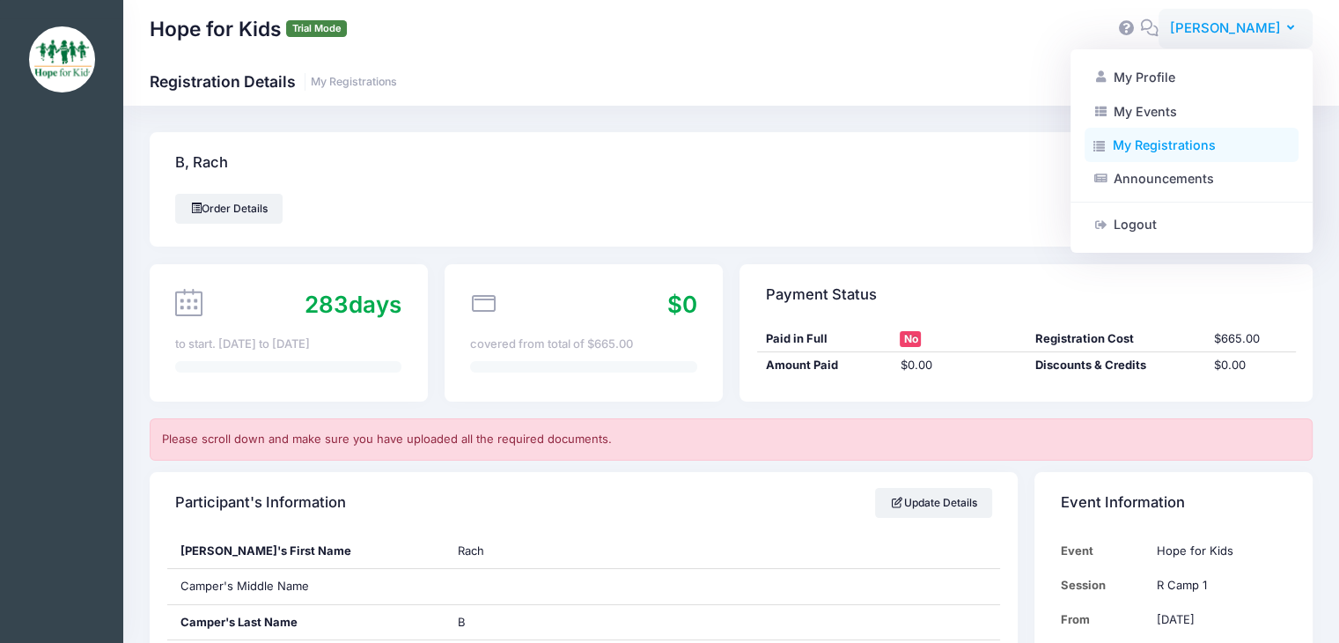
click at [1152, 152] on link "My Registrations" at bounding box center [1192, 145] width 214 height 33
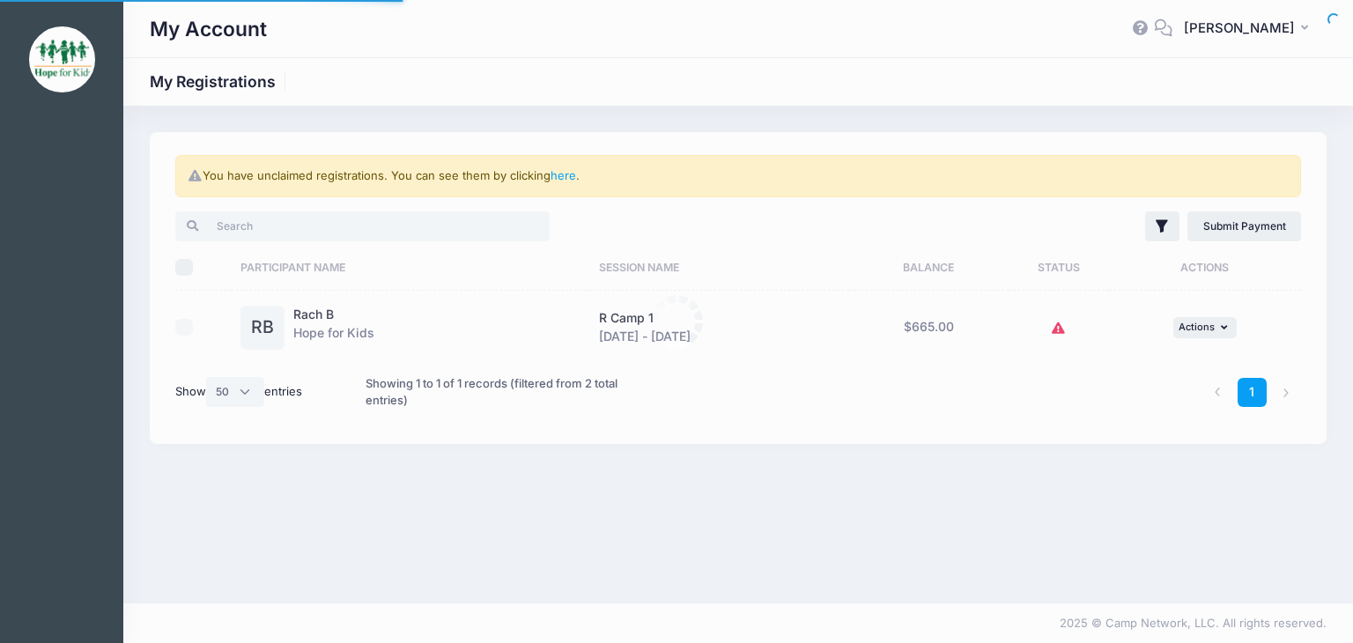
select select "50"
click at [1218, 16] on button "RB [PERSON_NAME]" at bounding box center [1249, 29] width 154 height 41
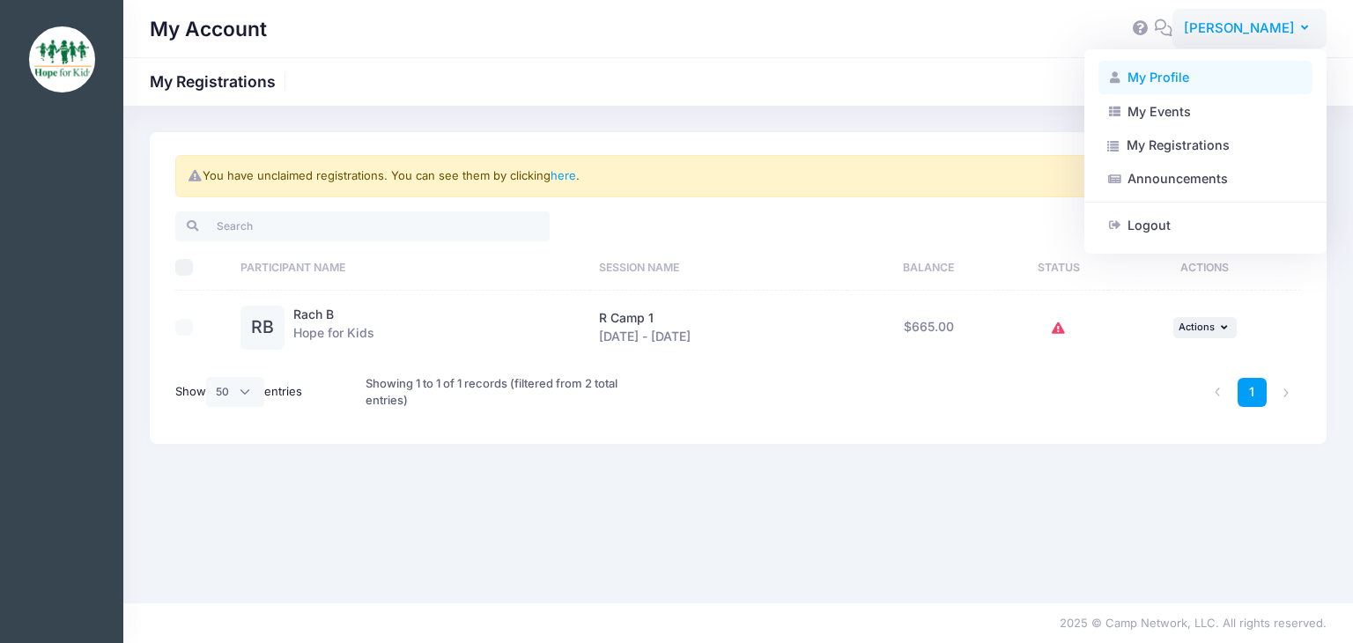
click at [1140, 69] on link "My Profile" at bounding box center [1205, 77] width 214 height 33
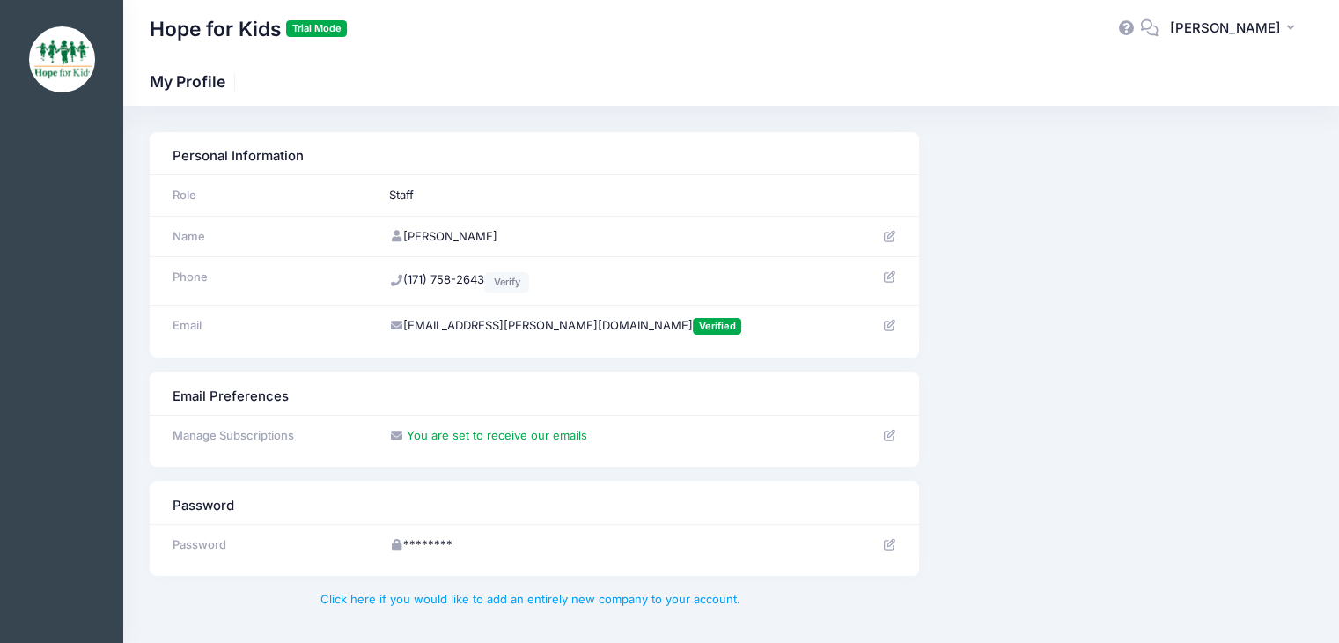
scroll to position [46, 0]
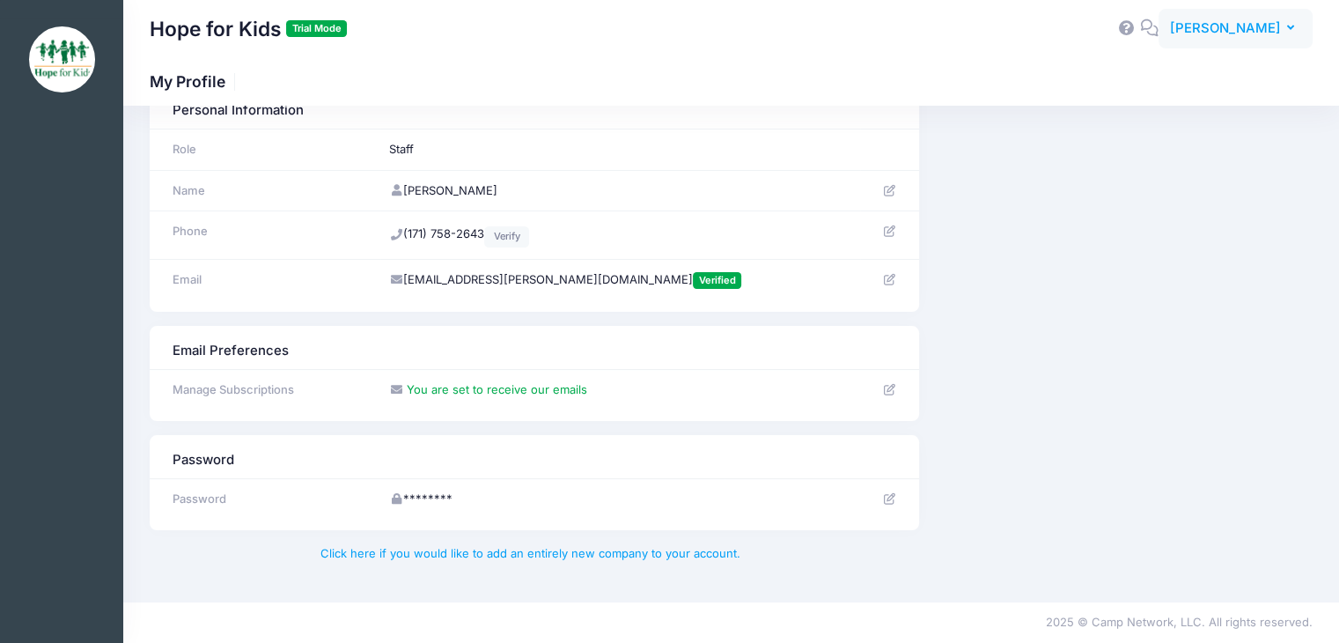
click at [1187, 43] on button "RB [PERSON_NAME]" at bounding box center [1236, 29] width 154 height 41
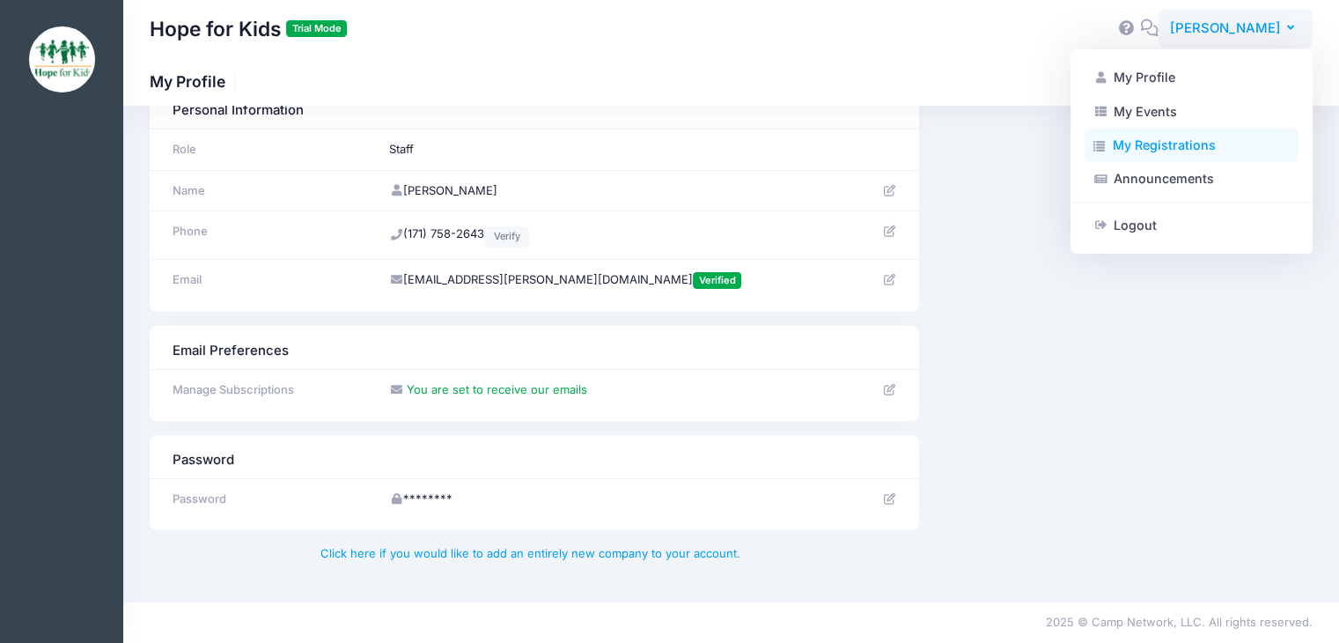
click at [1148, 152] on link "My Registrations" at bounding box center [1192, 145] width 214 height 33
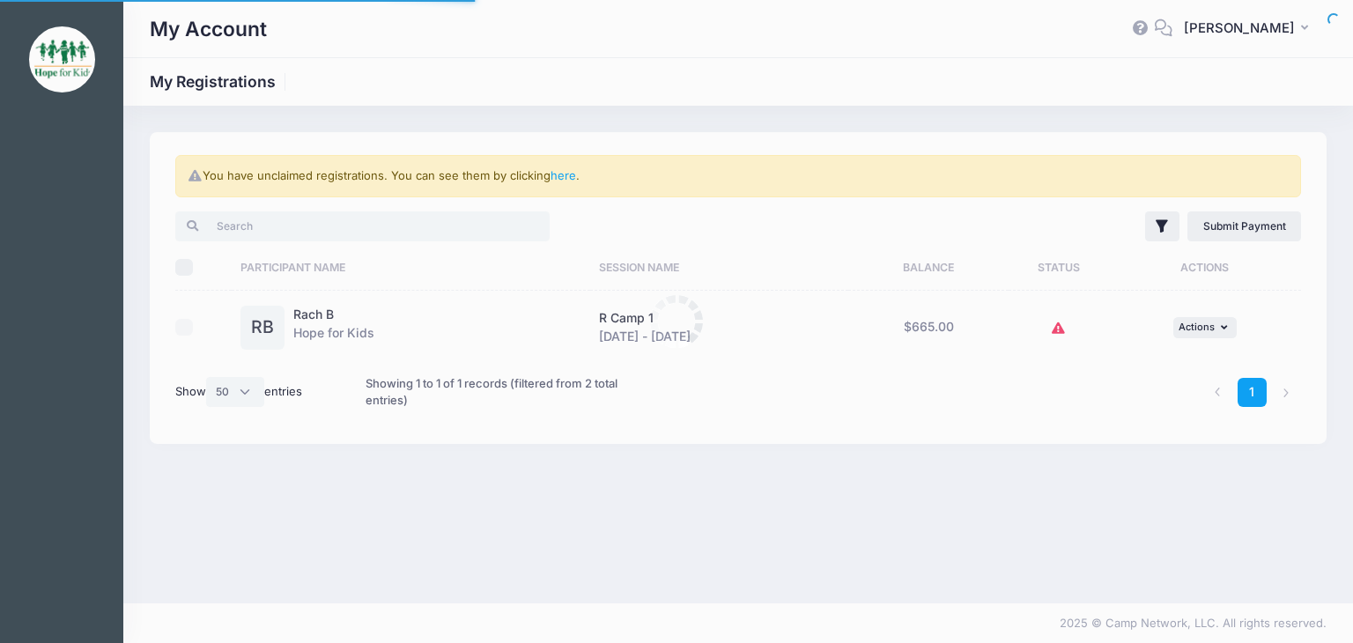
select select "50"
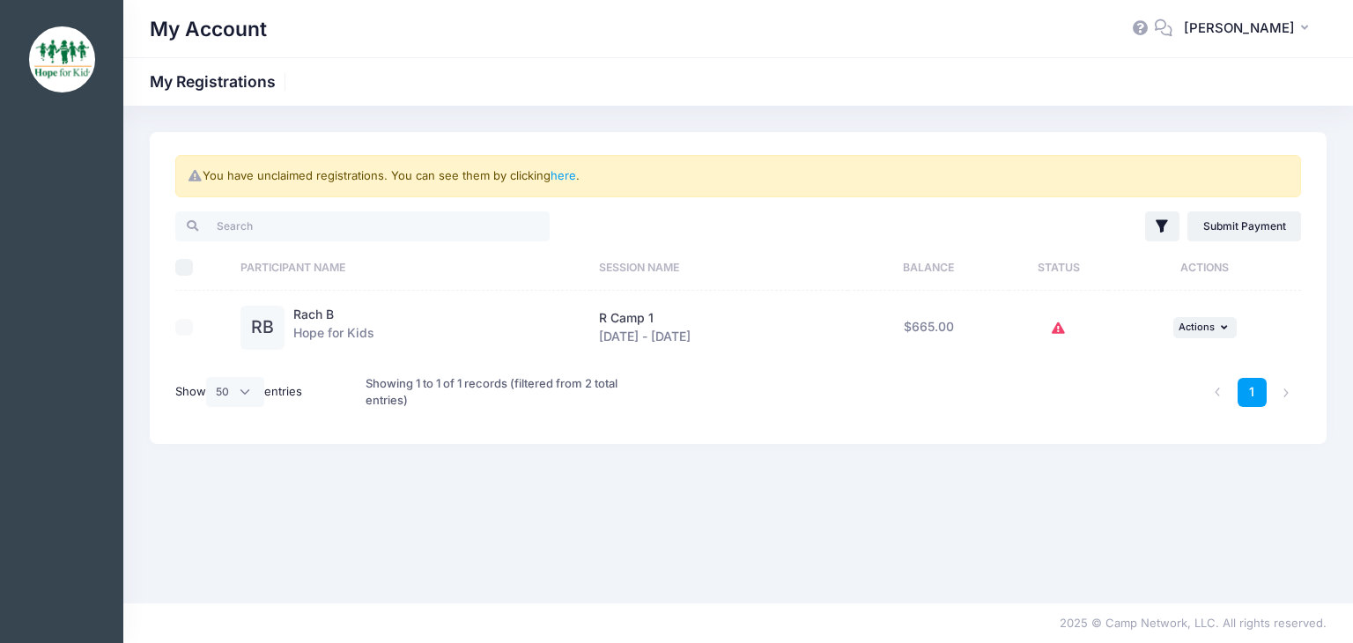
click at [299, 255] on th "Participant Name" at bounding box center [411, 267] width 358 height 47
click at [1285, 21] on span "[PERSON_NAME]" at bounding box center [1239, 27] width 111 height 19
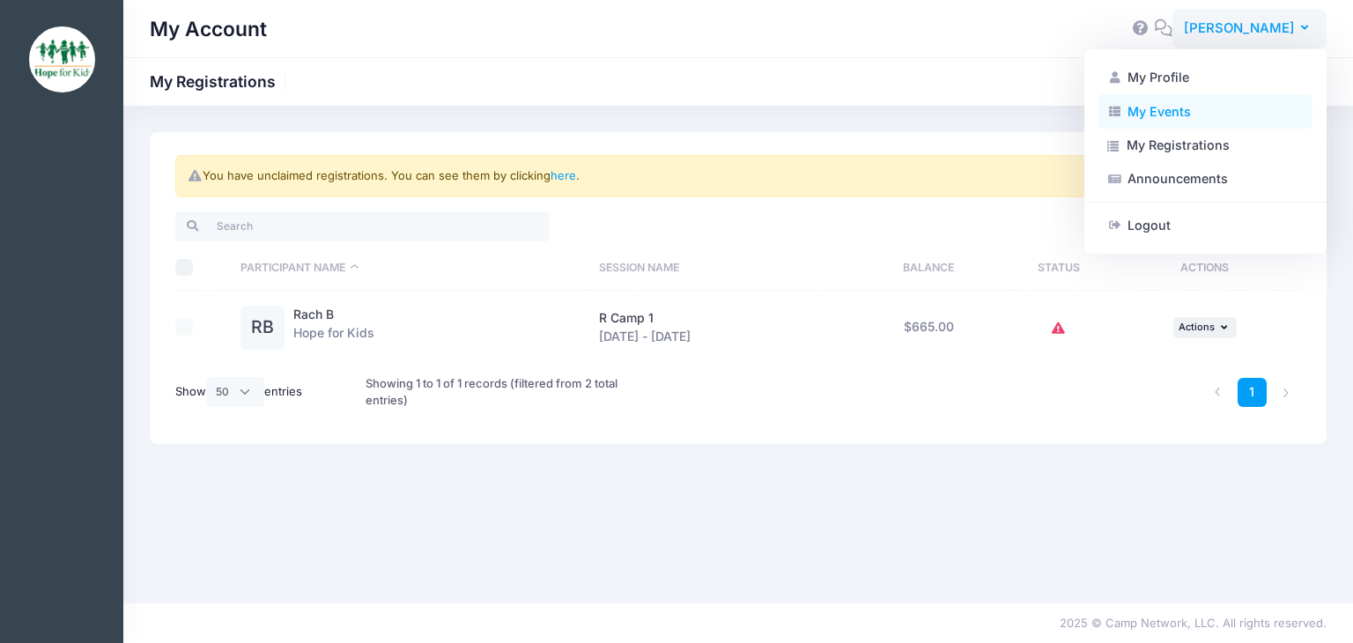
click at [1145, 107] on link "My Events" at bounding box center [1205, 110] width 214 height 33
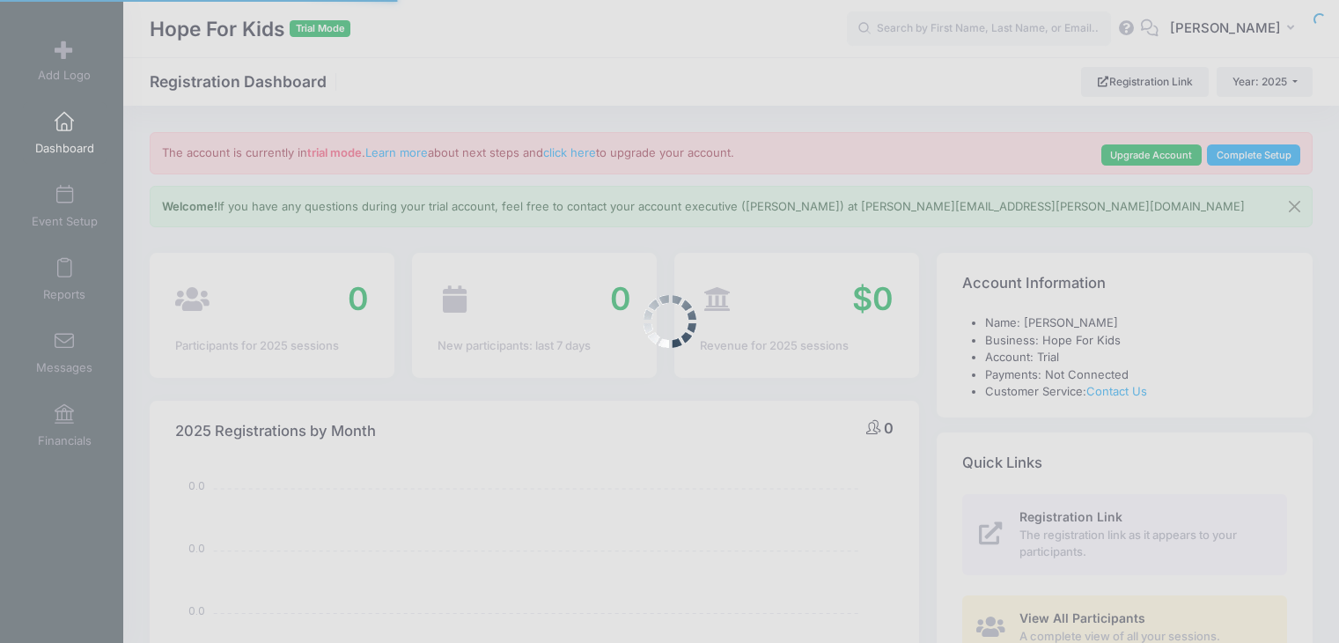
select select
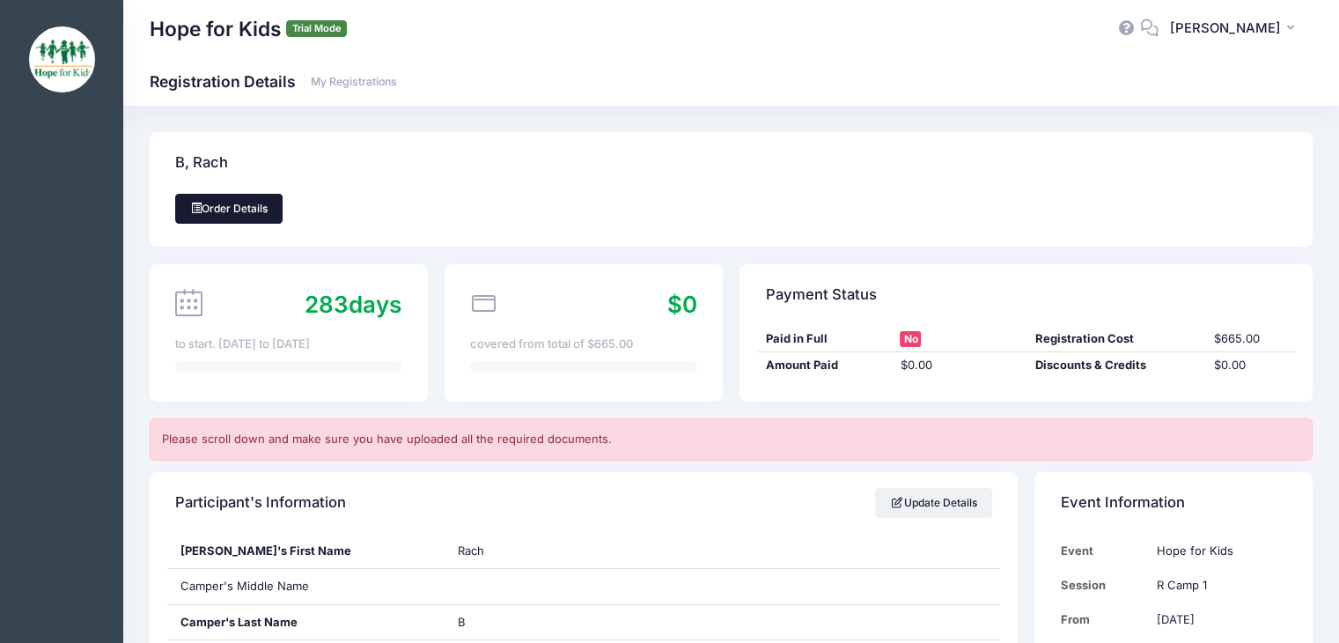
click at [257, 202] on link "Order Details" at bounding box center [228, 209] width 107 height 30
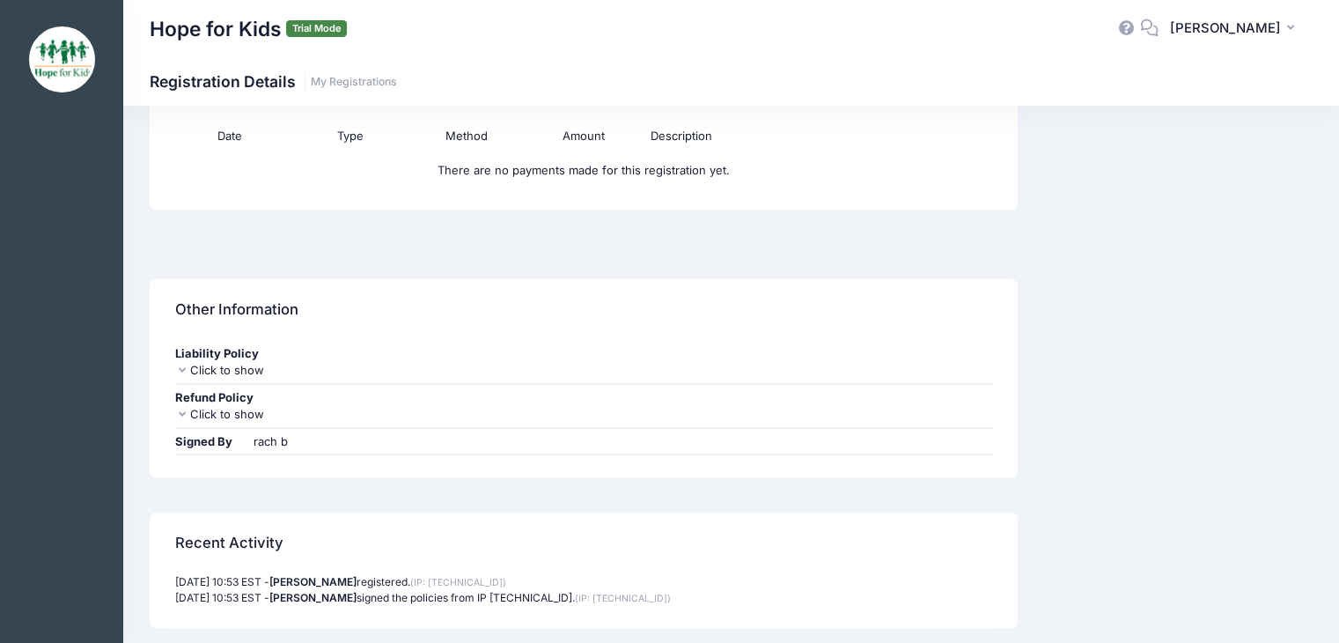
scroll to position [3305, 0]
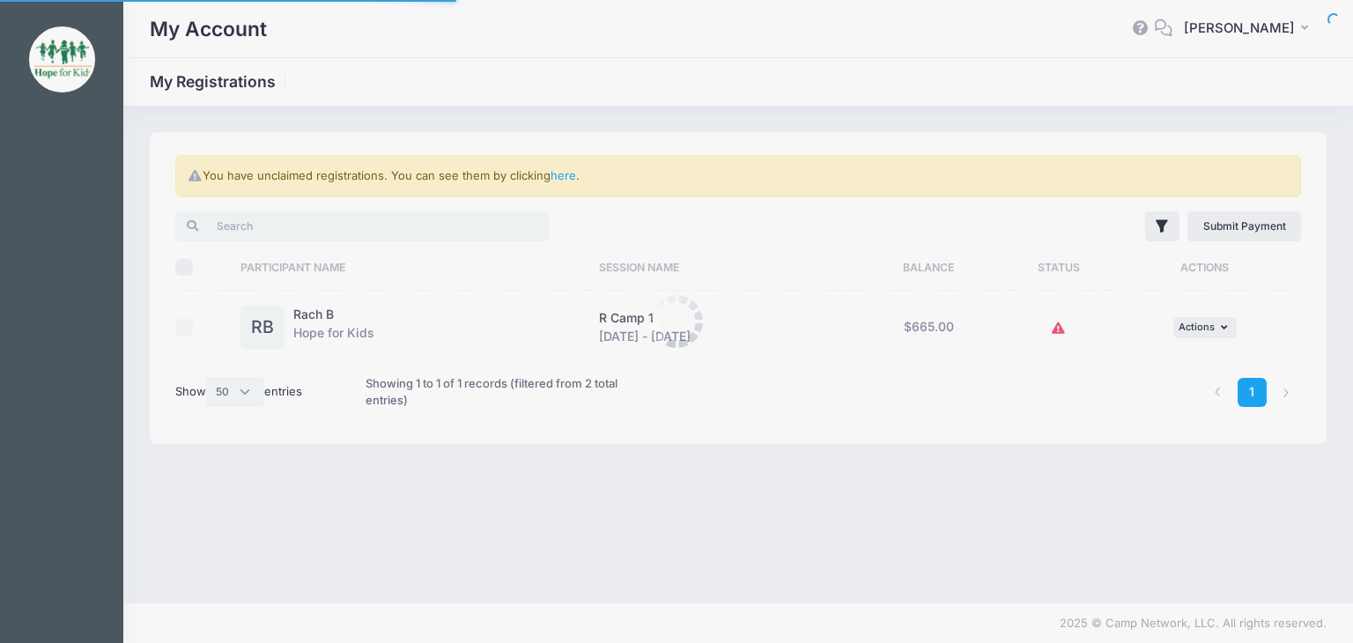
select select "50"
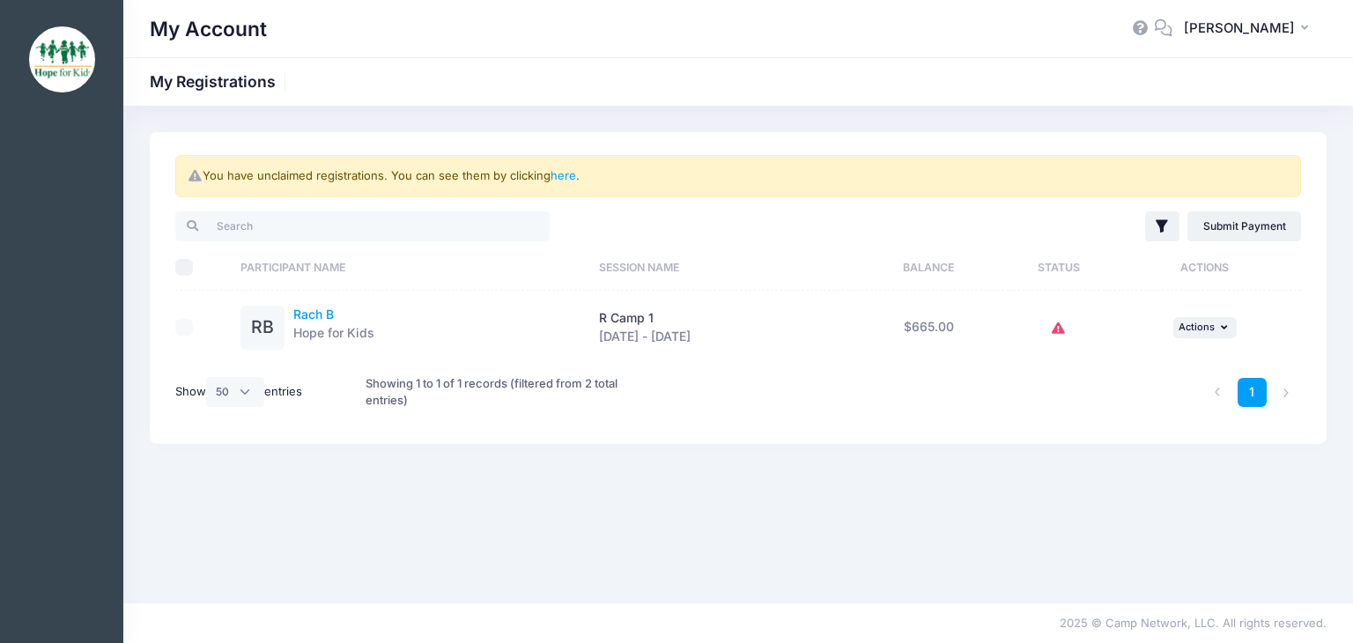
click at [305, 316] on link "Rach B" at bounding box center [313, 313] width 41 height 15
